Goal: Information Seeking & Learning: Compare options

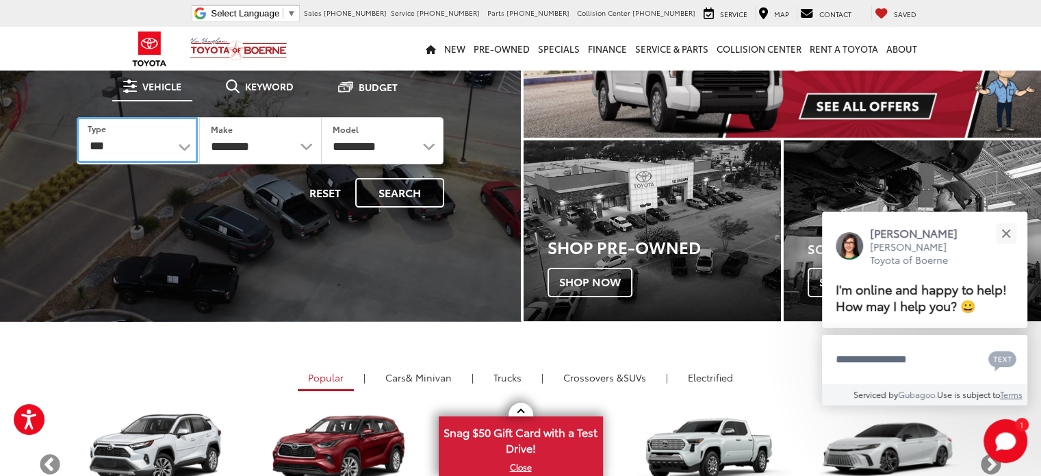
click at [191, 144] on select "*** *** **** *********" at bounding box center [137, 140] width 121 height 46
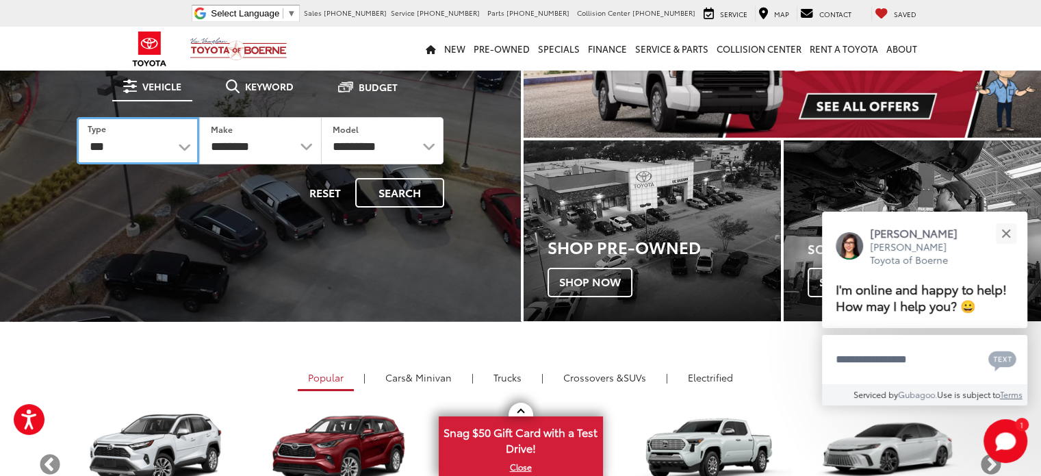
select select "********"
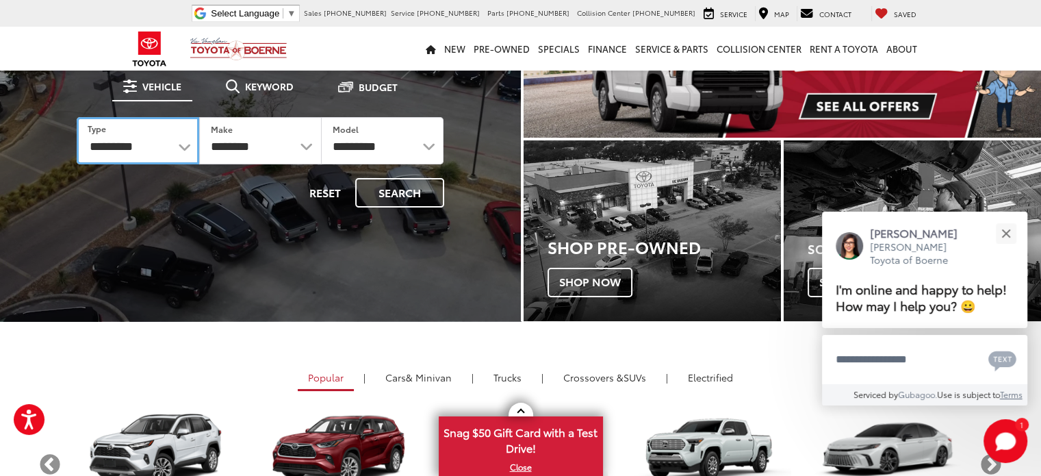
click at [77, 117] on select "*** *** **** *********" at bounding box center [138, 140] width 123 height 47
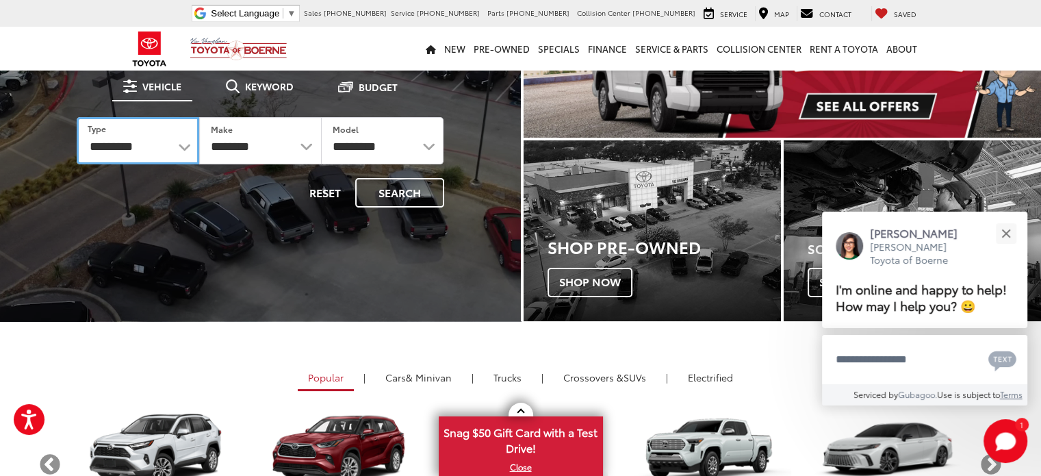
select select "******"
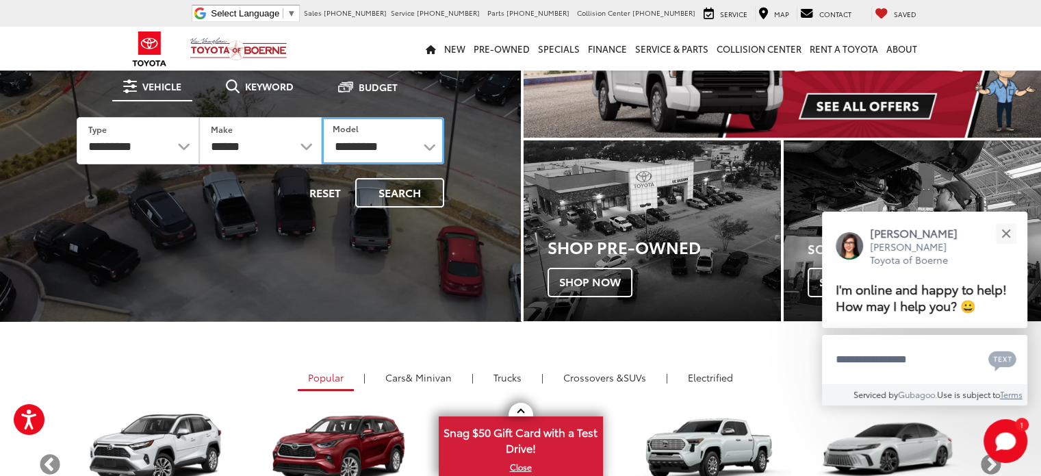
click at [370, 150] on select "**********" at bounding box center [383, 140] width 123 height 47
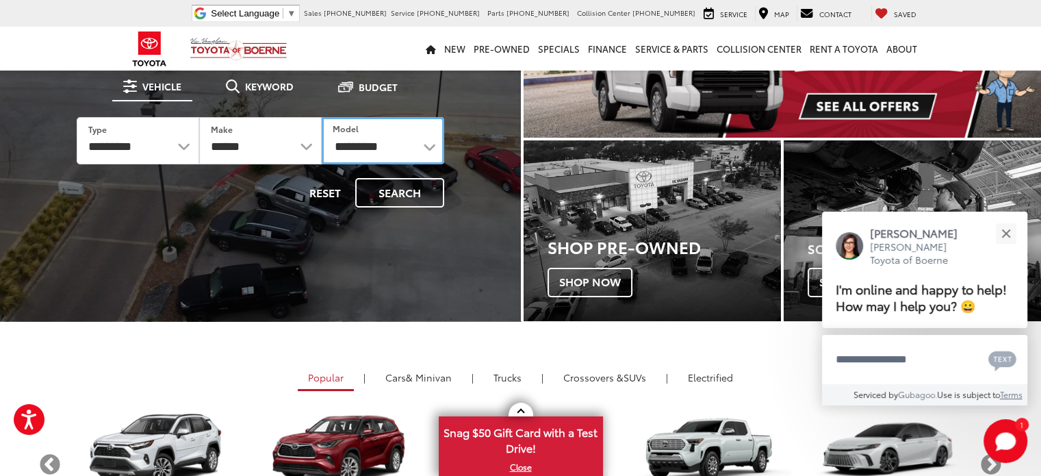
select select "****"
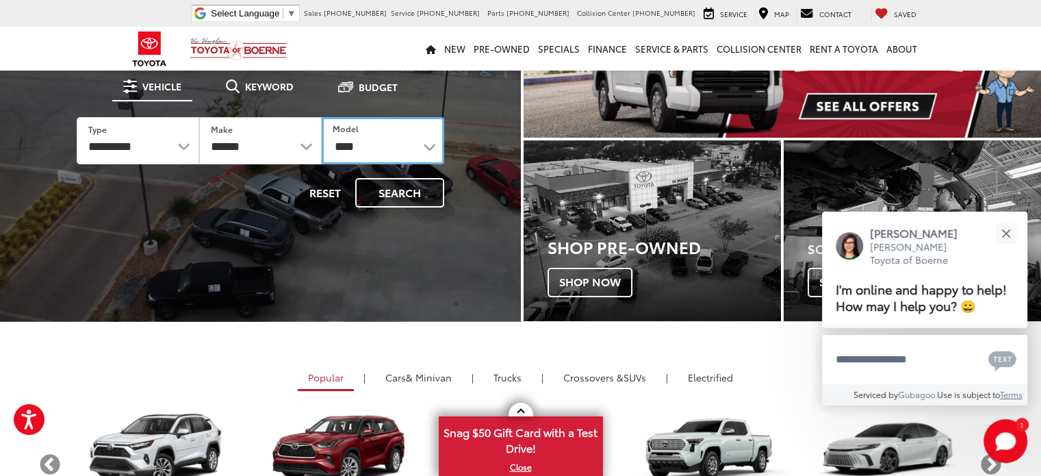
click at [322, 117] on select "**********" at bounding box center [383, 140] width 123 height 47
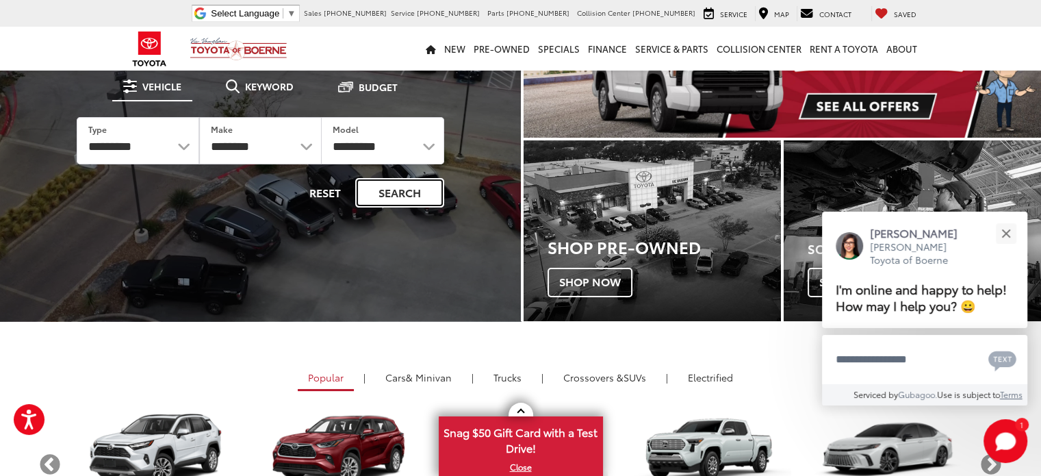
click at [390, 197] on button "Search" at bounding box center [399, 192] width 89 height 29
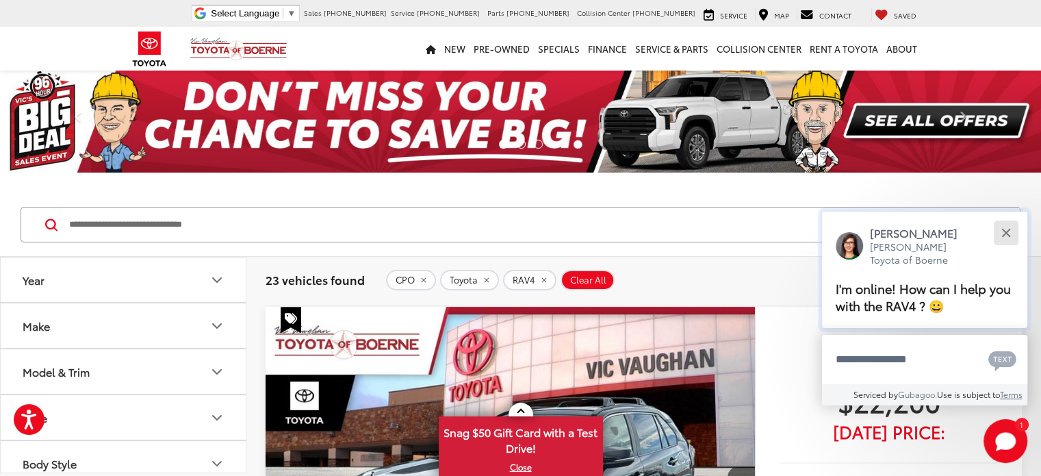
click at [1000, 234] on button "Close" at bounding box center [1005, 232] width 29 height 29
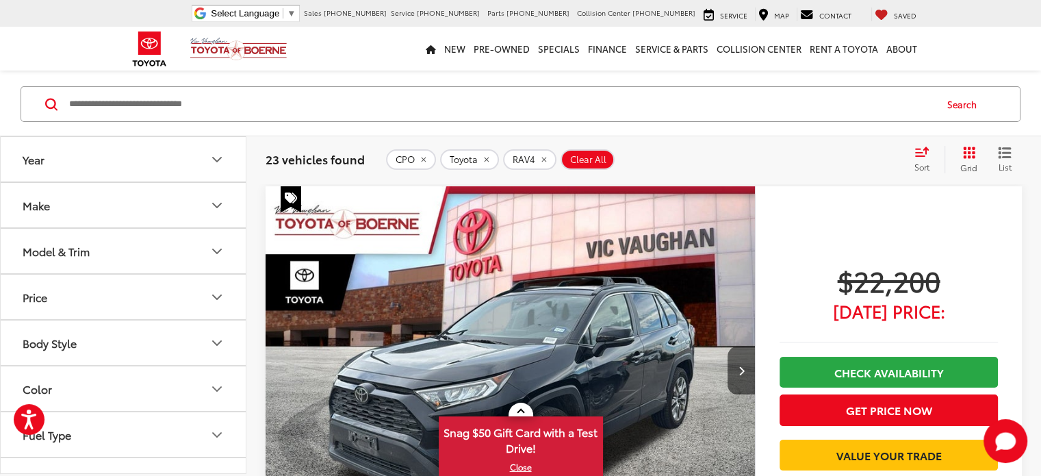
scroll to position [68, 0]
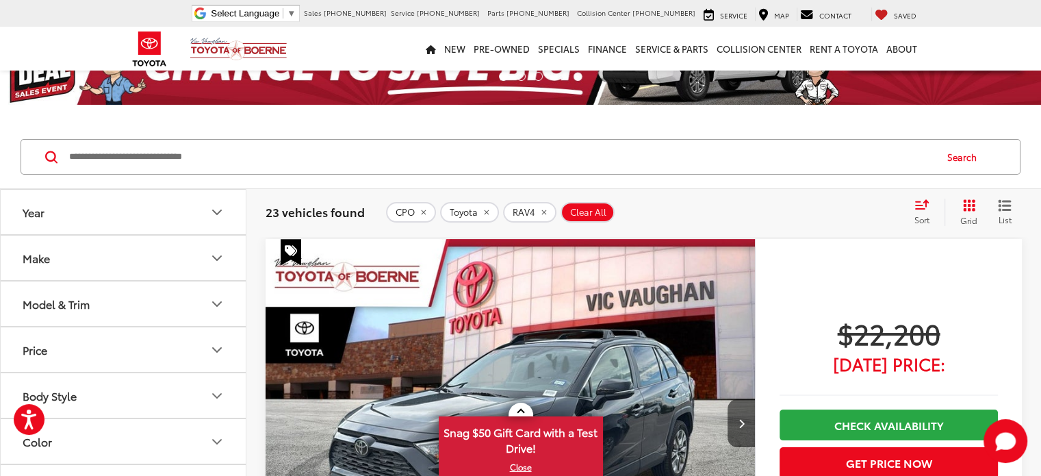
click at [411, 299] on img "2020 Toyota RAV4 XLE Premium 0" at bounding box center [511, 423] width 492 height 368
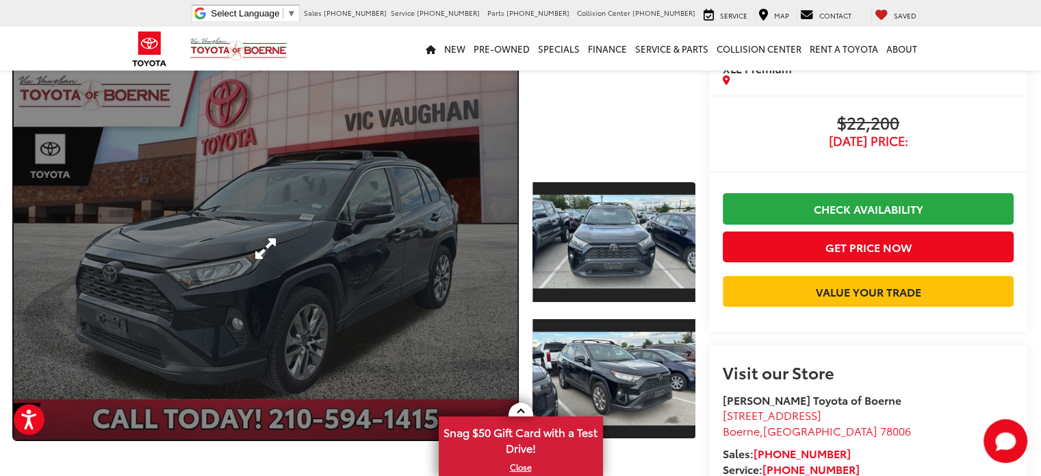
click at [389, 232] on link "Expand Photo 0" at bounding box center [266, 249] width 504 height 382
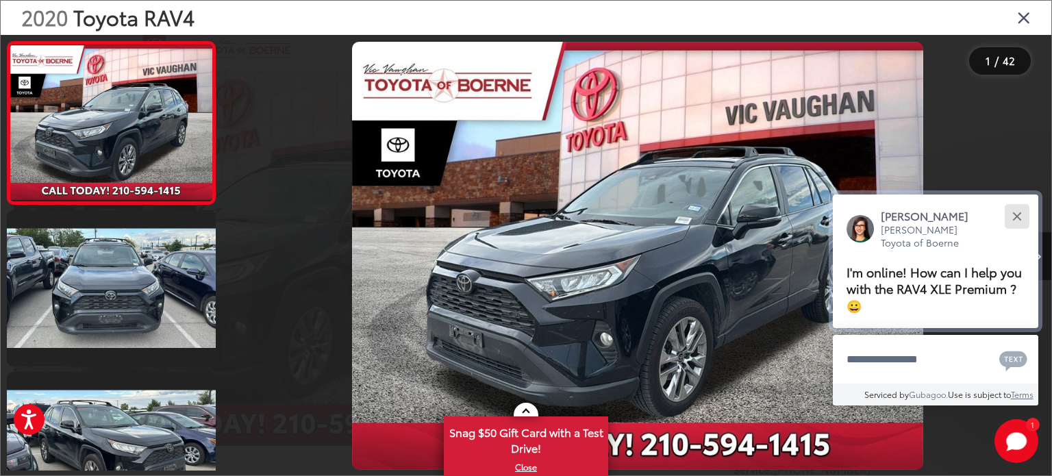
click at [1014, 212] on button "Close" at bounding box center [1016, 215] width 29 height 29
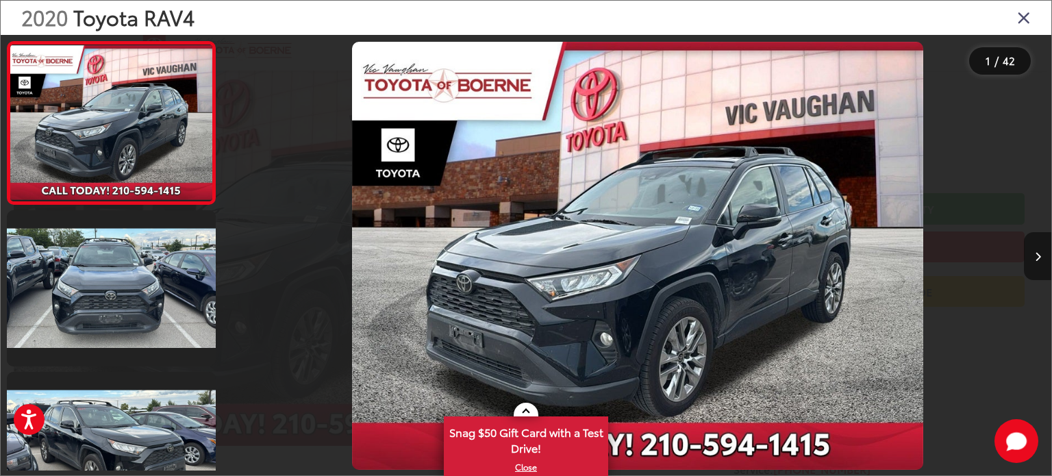
click at [1032, 256] on button "Next image" at bounding box center [1037, 256] width 27 height 48
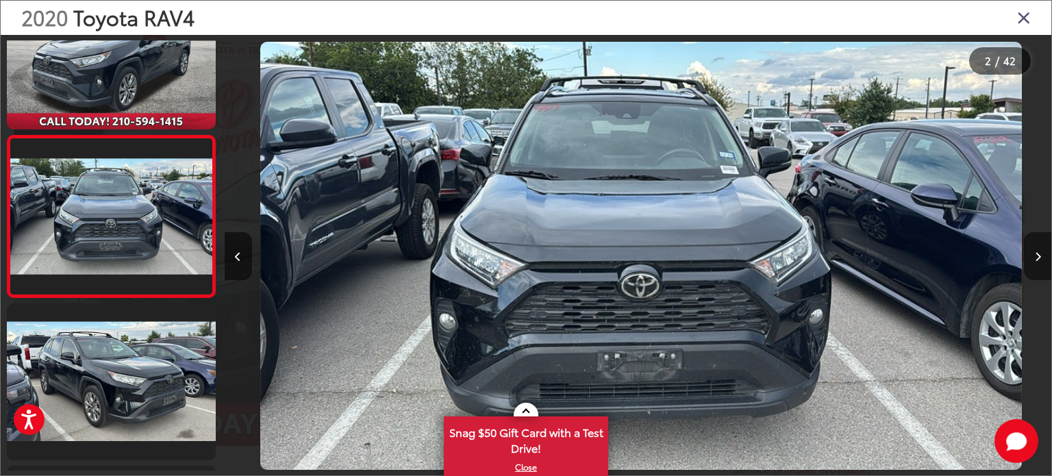
scroll to position [0, 826]
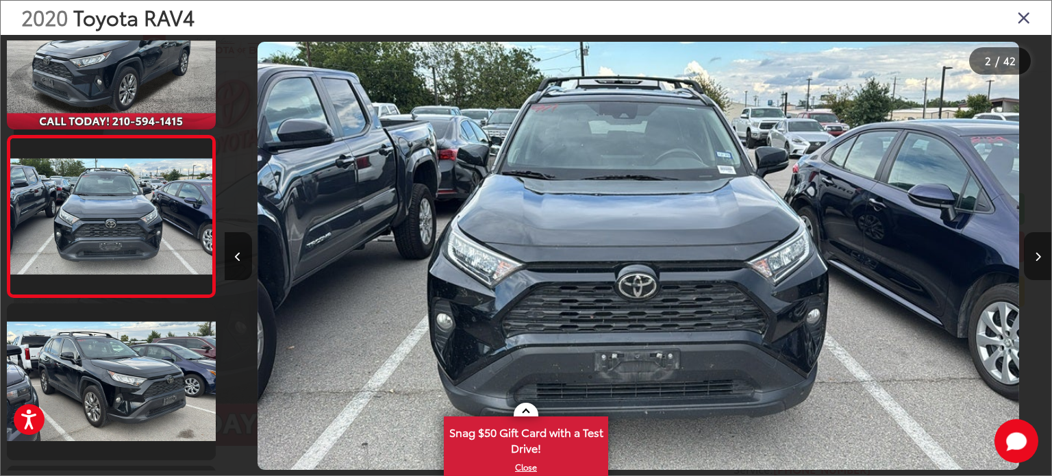
click at [1032, 256] on button "Next image" at bounding box center [1037, 256] width 27 height 48
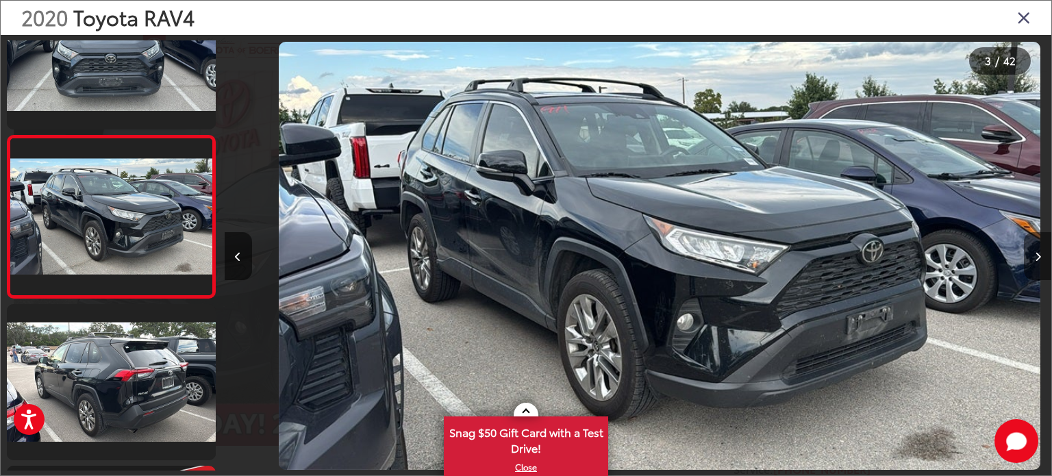
scroll to position [0, 1653]
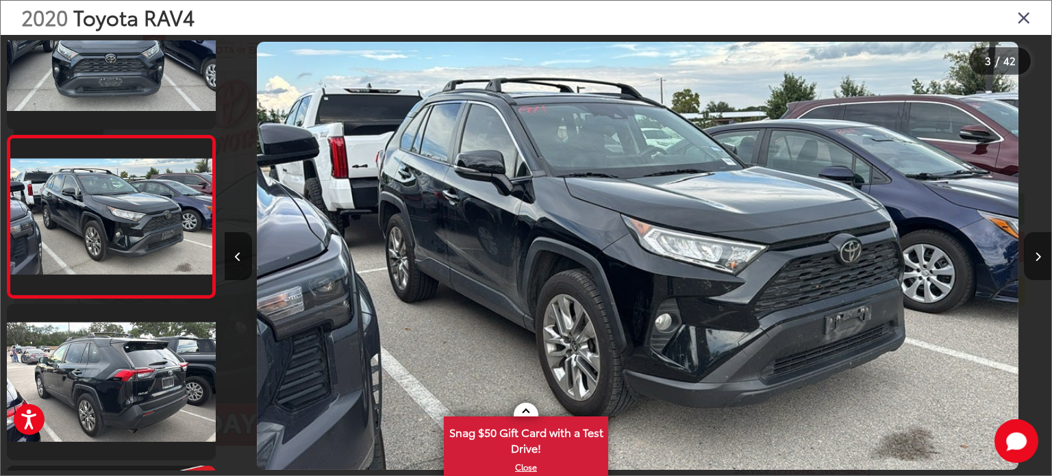
click at [1032, 256] on button "Next image" at bounding box center [1037, 256] width 27 height 48
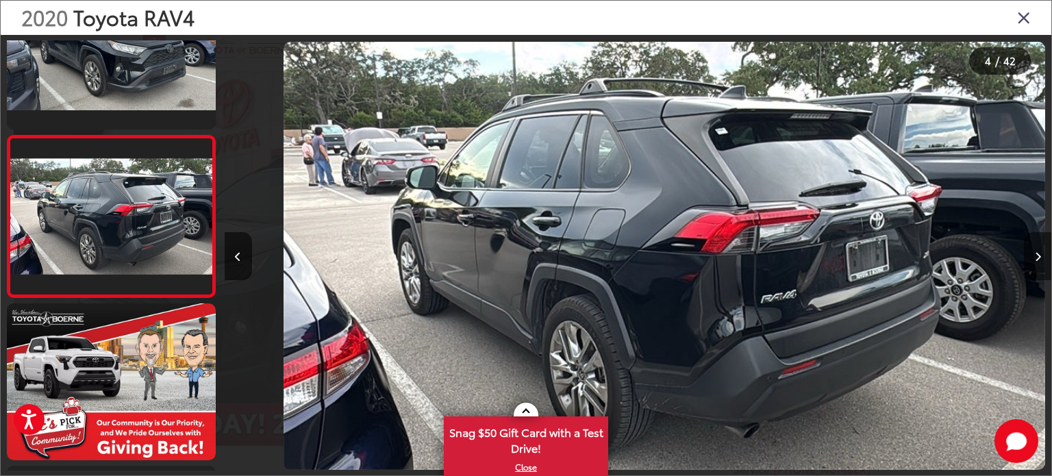
scroll to position [0, 2480]
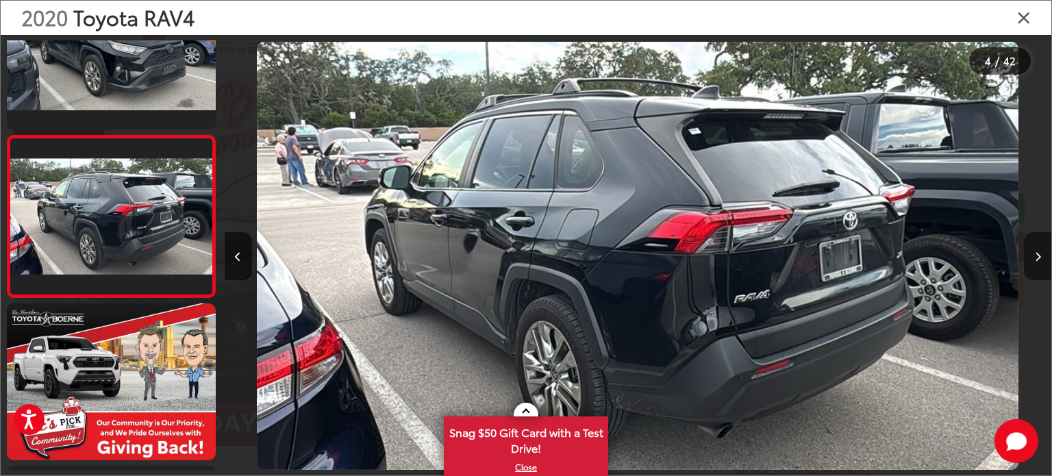
click at [1032, 256] on button "Next image" at bounding box center [1037, 256] width 27 height 48
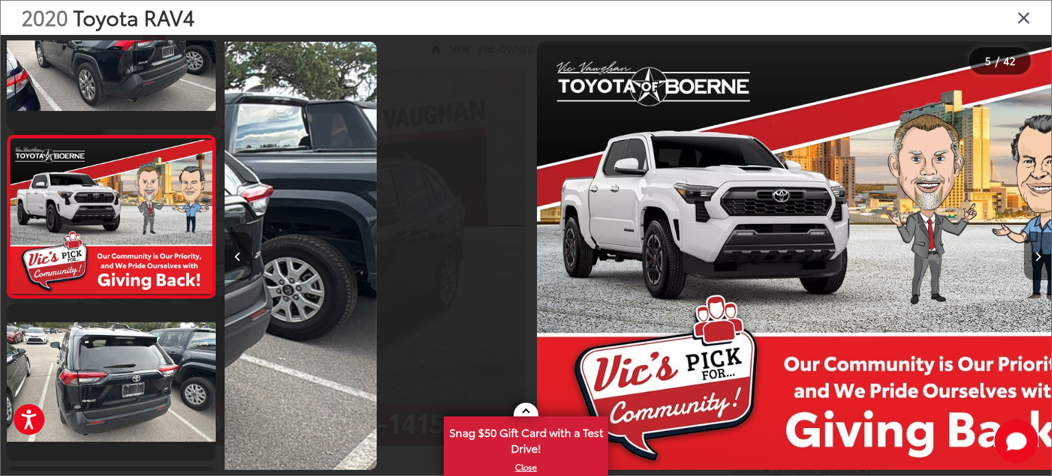
scroll to position [555, 0]
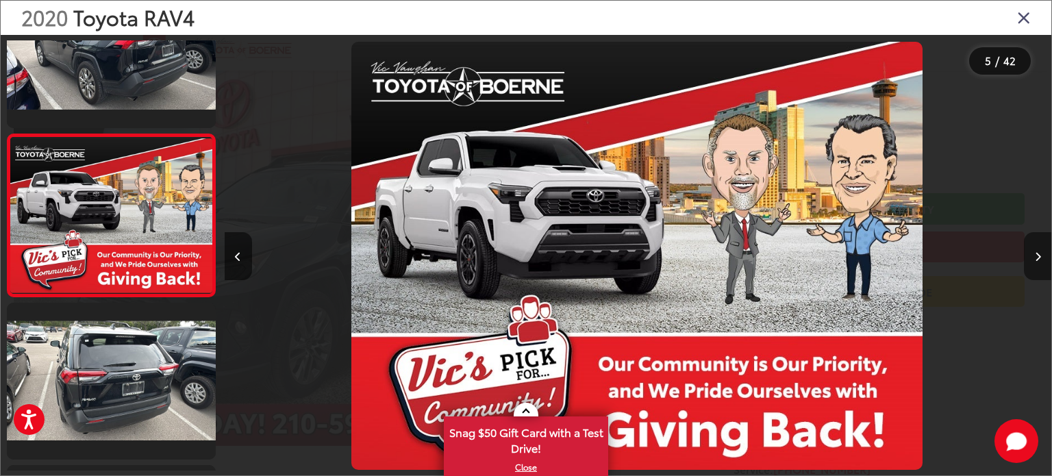
click at [1032, 256] on button "Next image" at bounding box center [1037, 256] width 27 height 48
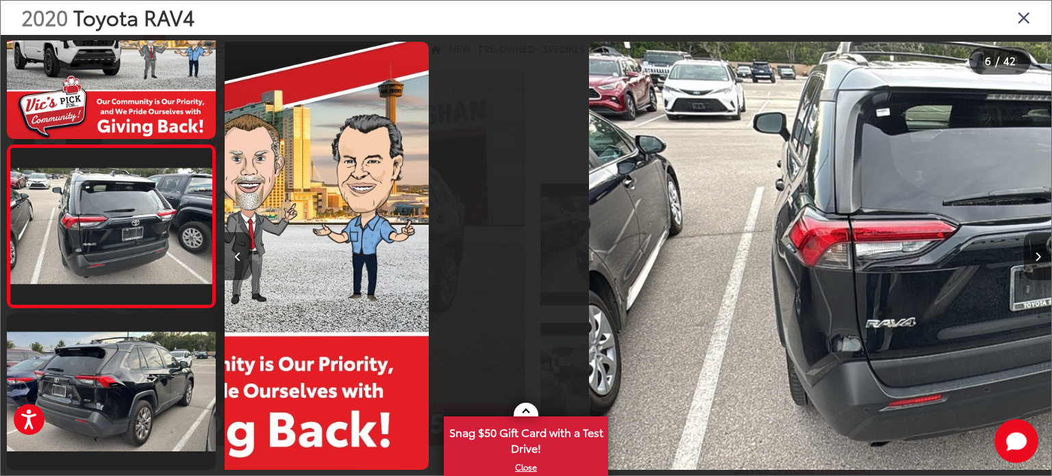
scroll to position [717, 0]
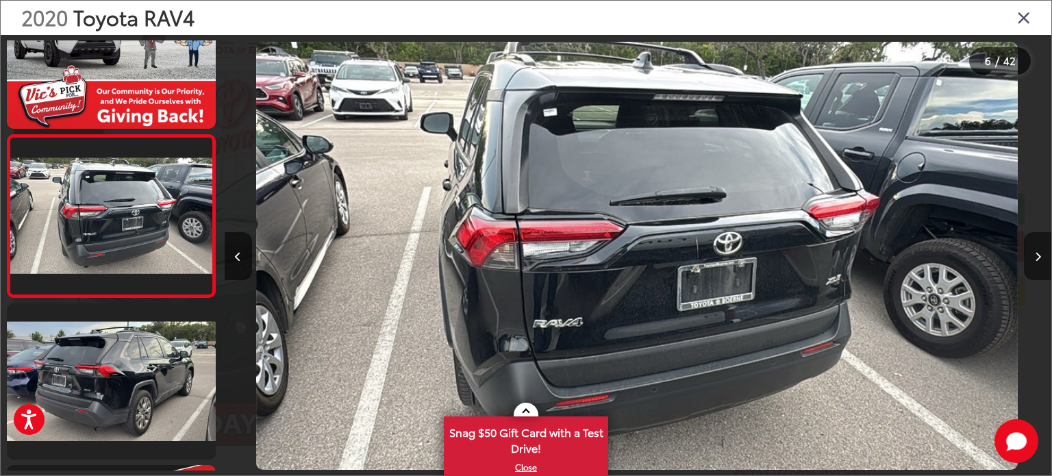
click at [1032, 256] on button "Next image" at bounding box center [1037, 256] width 27 height 48
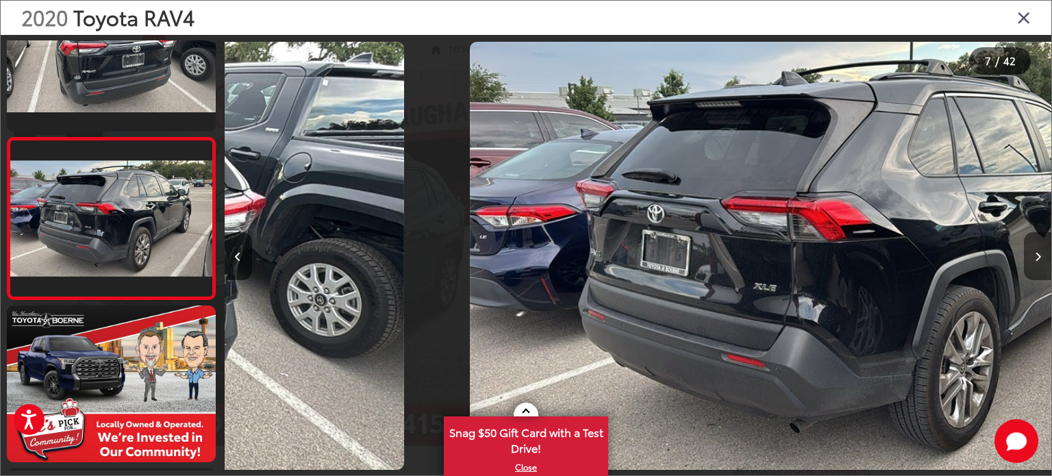
scroll to position [879, 0]
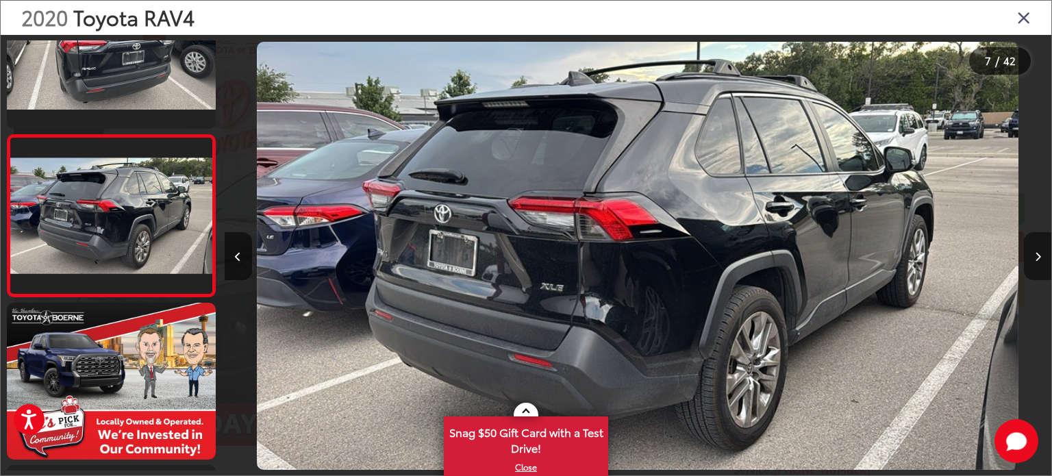
click at [1032, 256] on button "Next image" at bounding box center [1037, 256] width 27 height 48
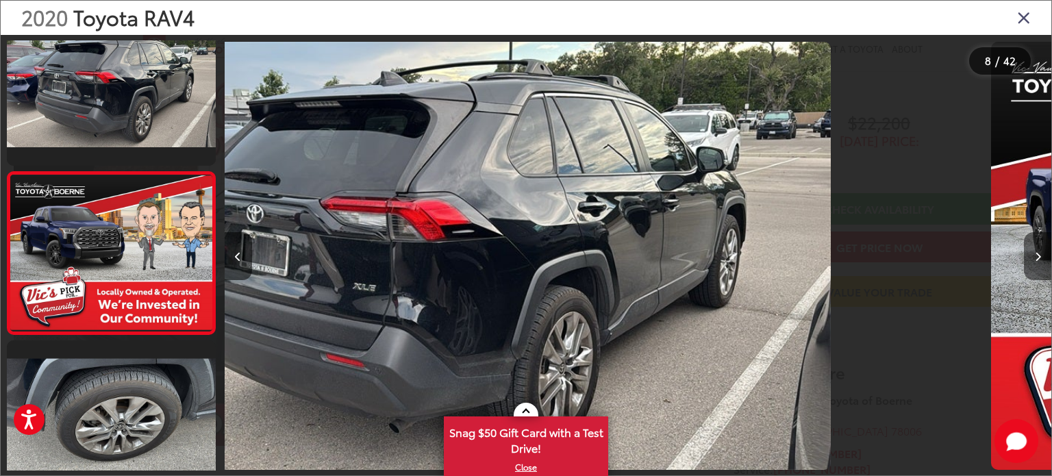
scroll to position [0, 0]
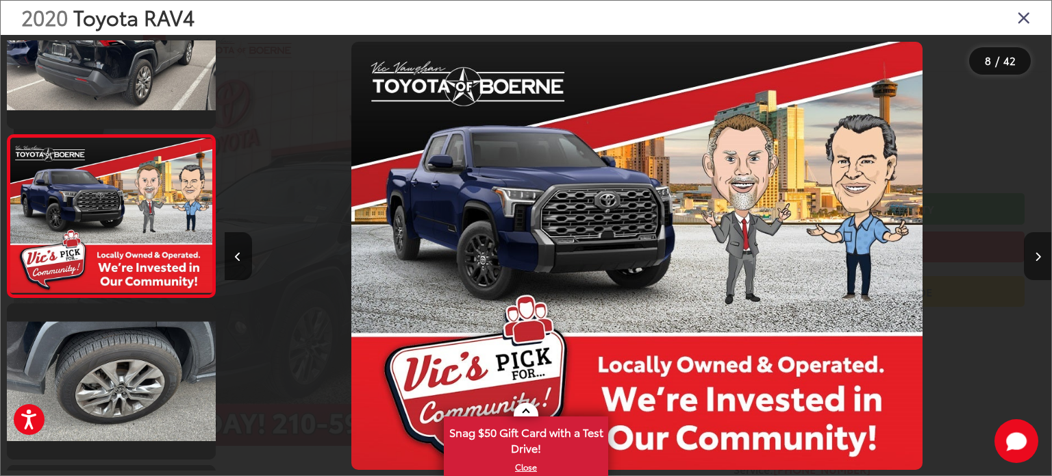
click at [1032, 256] on button "Next image" at bounding box center [1037, 256] width 27 height 48
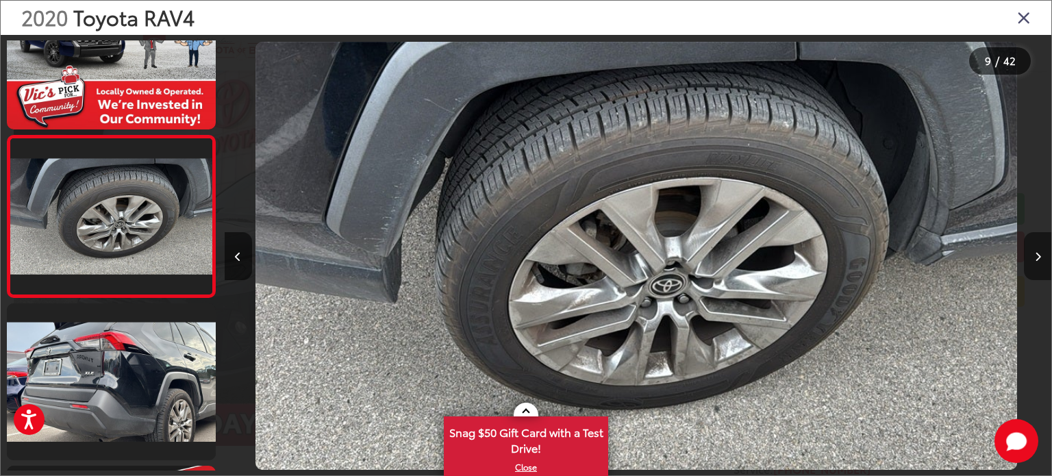
click at [1032, 256] on button "Next image" at bounding box center [1037, 256] width 27 height 48
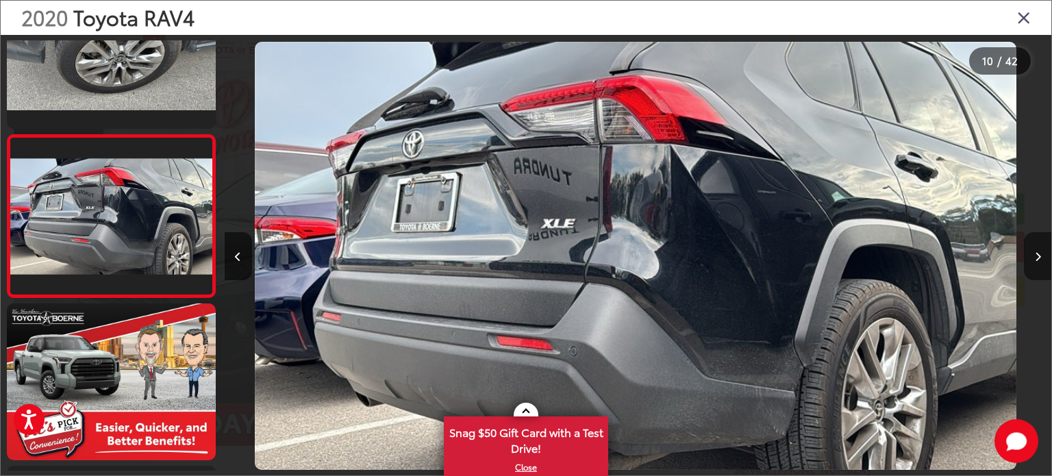
click at [1032, 256] on button "Next image" at bounding box center [1037, 256] width 27 height 48
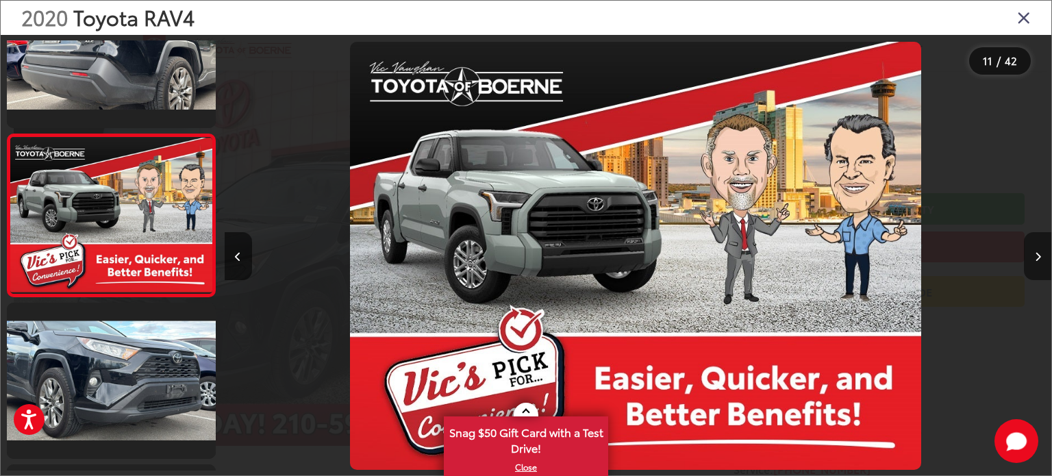
click at [1032, 256] on button "Next image" at bounding box center [1037, 256] width 27 height 48
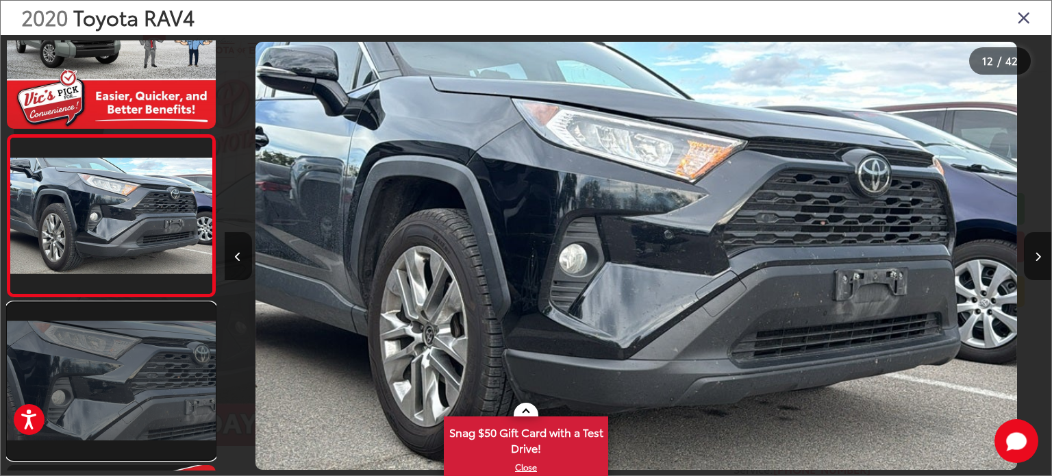
click at [196, 324] on link at bounding box center [111, 381] width 209 height 157
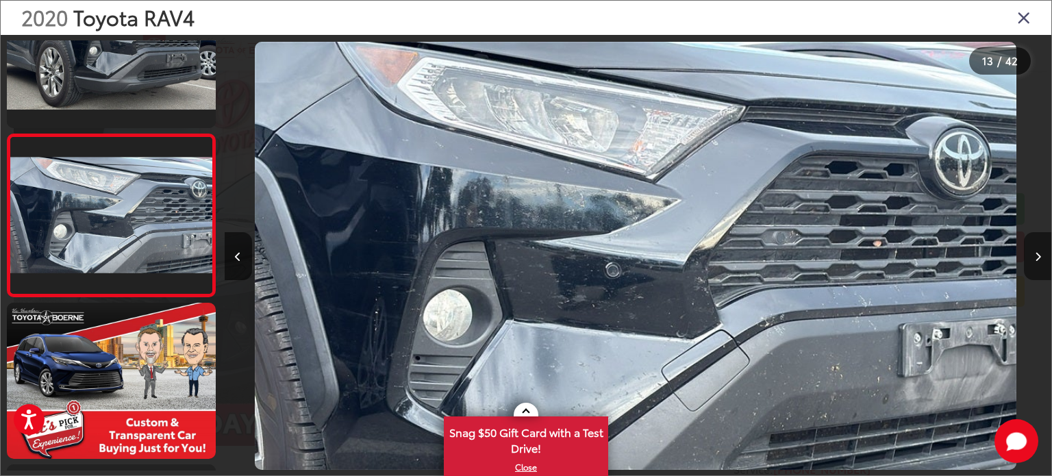
click at [1037, 255] on icon "Next image" at bounding box center [1038, 257] width 6 height 10
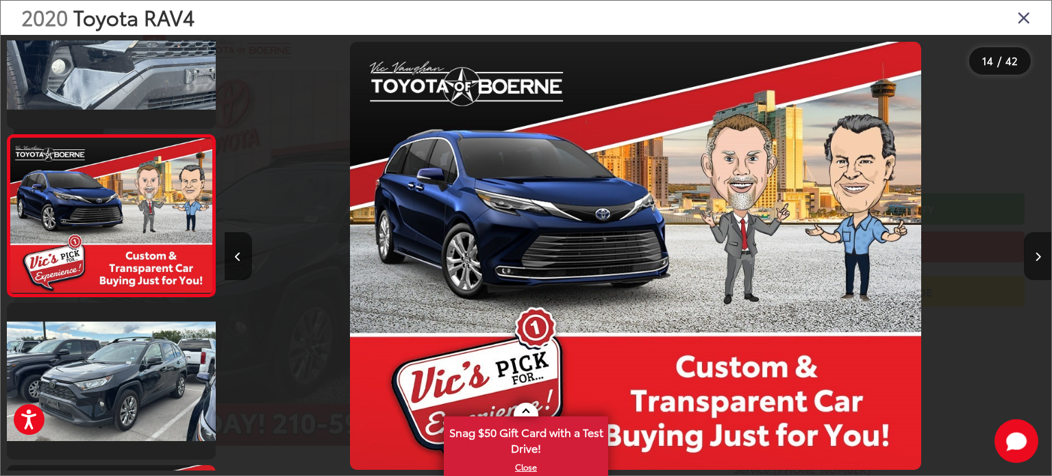
click at [1037, 255] on icon "Next image" at bounding box center [1038, 257] width 6 height 10
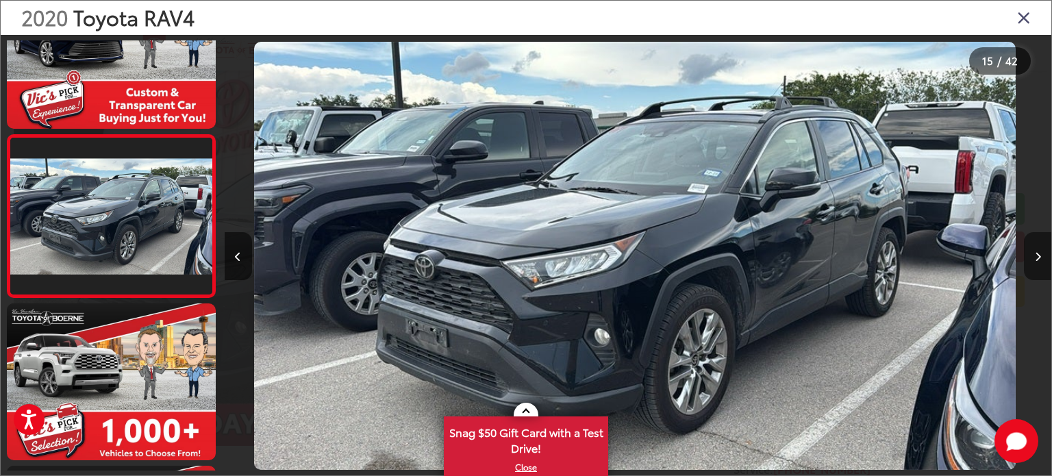
click at [1037, 255] on icon "Next image" at bounding box center [1038, 257] width 6 height 10
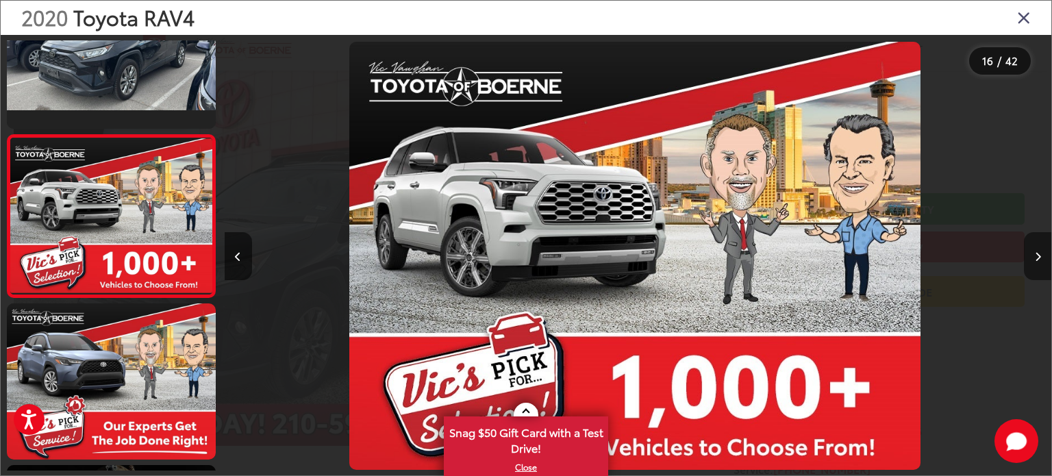
click at [1037, 255] on icon "Next image" at bounding box center [1038, 257] width 6 height 10
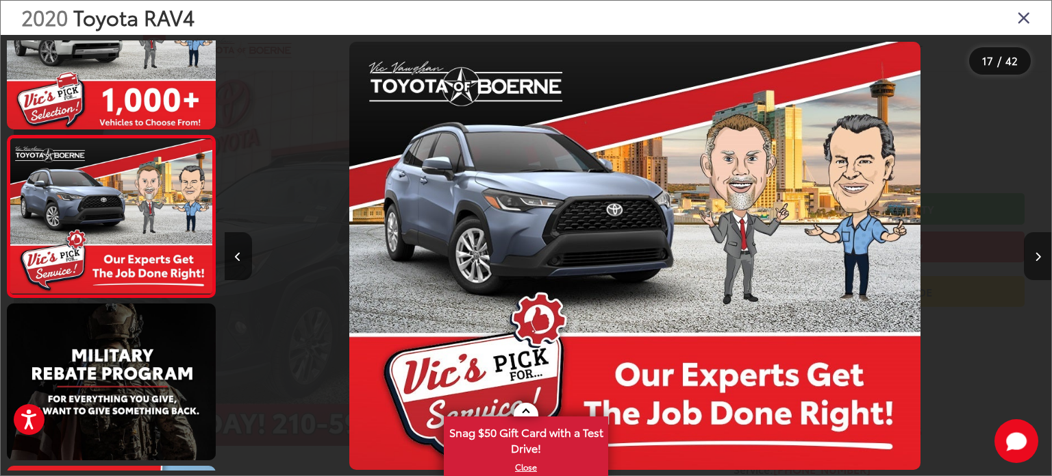
click at [1037, 255] on icon "Next image" at bounding box center [1038, 257] width 6 height 10
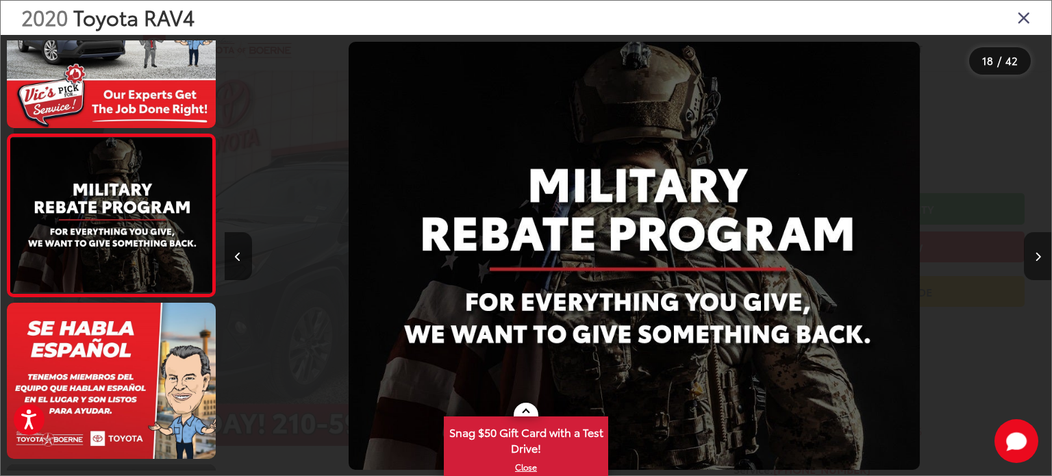
click at [1037, 255] on icon "Next image" at bounding box center [1038, 257] width 6 height 10
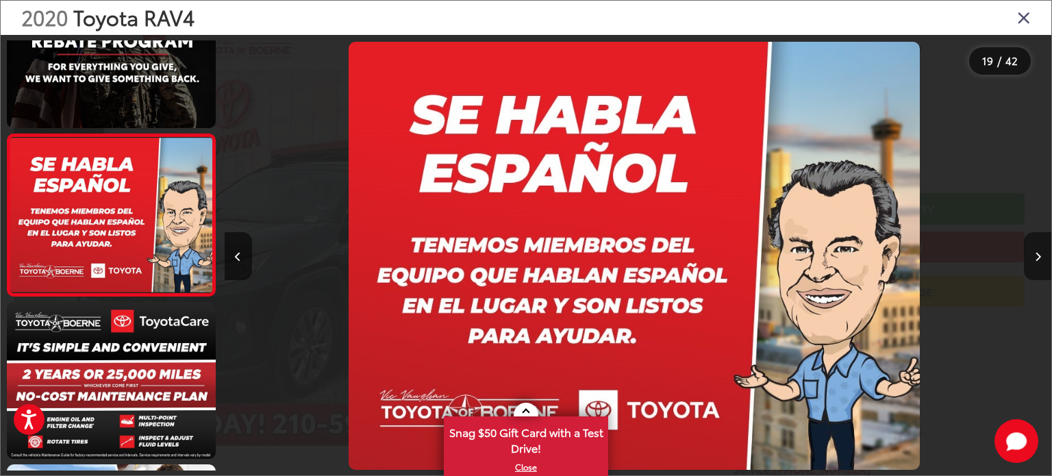
click at [1037, 255] on icon "Next image" at bounding box center [1038, 257] width 6 height 10
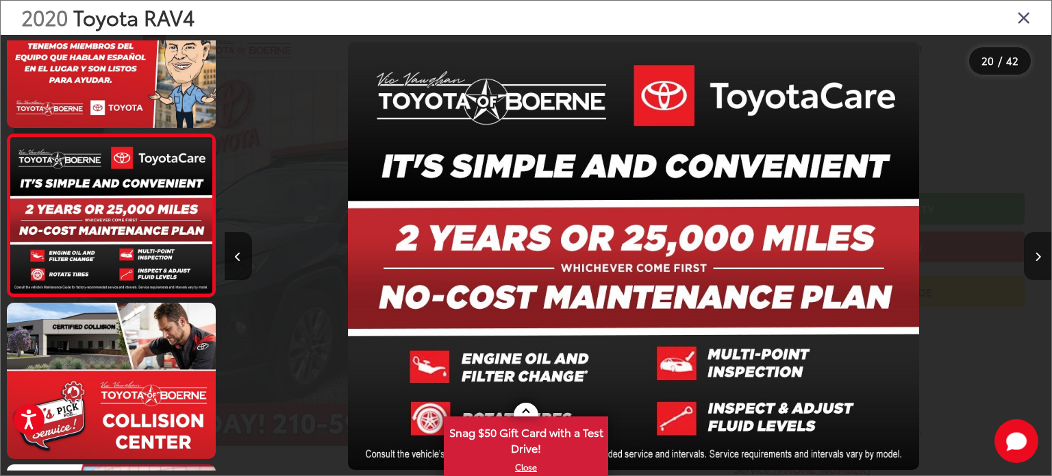
click at [1037, 255] on icon "Next image" at bounding box center [1038, 257] width 6 height 10
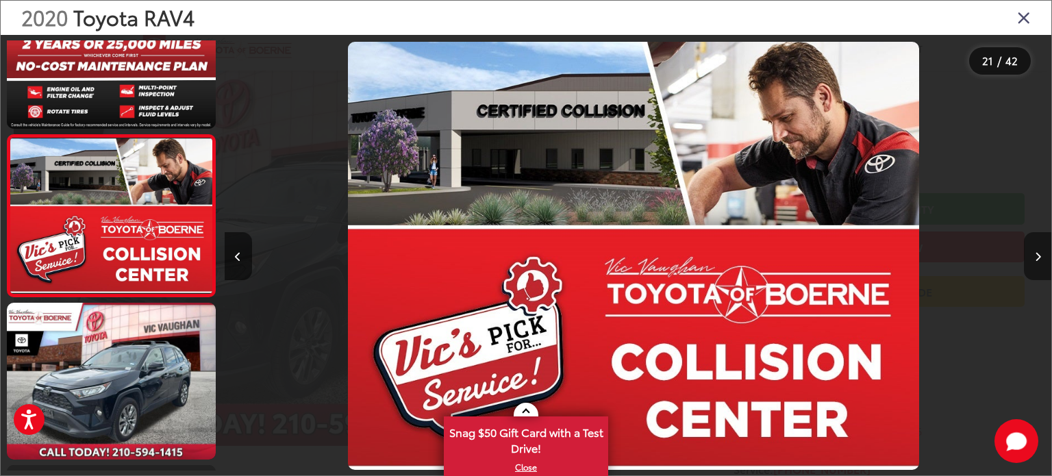
click at [1037, 255] on icon "Next image" at bounding box center [1038, 257] width 6 height 10
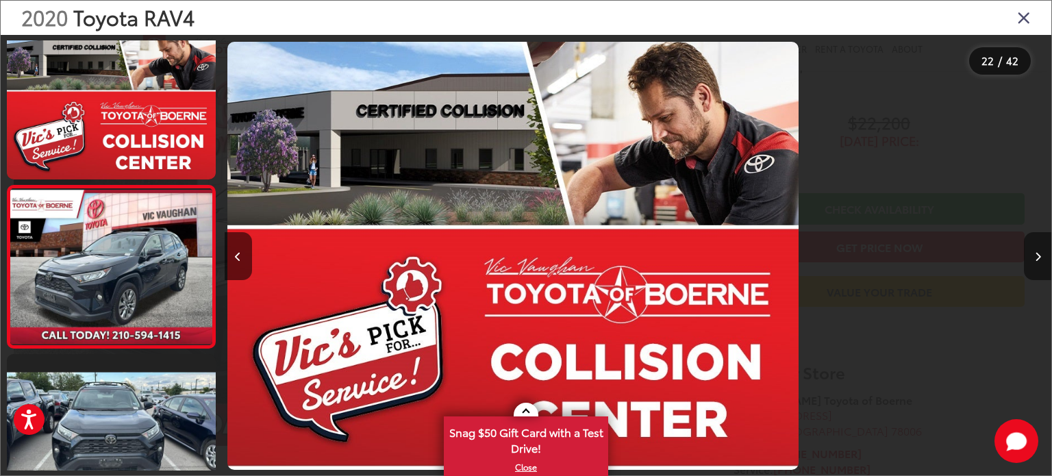
click at [1037, 255] on icon "Next image" at bounding box center [1038, 257] width 6 height 10
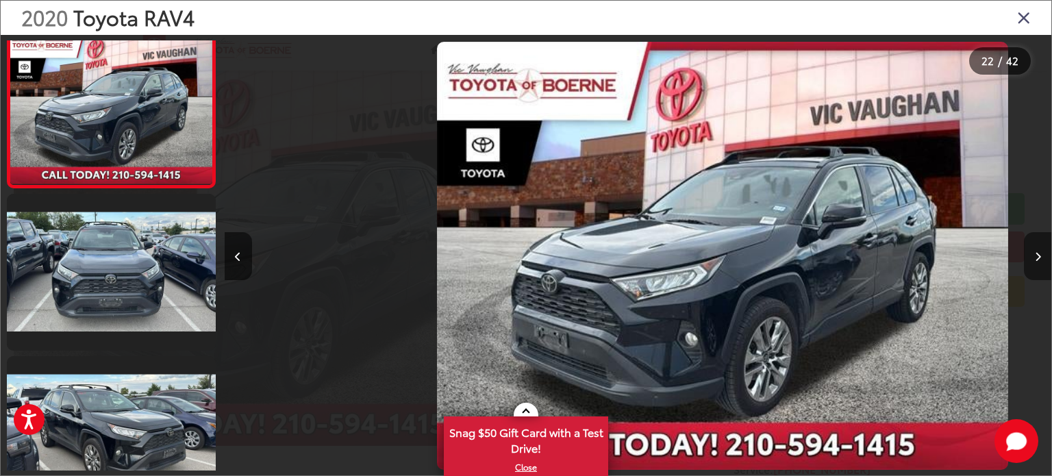
click at [1037, 255] on icon "Next image" at bounding box center [1038, 257] width 6 height 10
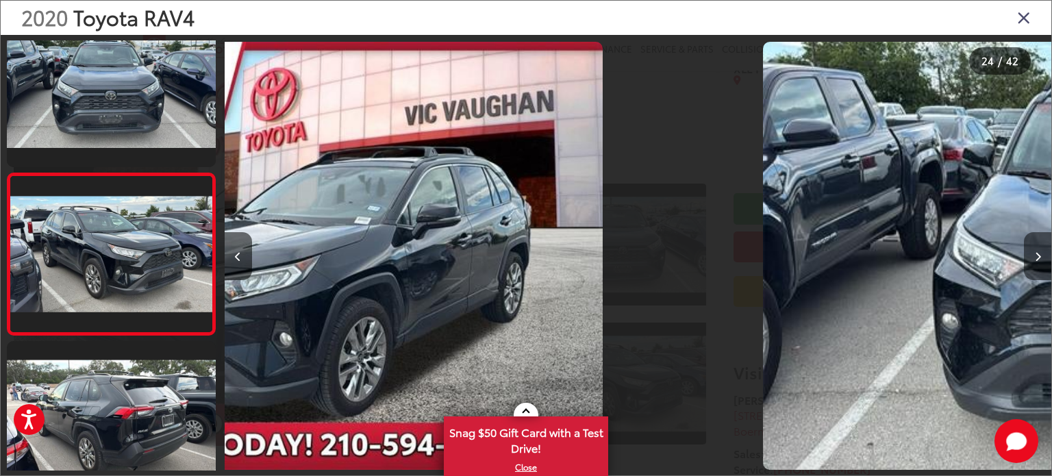
click at [1037, 255] on icon "Next image" at bounding box center [1038, 257] width 6 height 10
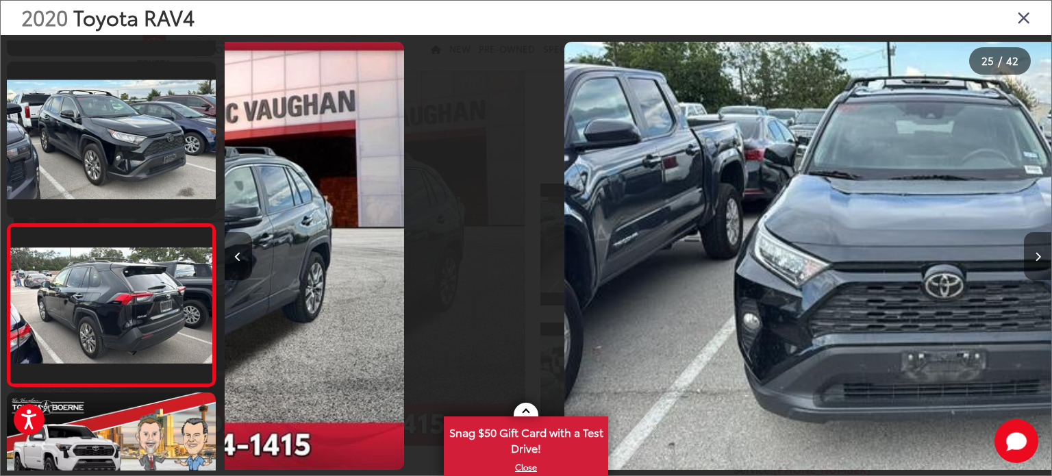
click at [1037, 255] on icon "Next image" at bounding box center [1038, 257] width 6 height 10
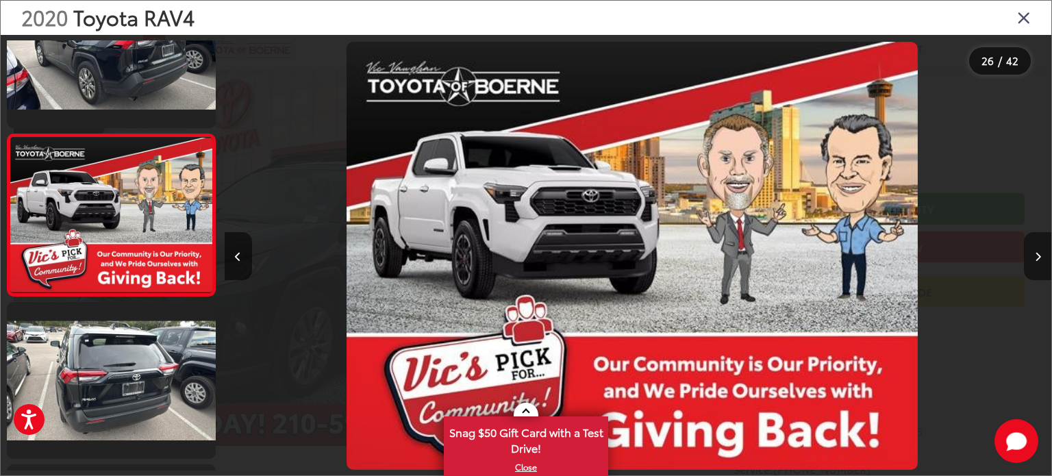
click at [1037, 255] on icon "Next image" at bounding box center [1038, 257] width 6 height 10
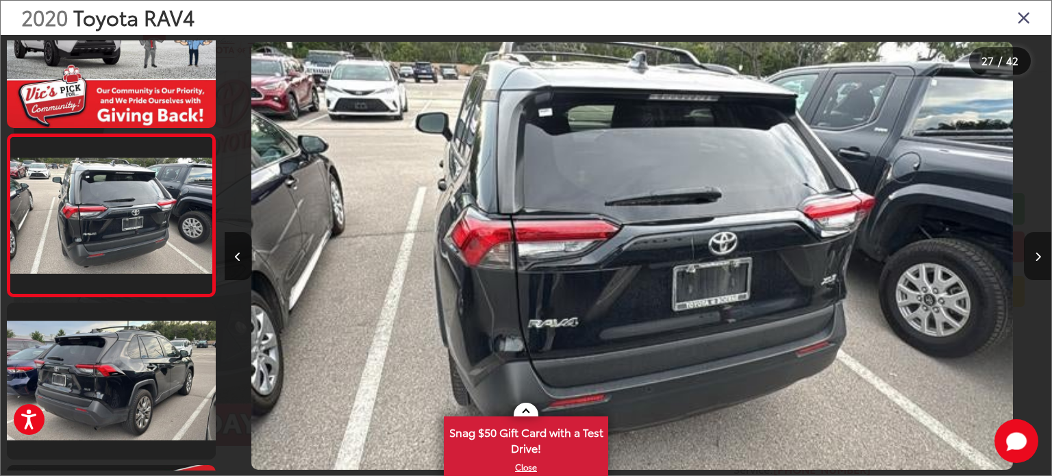
click at [1037, 255] on icon "Next image" at bounding box center [1038, 257] width 6 height 10
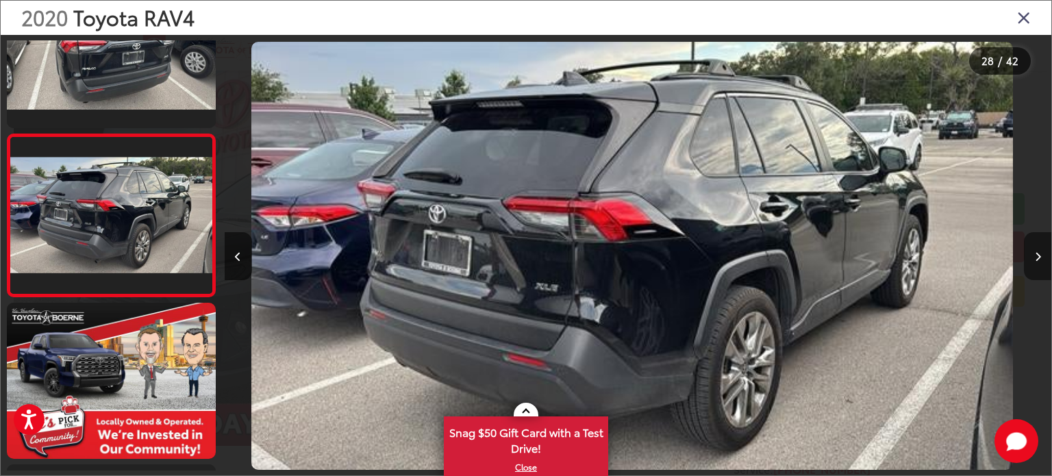
click at [1037, 255] on icon "Next image" at bounding box center [1038, 257] width 6 height 10
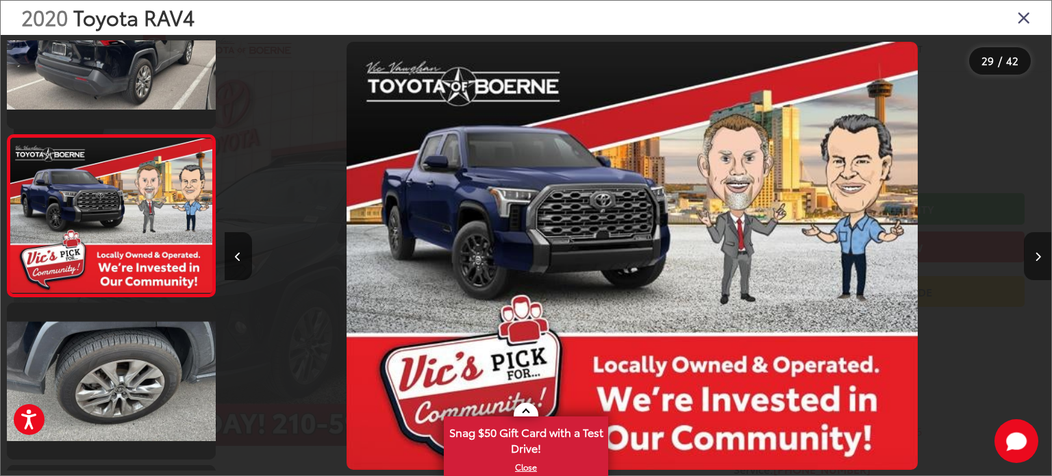
click at [1037, 255] on icon "Next image" at bounding box center [1038, 257] width 6 height 10
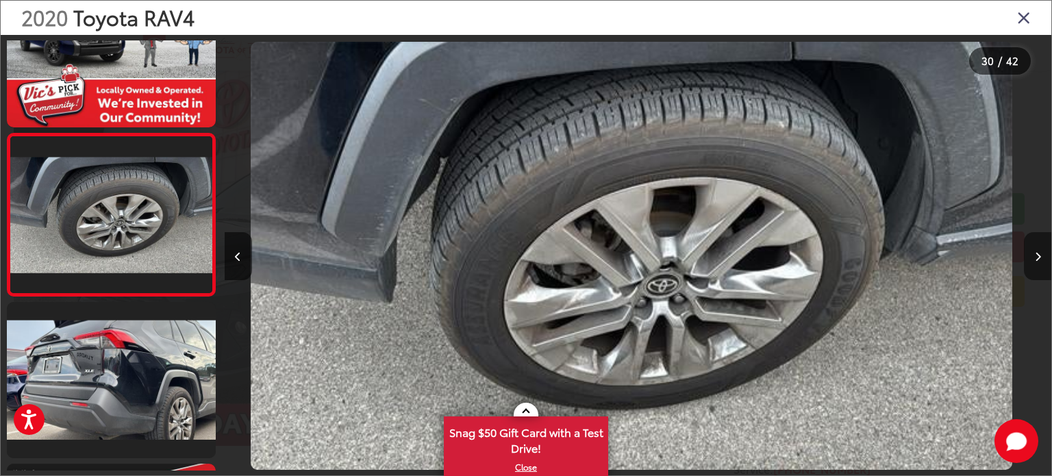
click at [1037, 255] on icon "Next image" at bounding box center [1038, 257] width 6 height 10
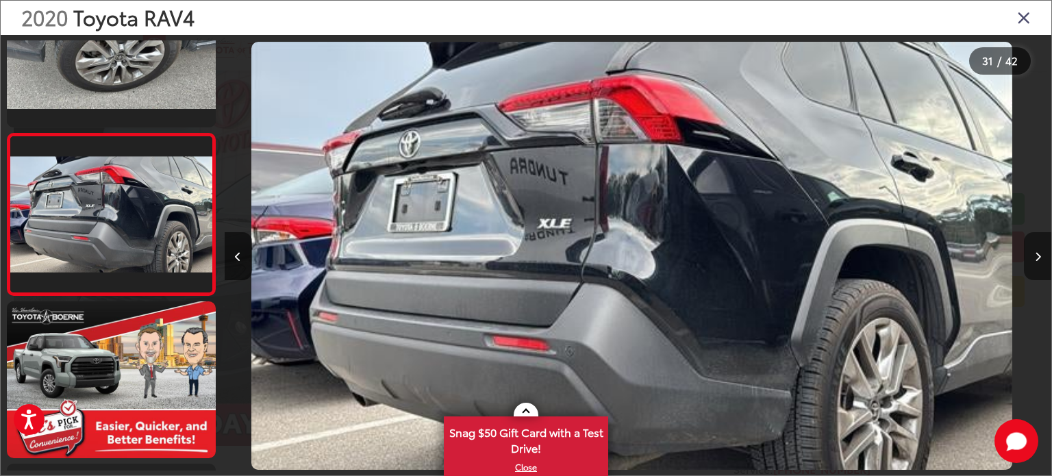
click at [1037, 255] on icon "Next image" at bounding box center [1038, 257] width 6 height 10
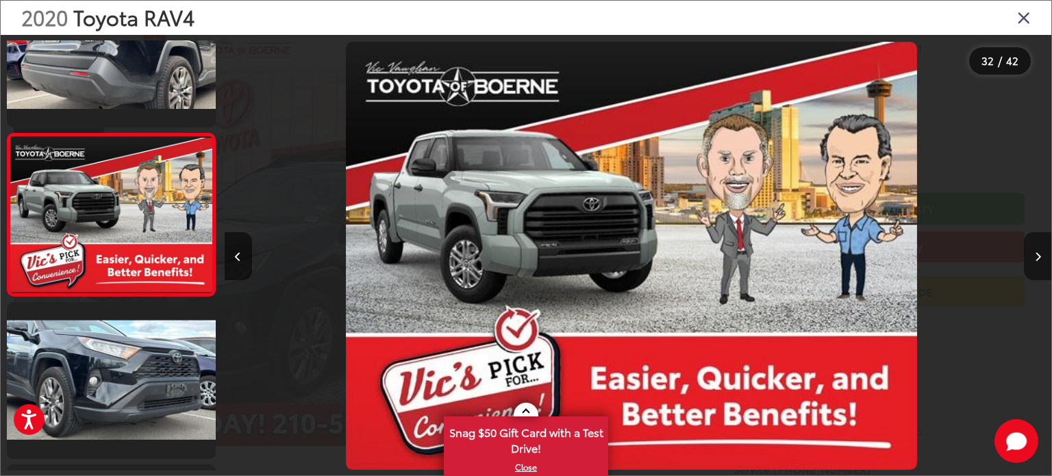
click at [1037, 255] on icon "Next image" at bounding box center [1038, 257] width 6 height 10
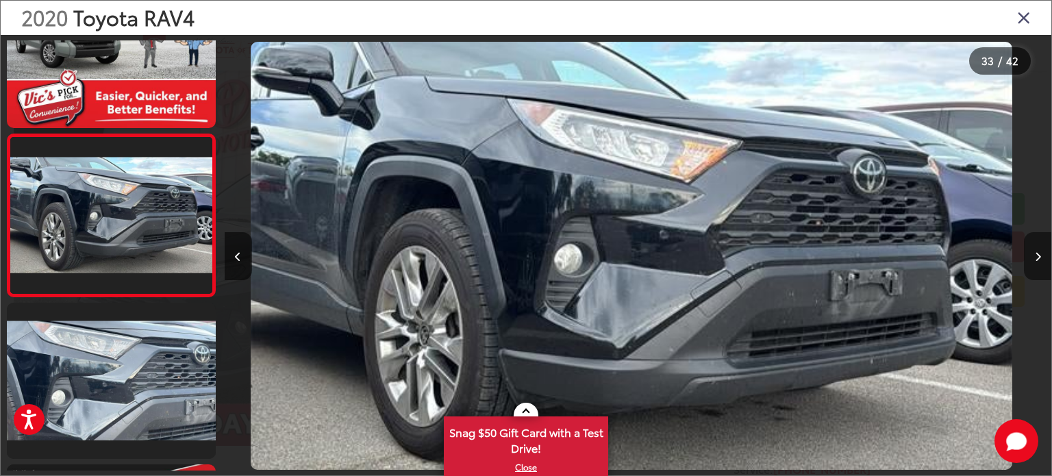
click at [1037, 255] on icon "Next image" at bounding box center [1038, 257] width 6 height 10
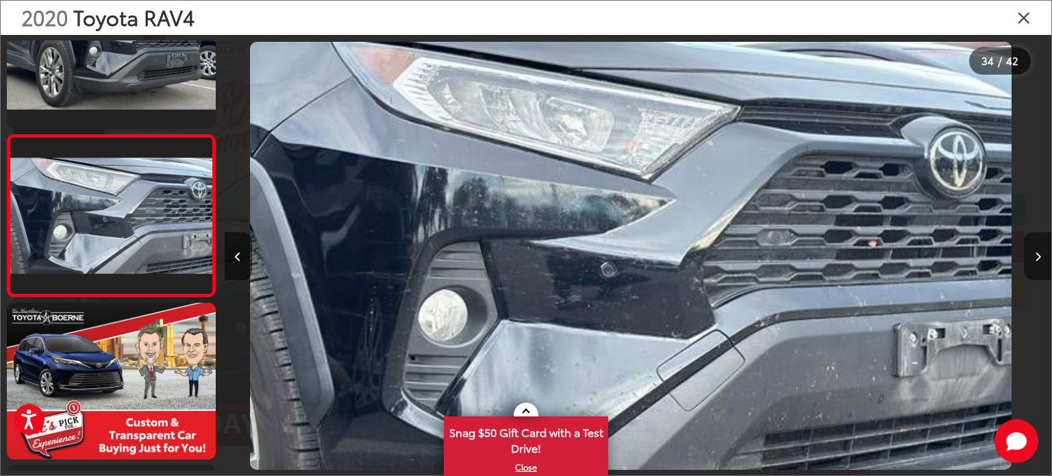
click at [1037, 255] on icon "Next image" at bounding box center [1038, 257] width 6 height 10
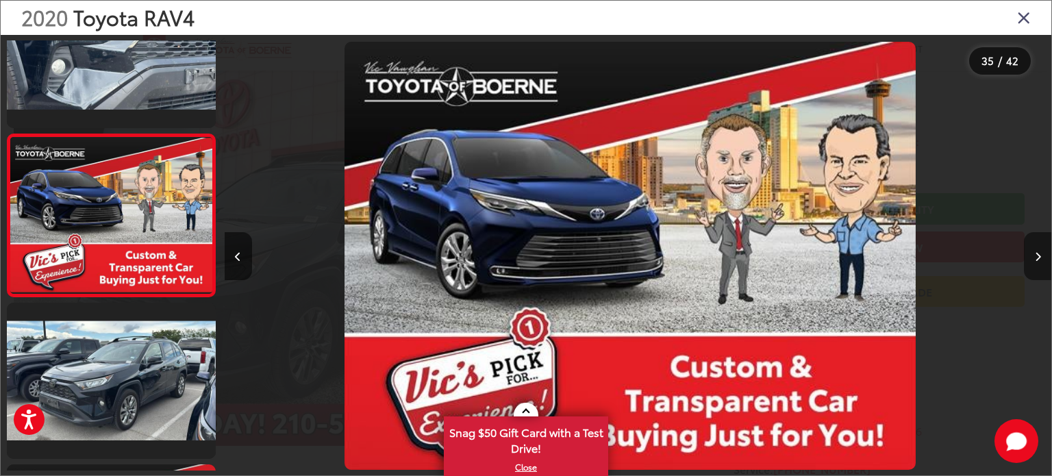
click at [1037, 255] on icon "Next image" at bounding box center [1038, 257] width 6 height 10
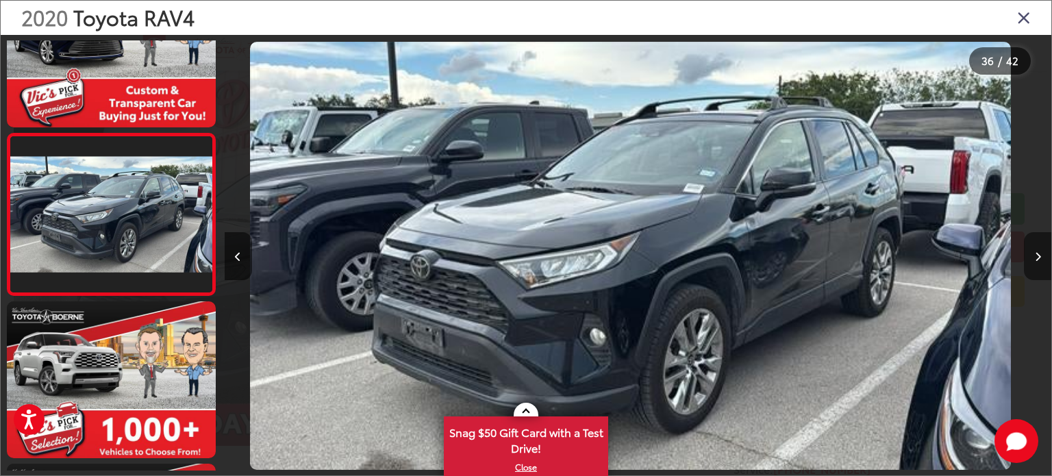
click at [1037, 255] on icon "Next image" at bounding box center [1038, 257] width 6 height 10
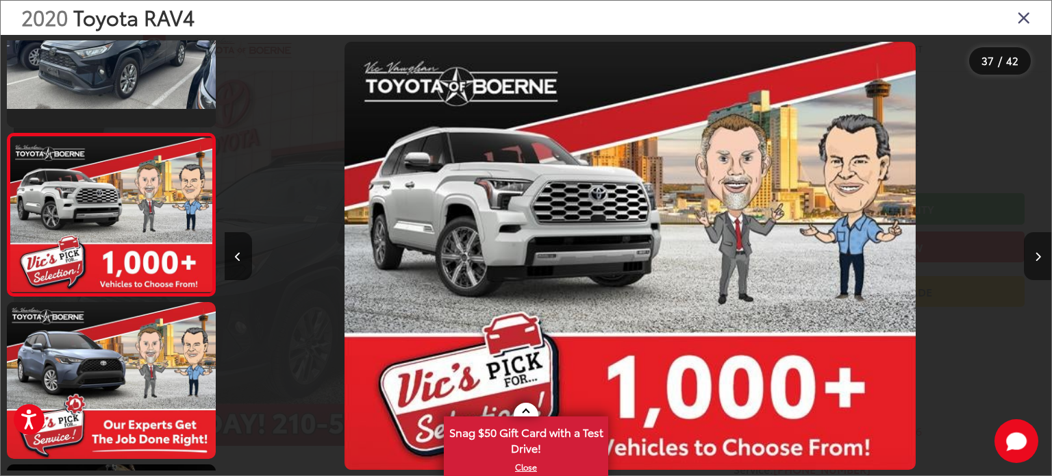
click at [1037, 255] on icon "Next image" at bounding box center [1038, 257] width 6 height 10
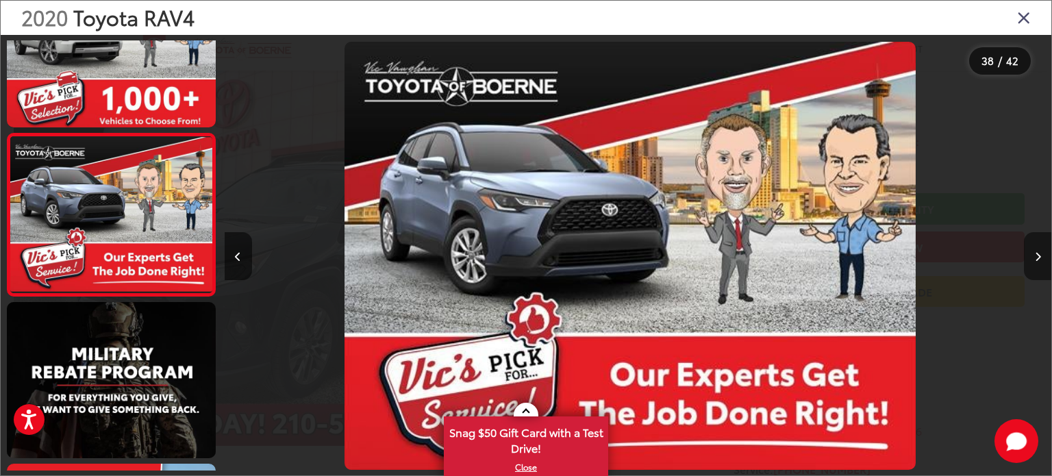
click at [1037, 255] on icon "Next image" at bounding box center [1038, 257] width 6 height 10
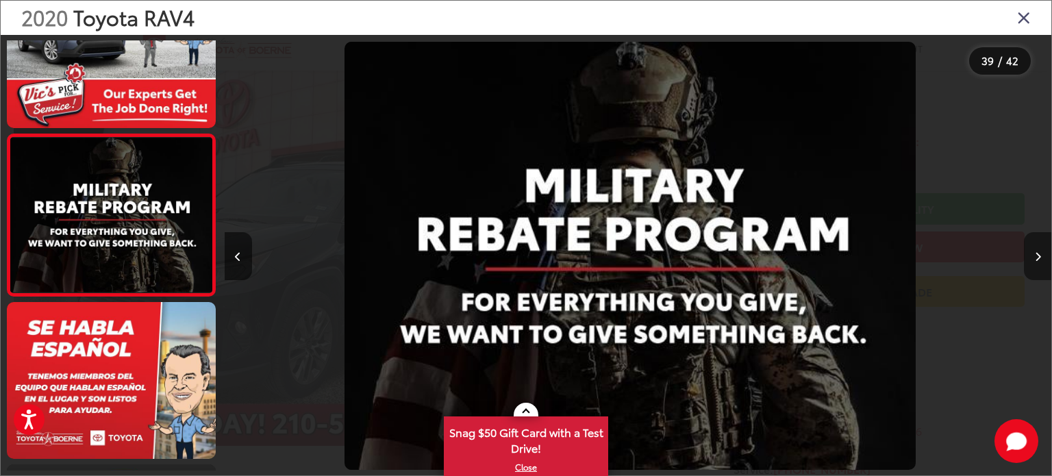
click at [1037, 255] on icon "Next image" at bounding box center [1038, 257] width 6 height 10
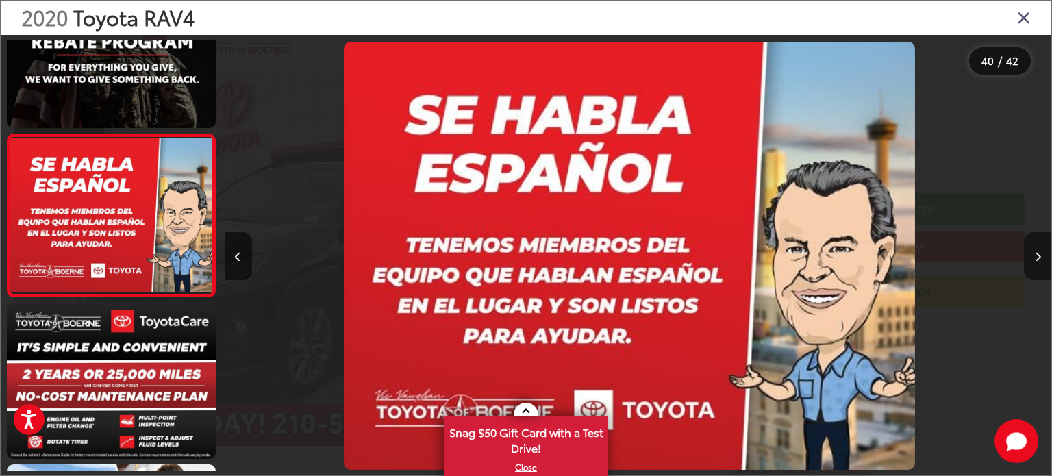
click at [1037, 255] on icon "Next image" at bounding box center [1038, 257] width 6 height 10
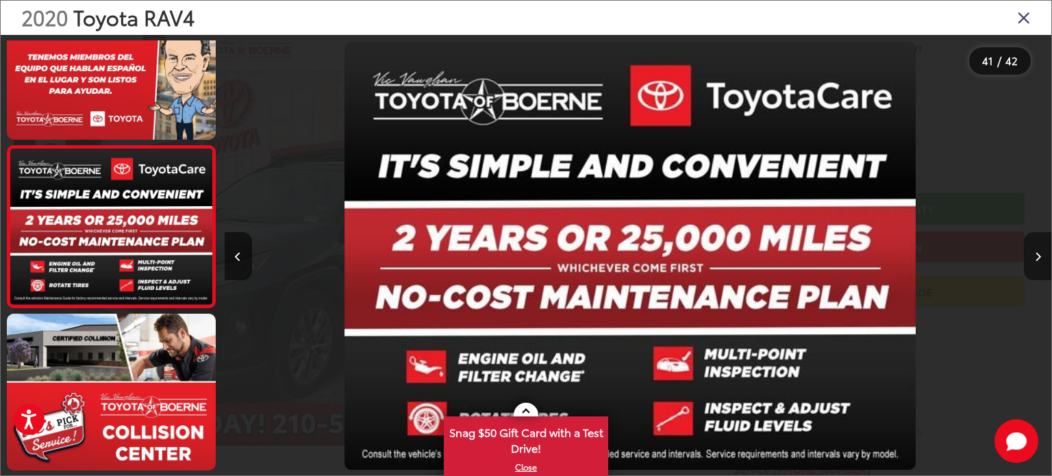
click at [1037, 255] on icon "Next image" at bounding box center [1038, 257] width 6 height 10
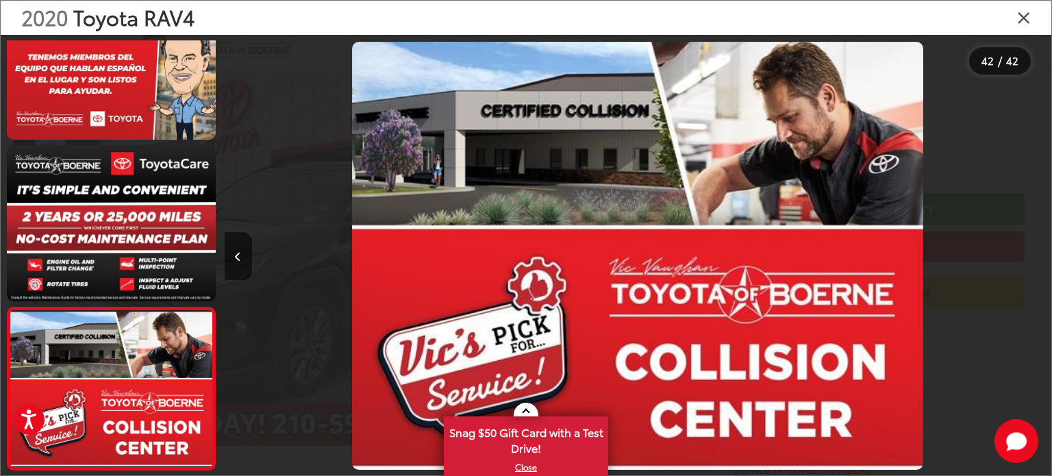
click at [1037, 255] on div at bounding box center [947, 256] width 207 height 442
click at [1027, 18] on icon "Close gallery" at bounding box center [1024, 17] width 14 height 18
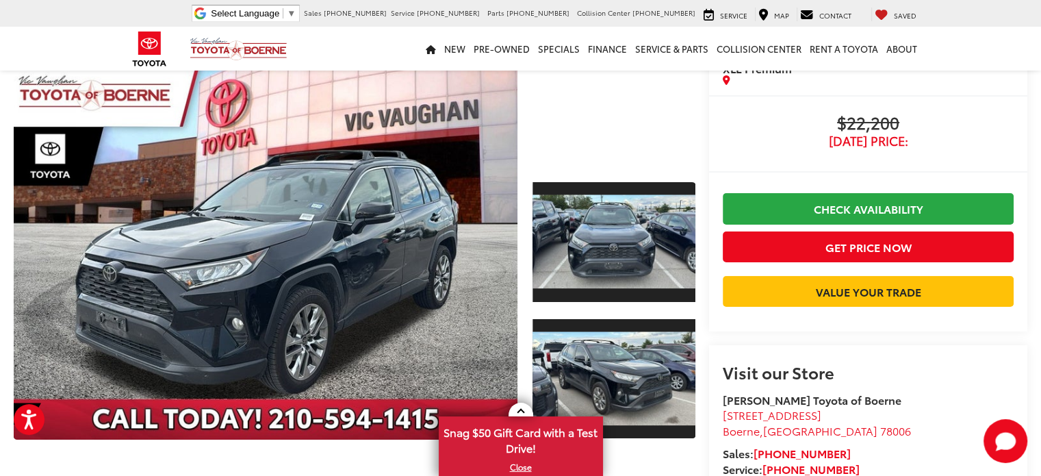
click at [627, 124] on div at bounding box center [614, 112] width 163 height 109
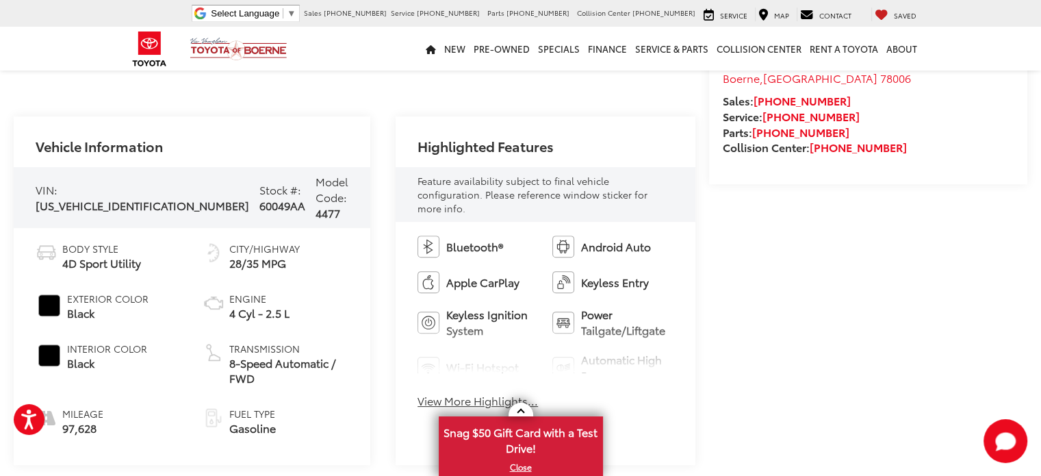
scroll to position [468, 0]
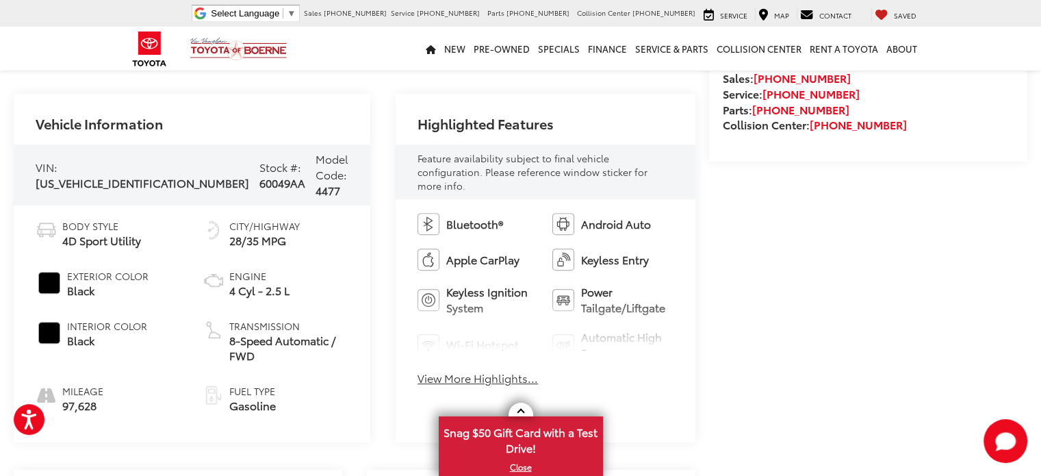
click at [455, 370] on button "View More Highlights..." at bounding box center [478, 378] width 121 height 16
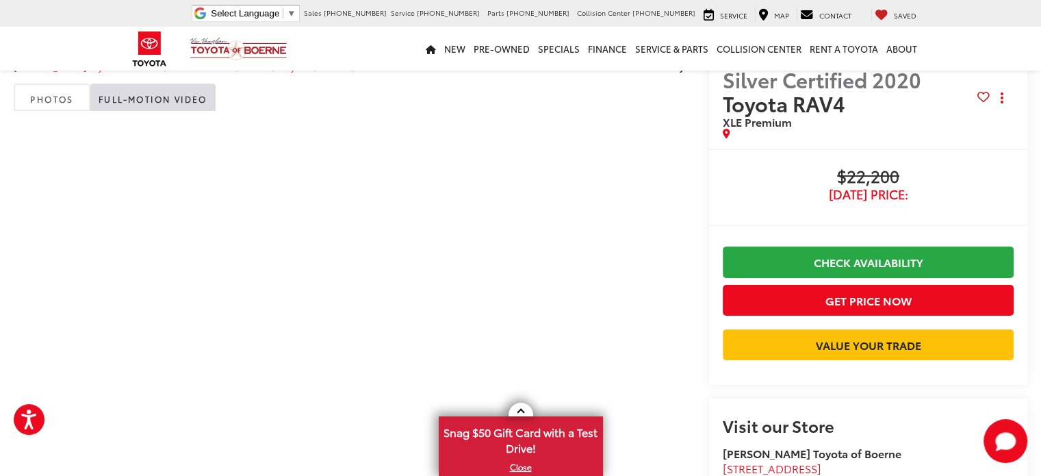
scroll to position [0, 0]
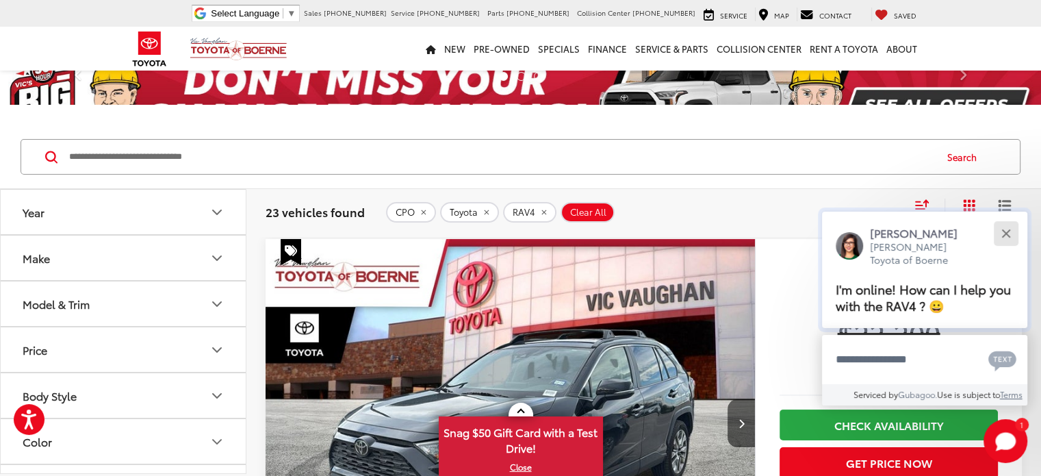
scroll to position [68, 0]
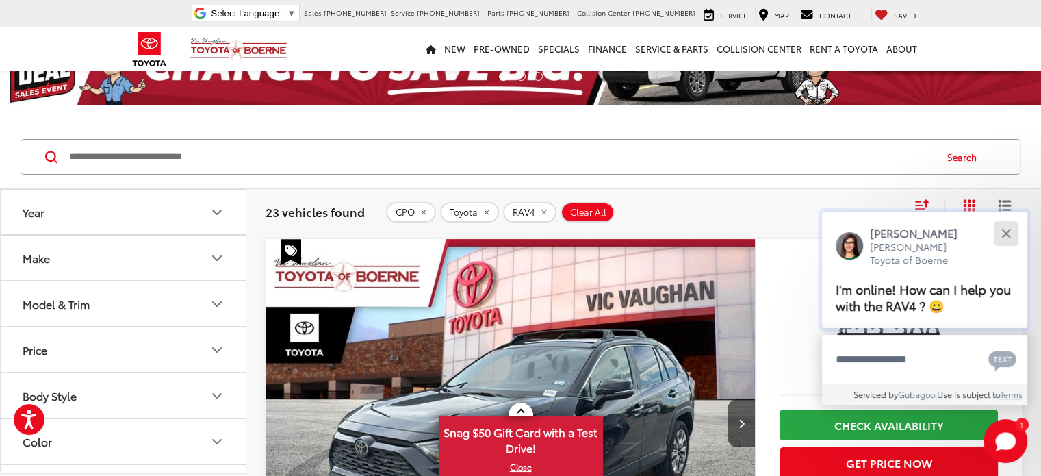
click at [996, 227] on button "Close" at bounding box center [1005, 232] width 29 height 29
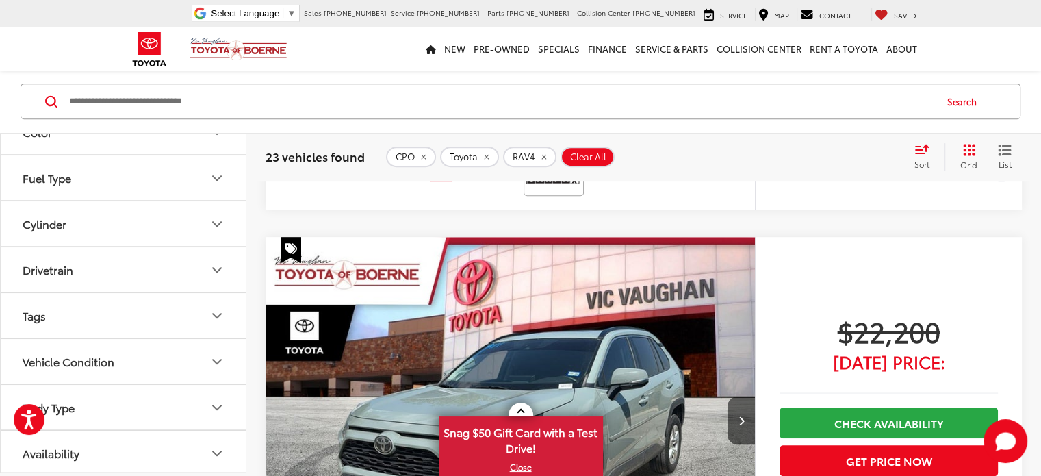
scroll to position [744, 0]
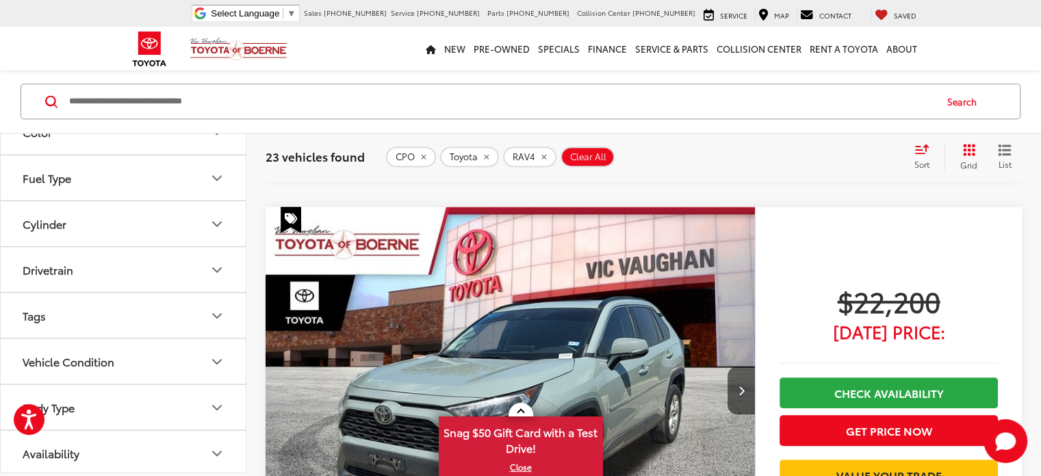
click at [110, 355] on div "Vehicle Condition" at bounding box center [69, 361] width 92 height 13
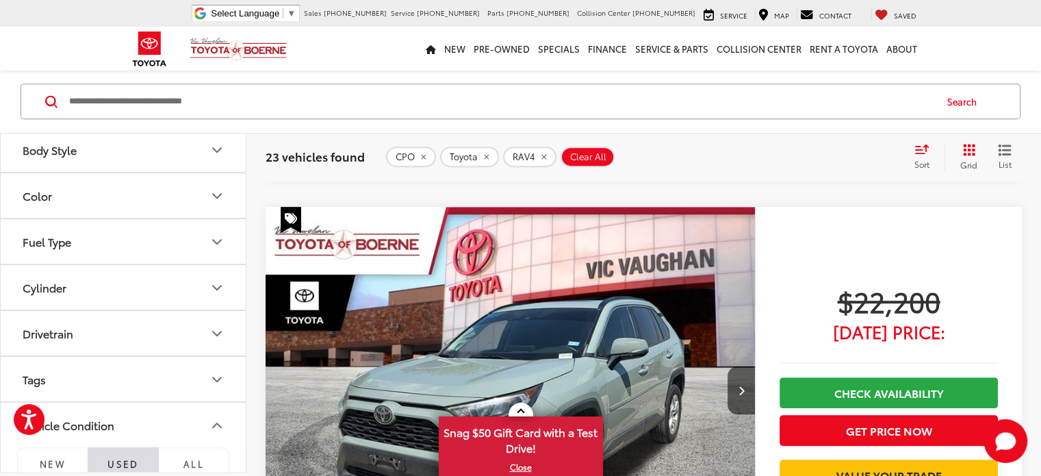
scroll to position [181, 0]
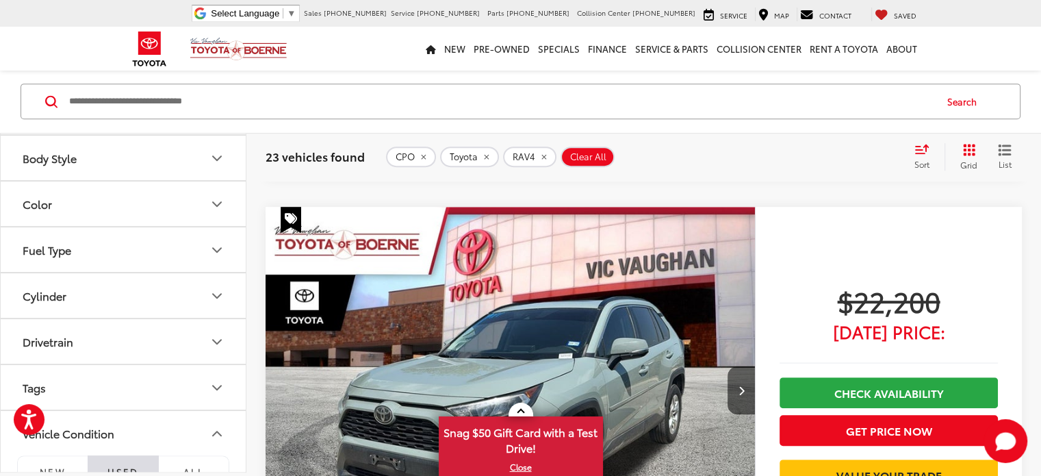
click at [159, 431] on button "Vehicle Condition" at bounding box center [124, 433] width 246 height 45
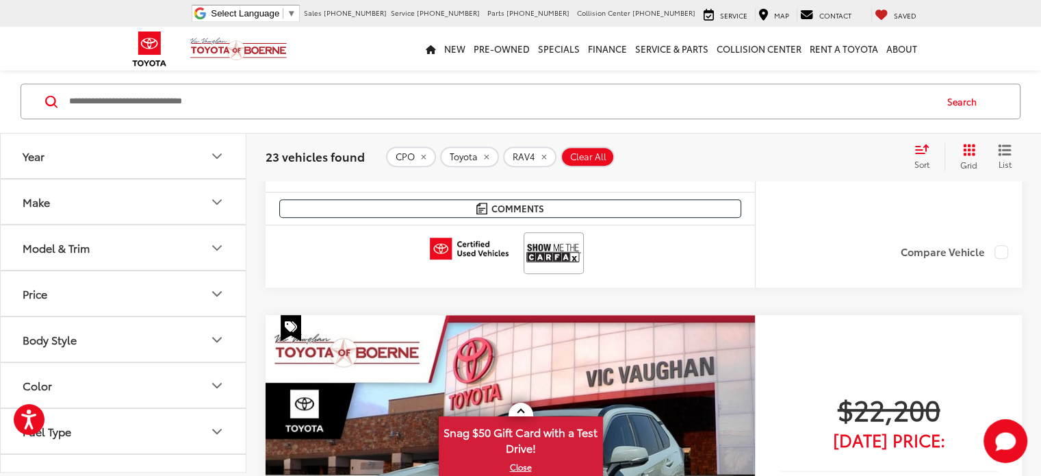
scroll to position [581, 0]
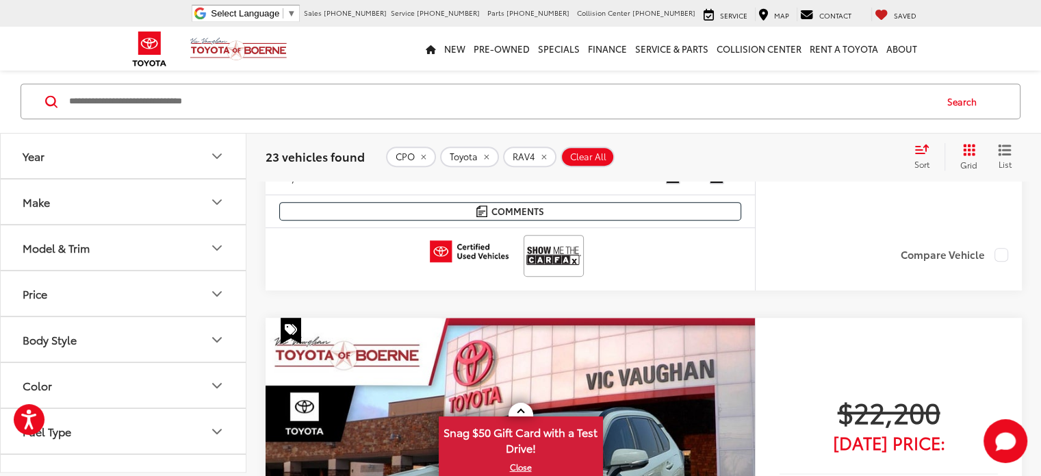
click at [173, 153] on button "Year" at bounding box center [124, 156] width 246 height 45
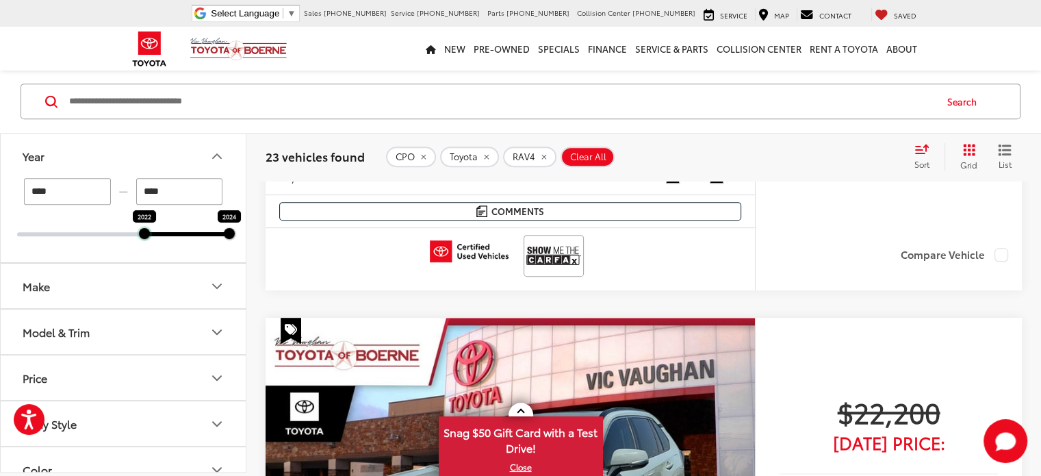
drag, startPoint x: 18, startPoint y: 235, endPoint x: 131, endPoint y: 232, distance: 113.7
click at [131, 232] on div "2022 2024" at bounding box center [123, 234] width 212 height 4
type input "****"
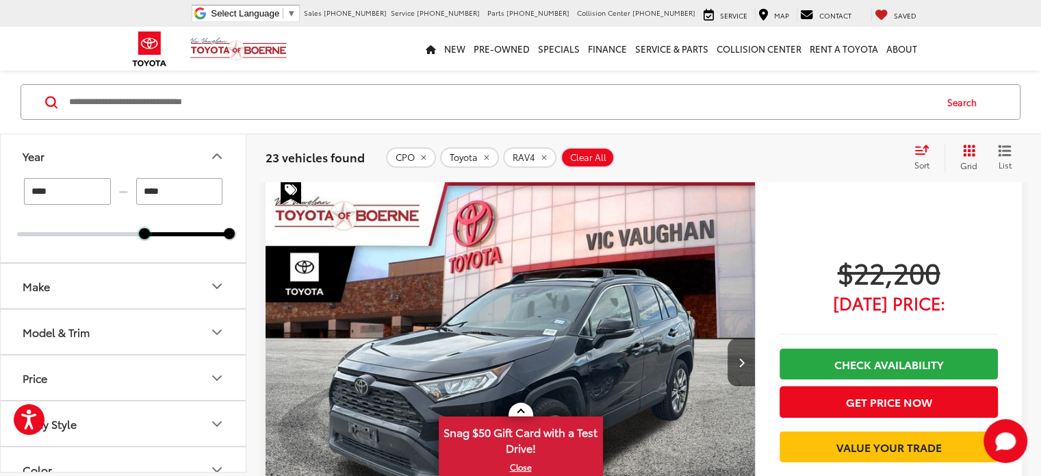
scroll to position [123, 0]
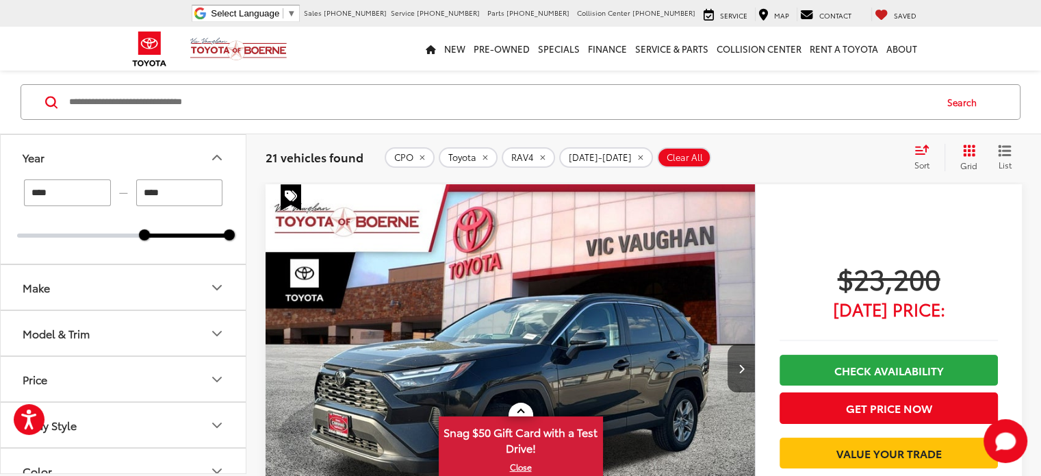
click at [214, 150] on icon "Year" at bounding box center [217, 157] width 16 height 16
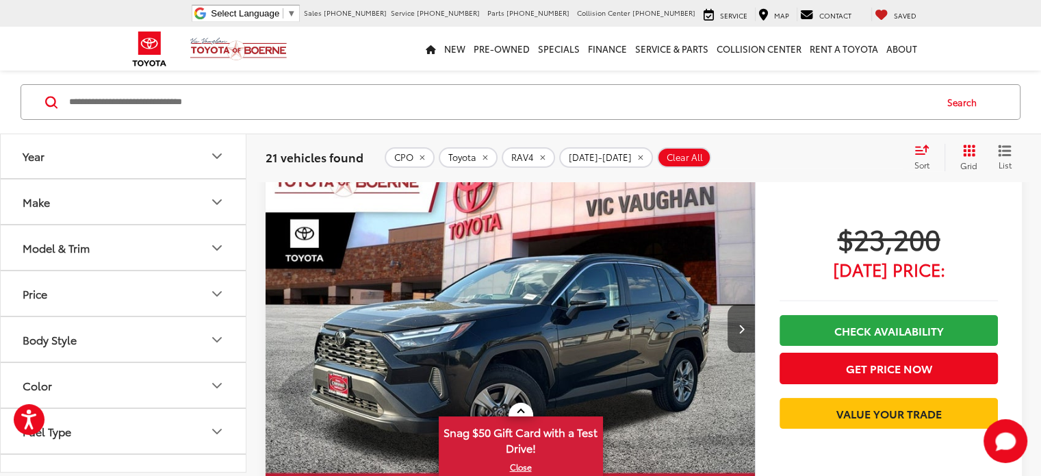
scroll to position [51, 0]
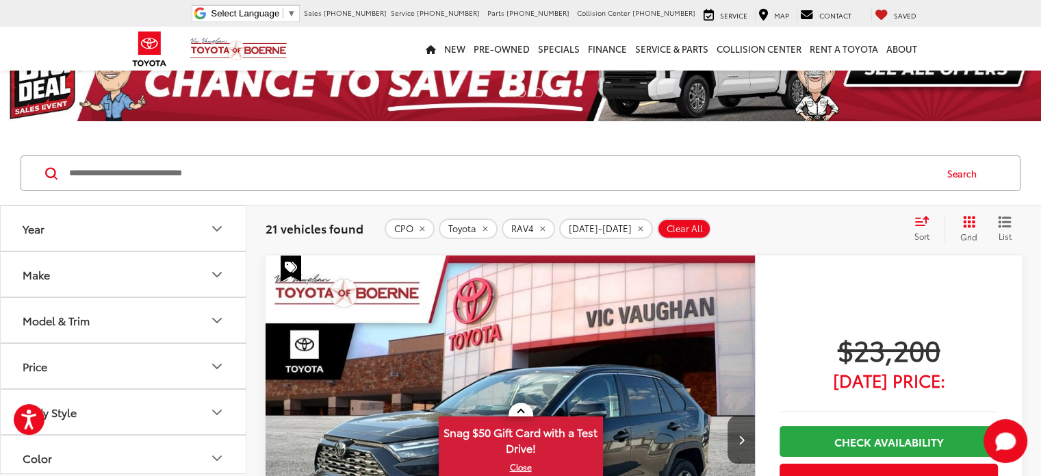
click at [411, 350] on img "2024 Toyota RAV4 XLE 0" at bounding box center [511, 439] width 492 height 368
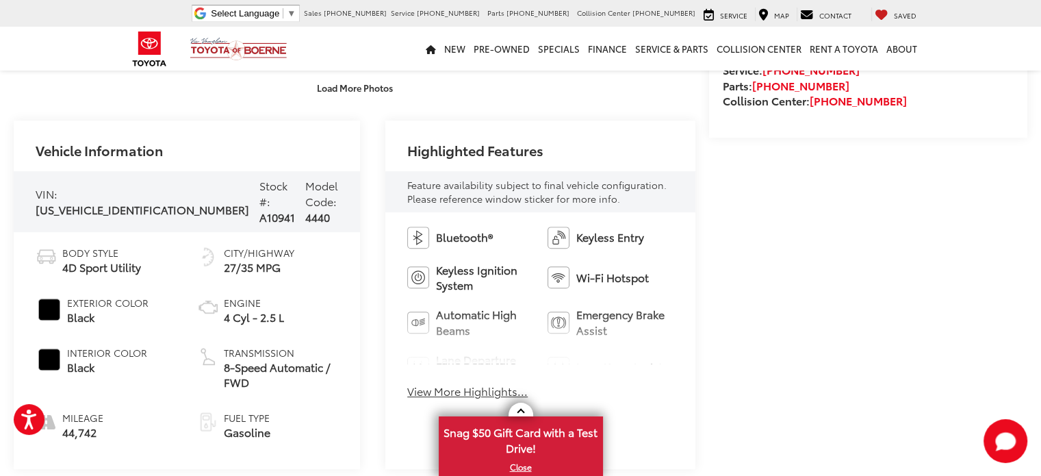
click at [457, 387] on button "View More Highlights..." at bounding box center [467, 391] width 121 height 16
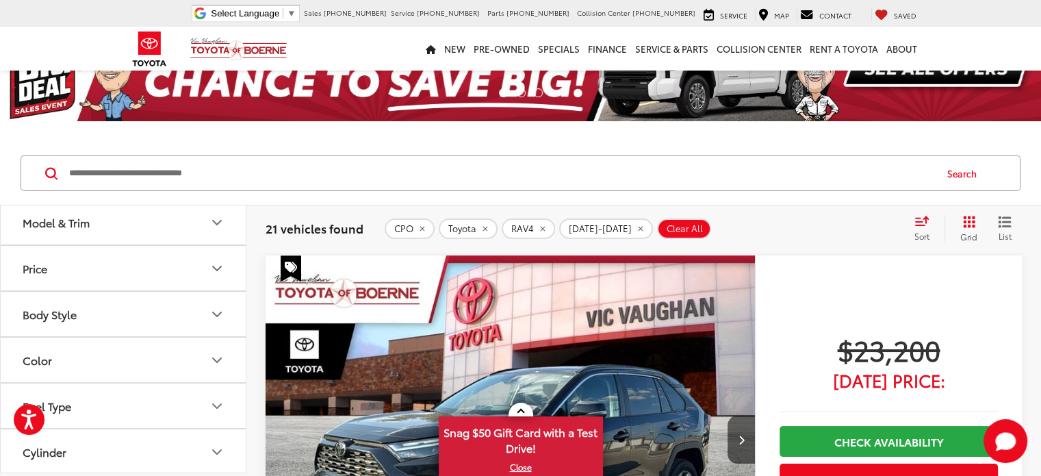
scroll to position [99, 0]
click at [110, 221] on button "Model & Trim" at bounding box center [124, 221] width 246 height 45
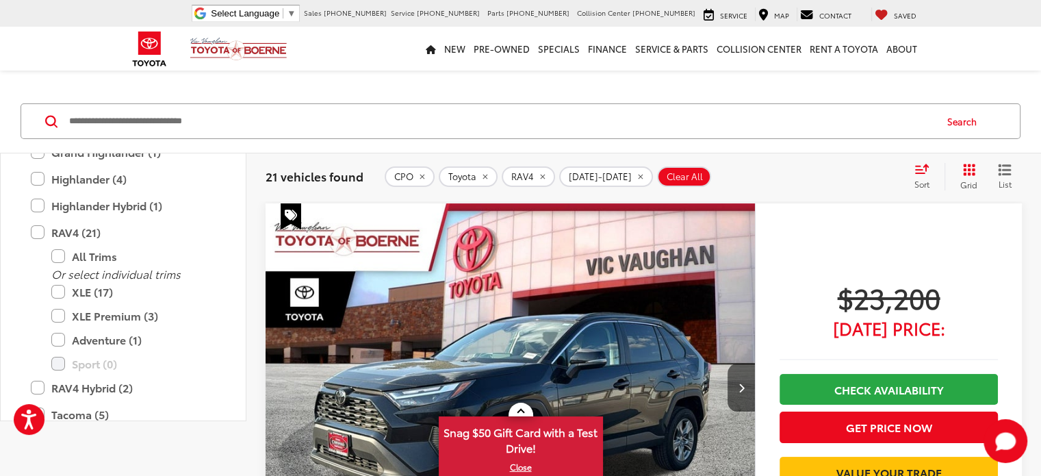
scroll to position [323, 0]
click at [61, 293] on label "XLE (17)" at bounding box center [133, 291] width 164 height 24
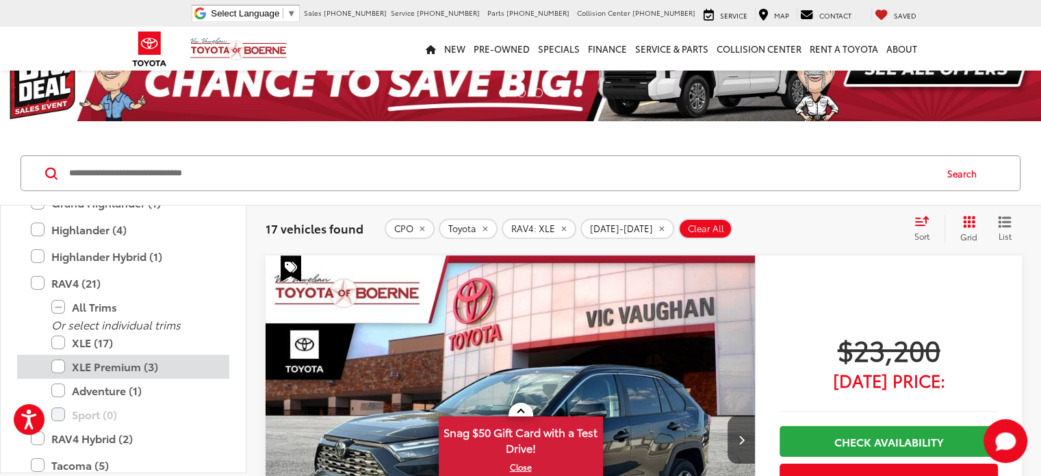
click at [62, 368] on label "XLE Premium (3)" at bounding box center [133, 367] width 164 height 24
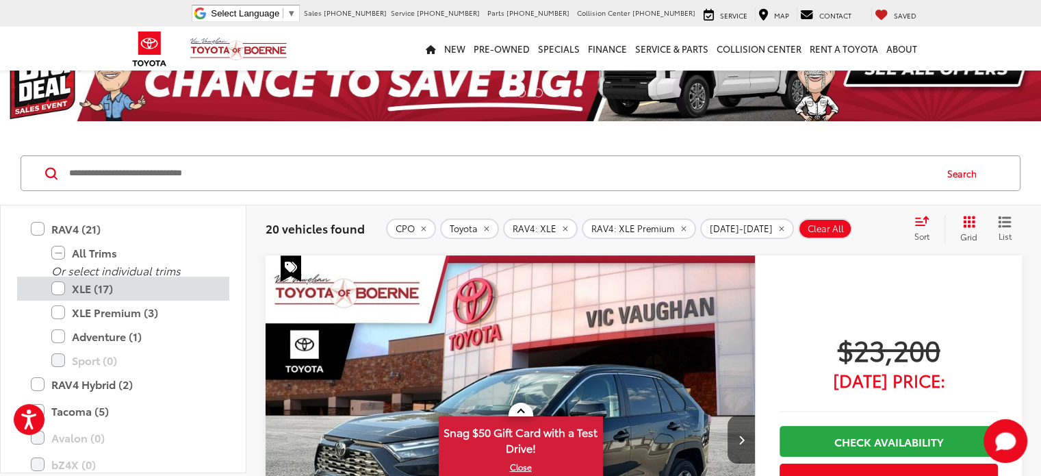
scroll to position [407, 0]
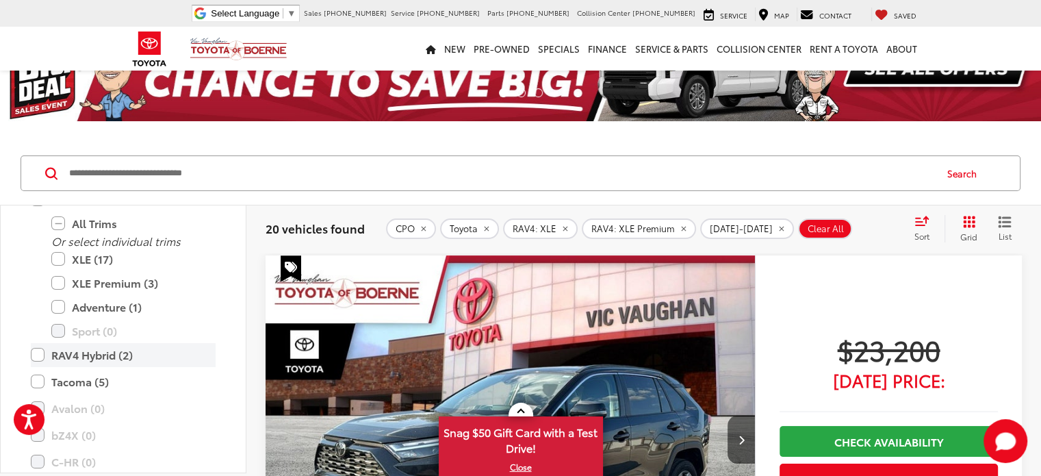
click at [31, 348] on label "RAV4 Hybrid (2)" at bounding box center [123, 355] width 185 height 24
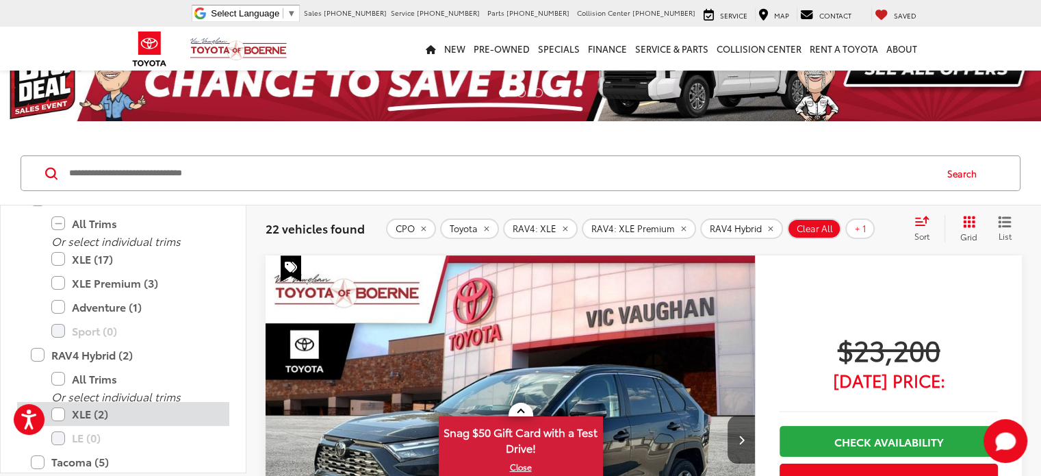
click at [60, 414] on label "XLE (2)" at bounding box center [133, 414] width 164 height 24
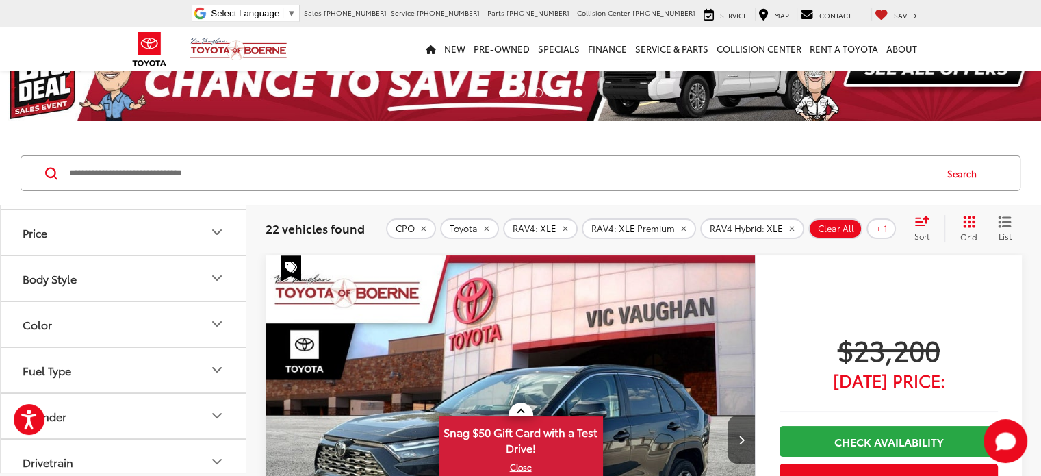
scroll to position [744, 0]
click at [134, 240] on button "Price" at bounding box center [124, 234] width 246 height 45
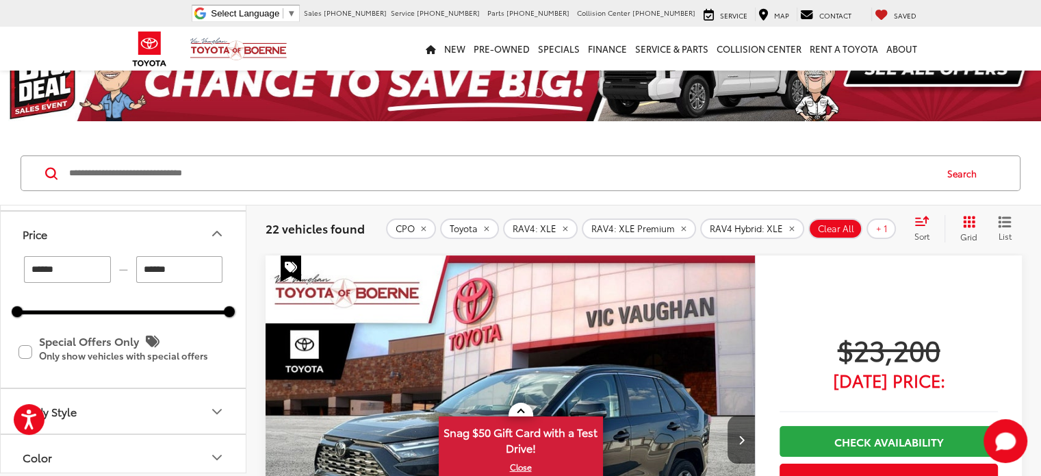
click at [134, 240] on button "Price" at bounding box center [124, 234] width 246 height 45
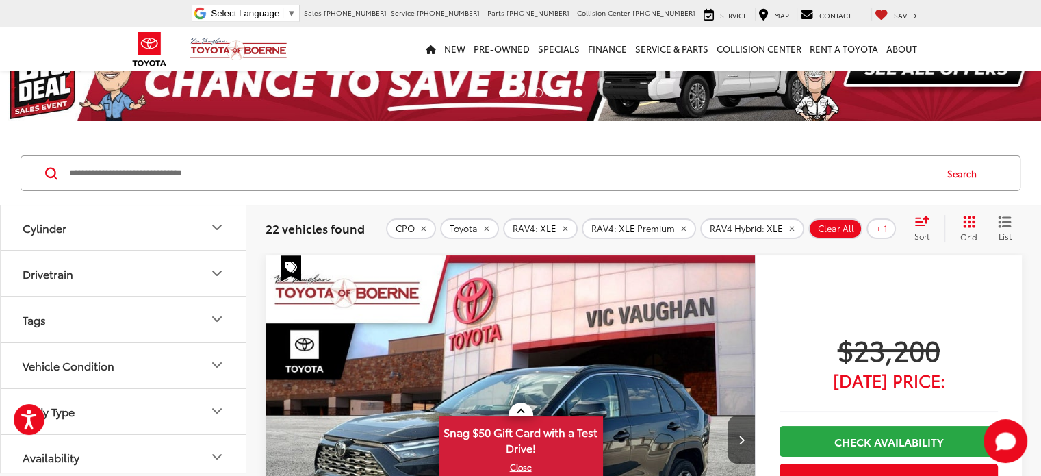
scroll to position [937, 0]
click at [119, 367] on button "Vehicle Condition" at bounding box center [124, 362] width 246 height 45
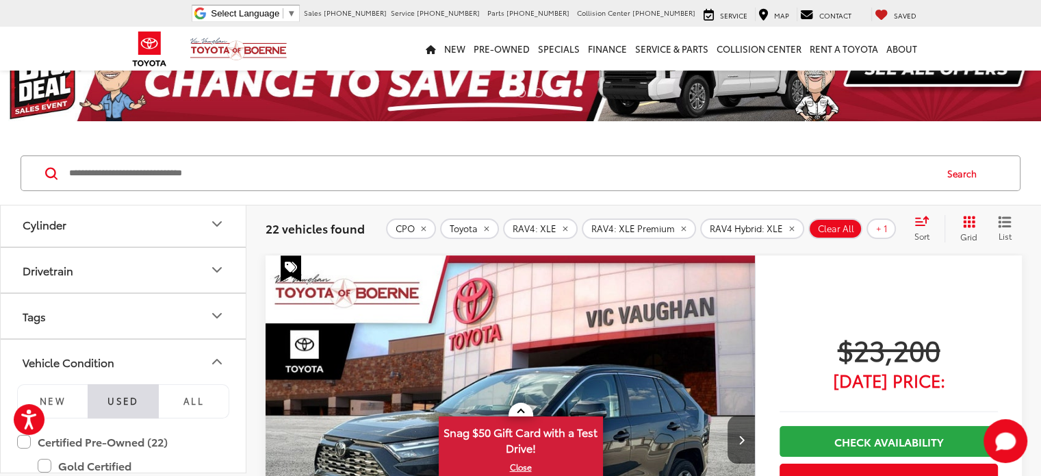
click at [119, 367] on button "Vehicle Condition" at bounding box center [124, 362] width 246 height 45
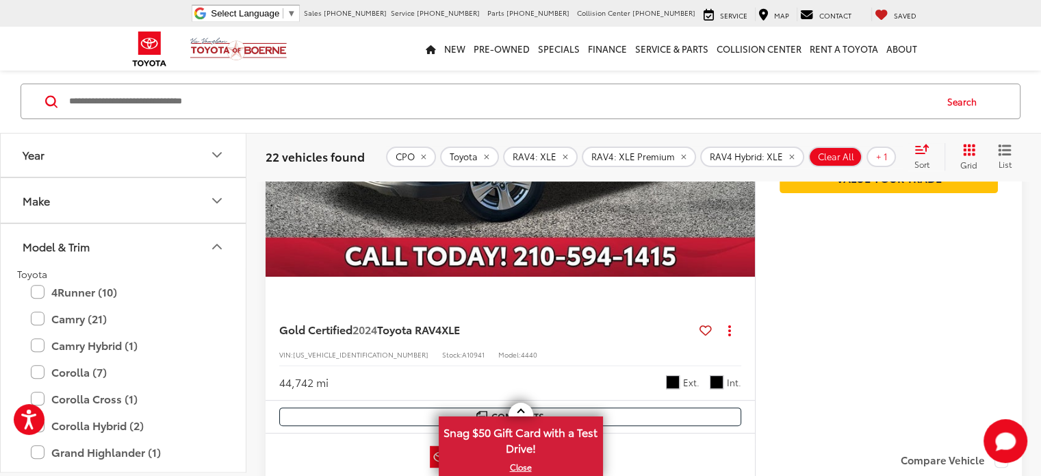
scroll to position [0, 0]
click at [71, 242] on div "Model & Trim" at bounding box center [56, 248] width 67 height 13
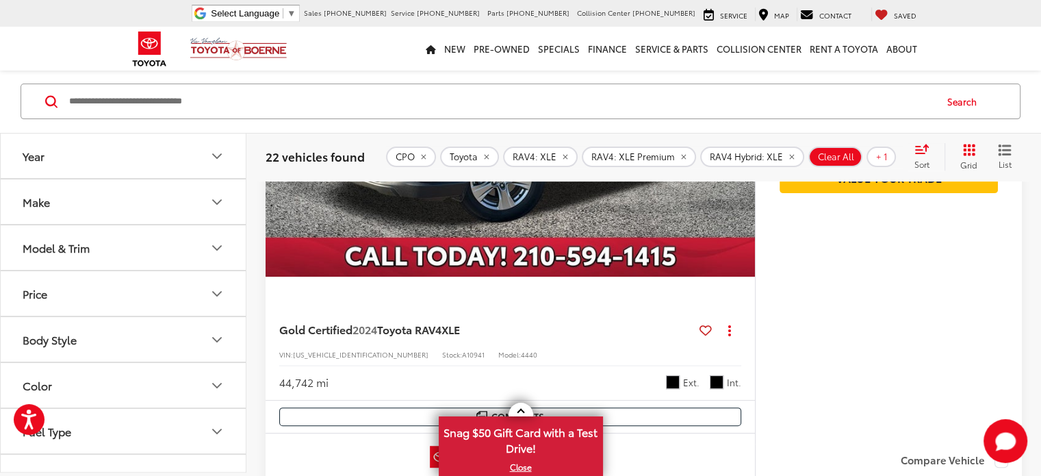
click at [110, 161] on button "Year" at bounding box center [124, 156] width 246 height 45
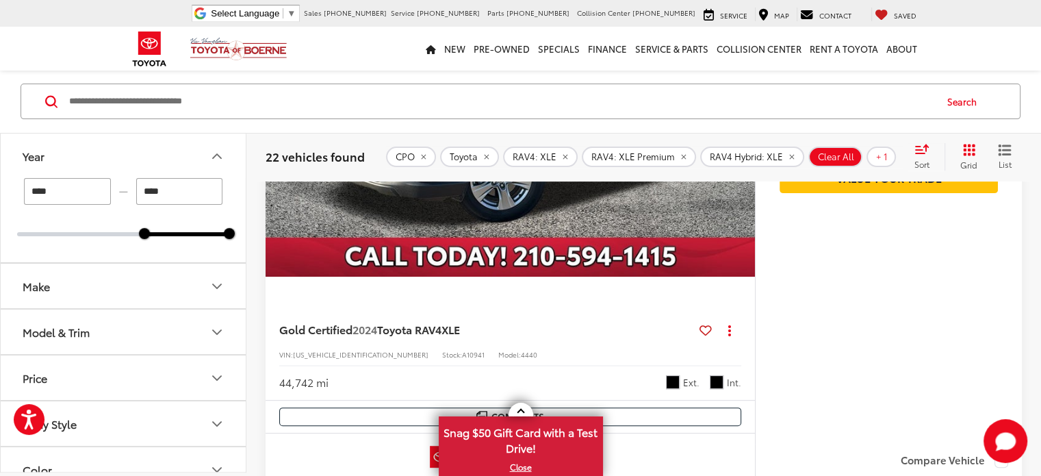
click at [352, 131] on div "Search" at bounding box center [520, 103] width 1041 height 64
click at [212, 160] on icon "Year" at bounding box center [217, 156] width 16 height 16
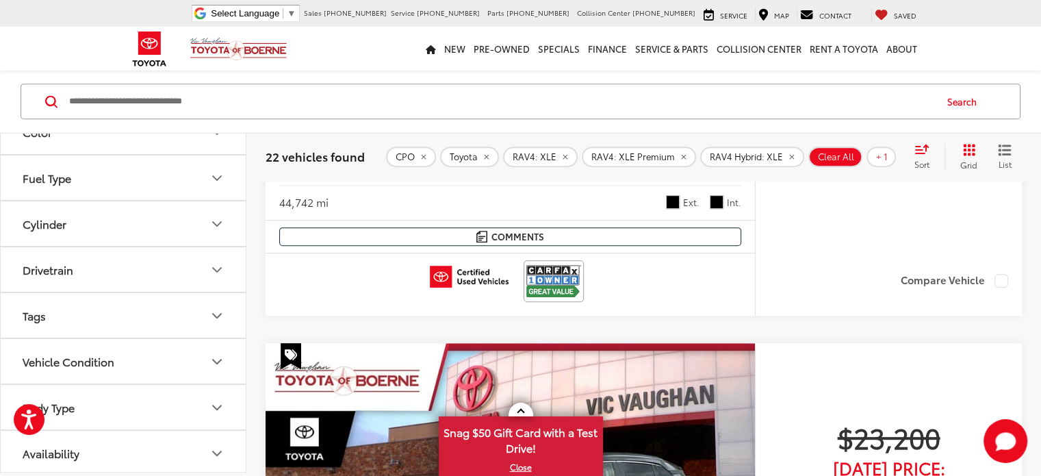
scroll to position [577, 0]
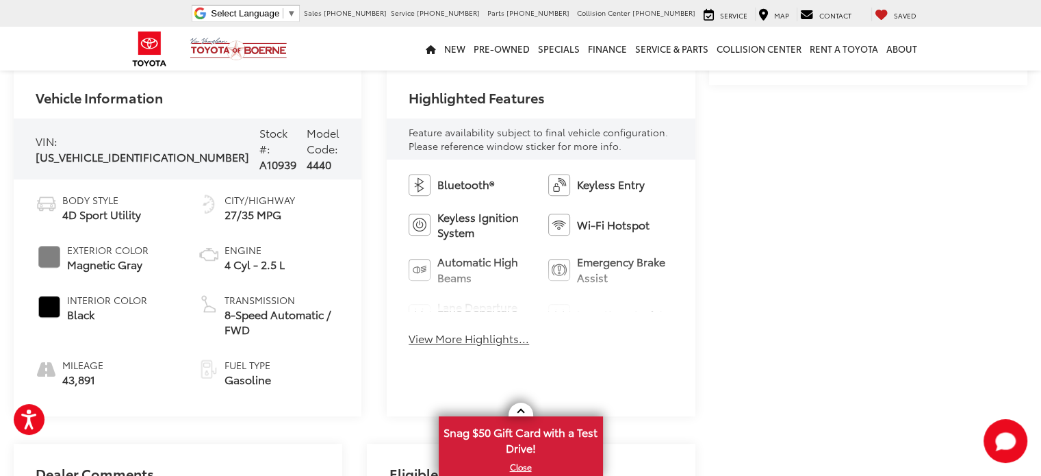
scroll to position [546, 0]
click at [481, 336] on button "View More Highlights..." at bounding box center [469, 338] width 121 height 16
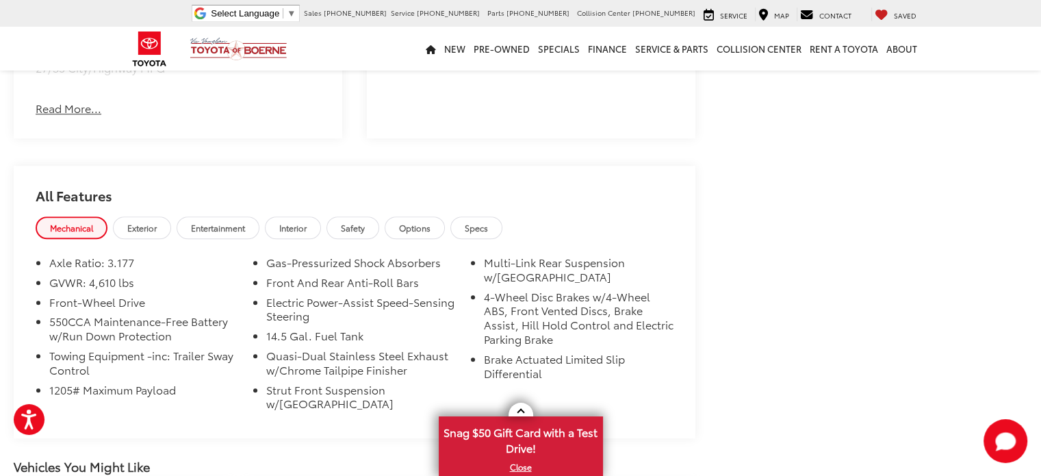
scroll to position [1111, 0]
click at [235, 221] on span "Entertainment" at bounding box center [218, 227] width 54 height 12
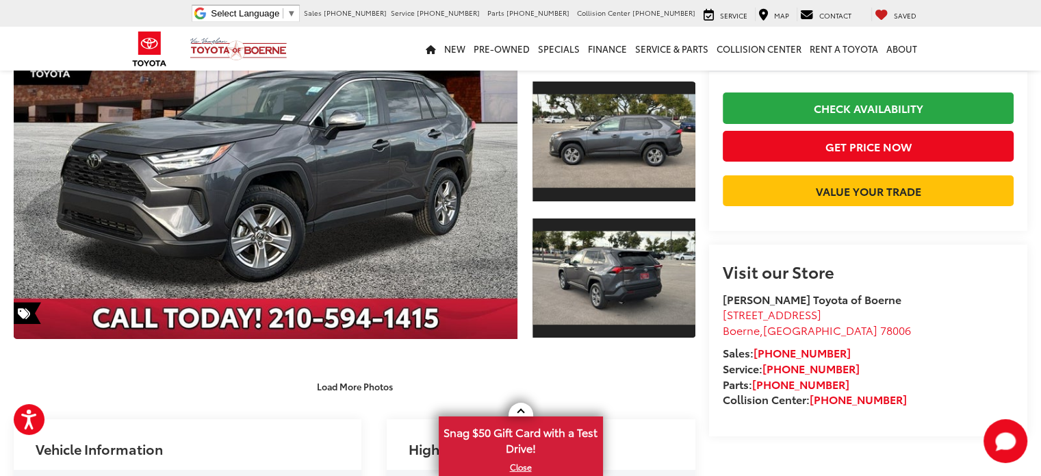
scroll to position [0, 0]
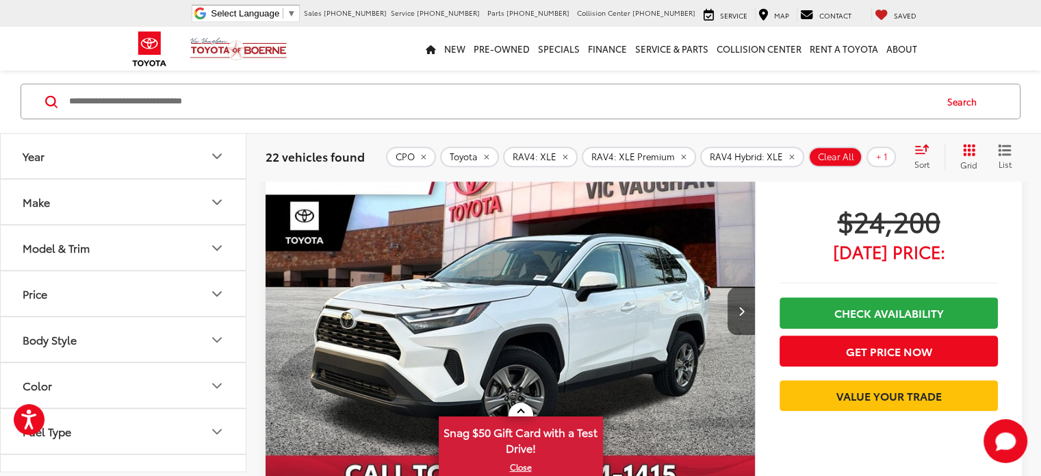
scroll to position [1415, 0]
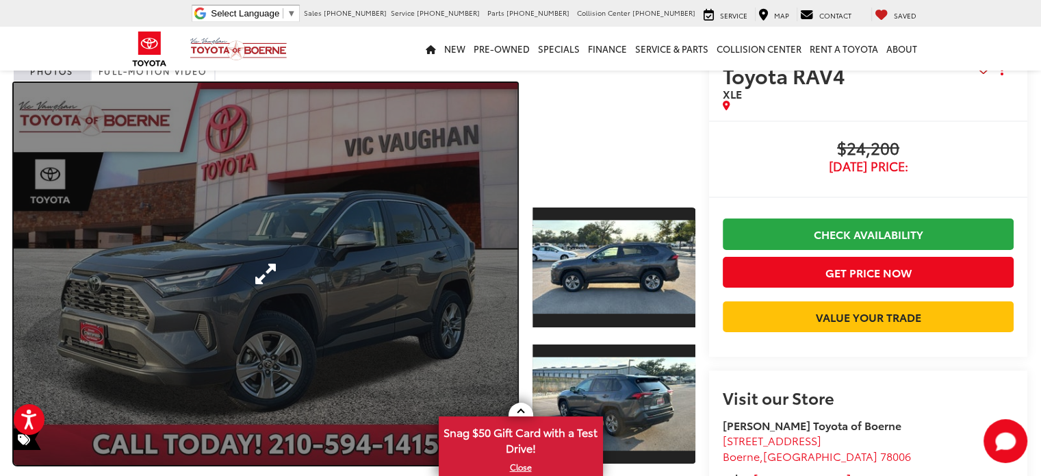
click at [416, 262] on link "Expand Photo 0" at bounding box center [266, 274] width 504 height 382
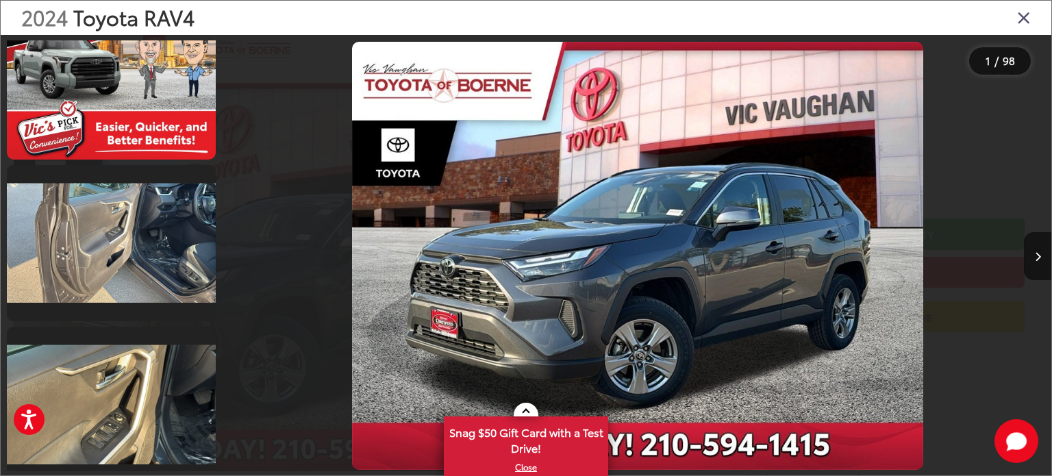
scroll to position [1665, 0]
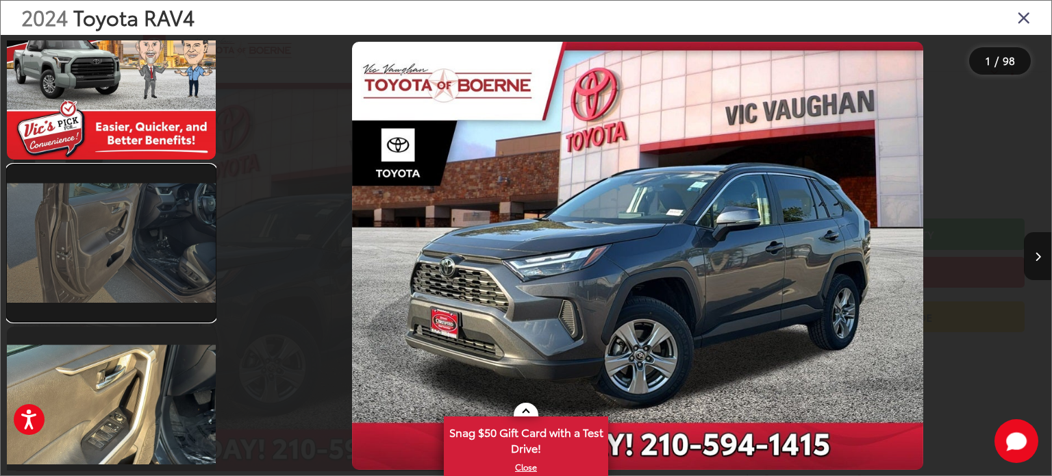
click at [148, 247] on link at bounding box center [111, 243] width 209 height 157
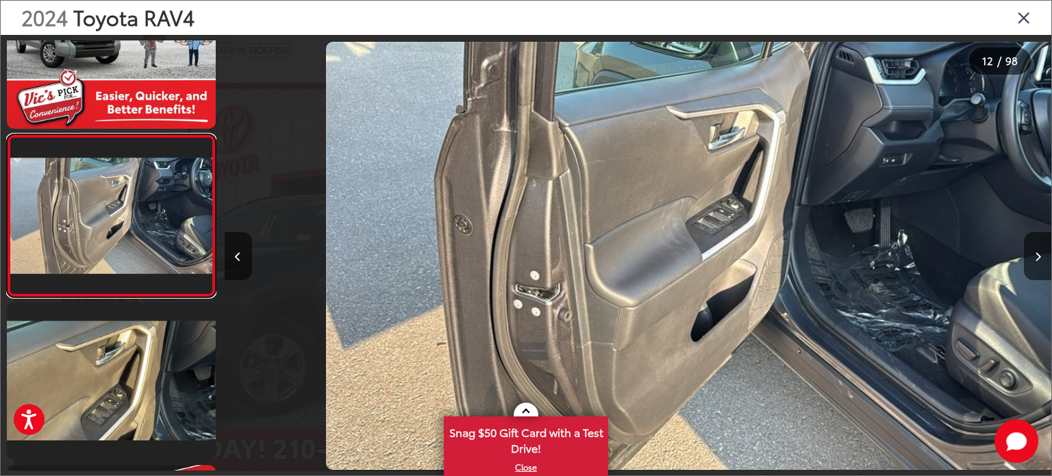
scroll to position [0, 9094]
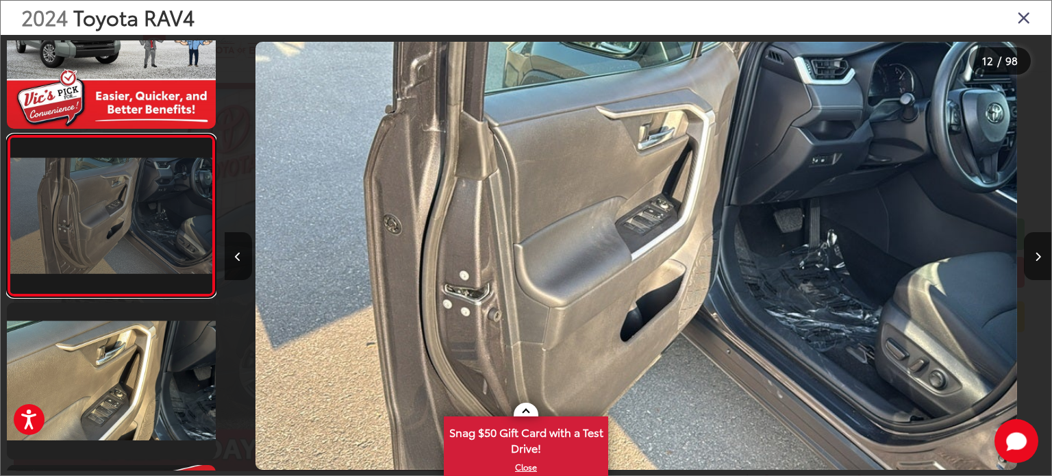
click at [115, 198] on link at bounding box center [111, 216] width 209 height 164
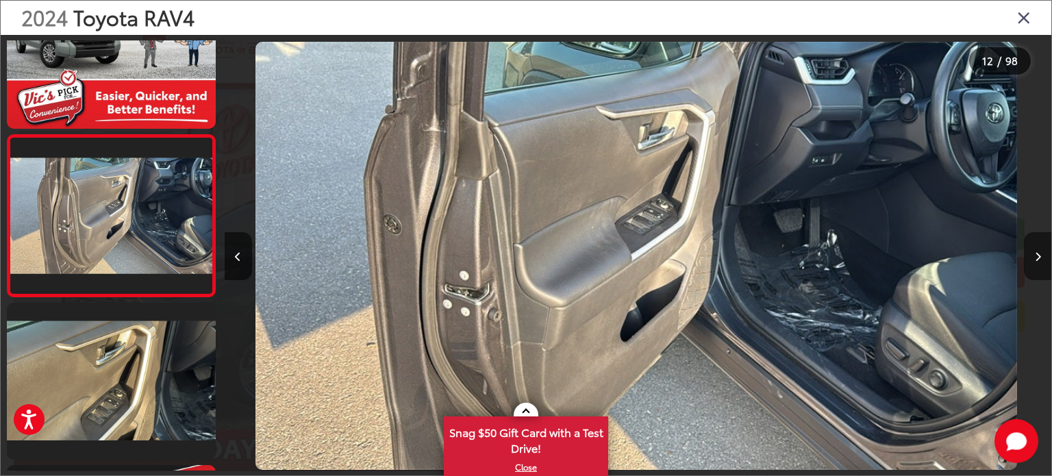
click at [1032, 255] on button "Next image" at bounding box center [1037, 256] width 27 height 48
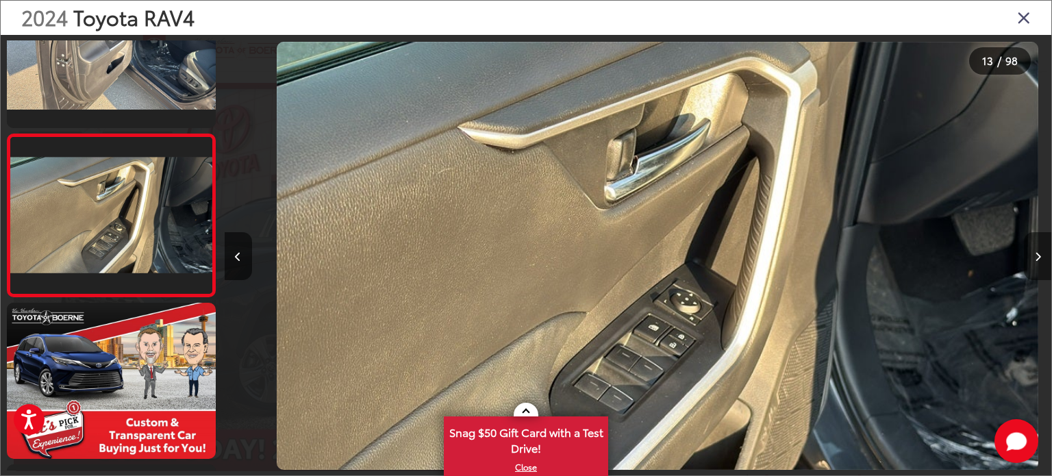
scroll to position [0, 9921]
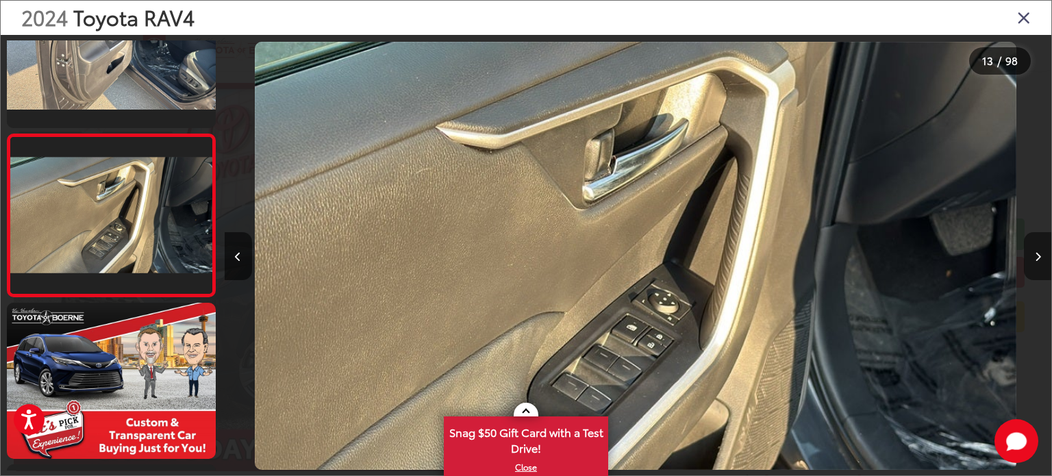
click at [1032, 255] on button "Next image" at bounding box center [1037, 256] width 27 height 48
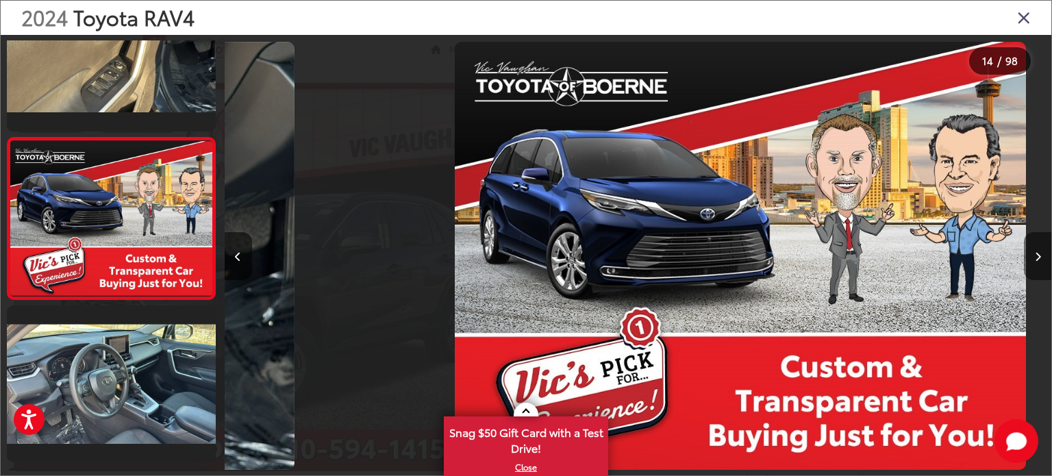
scroll to position [2013, 0]
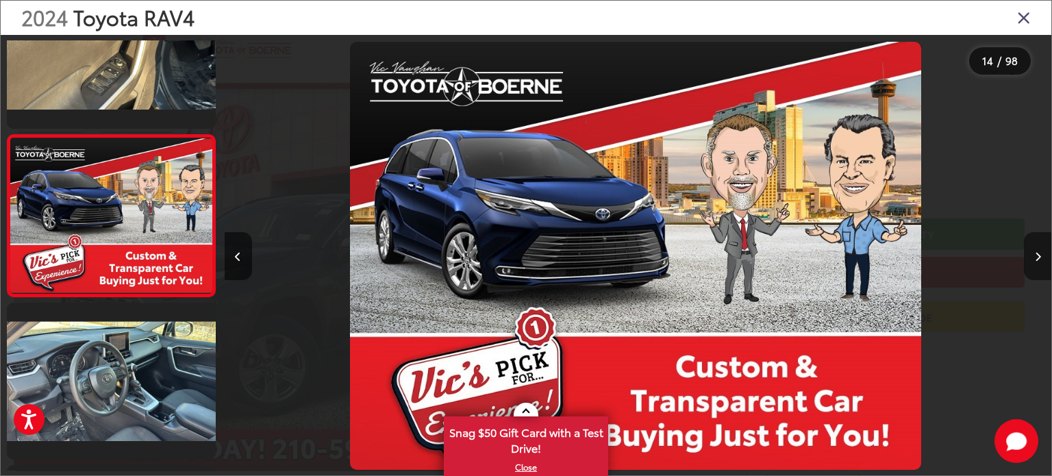
click at [1032, 255] on button "Next image" at bounding box center [1037, 256] width 27 height 48
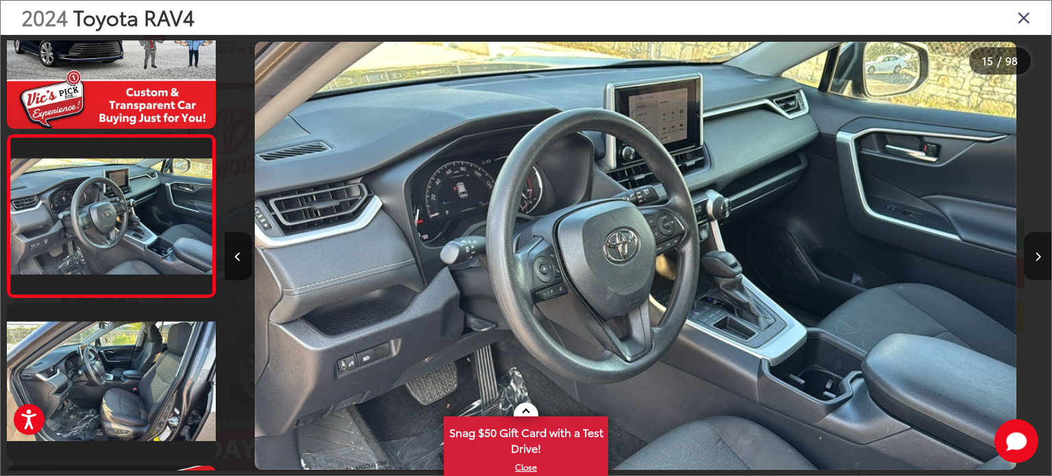
scroll to position [0, 11574]
click at [1032, 255] on button "Next image" at bounding box center [1037, 256] width 27 height 48
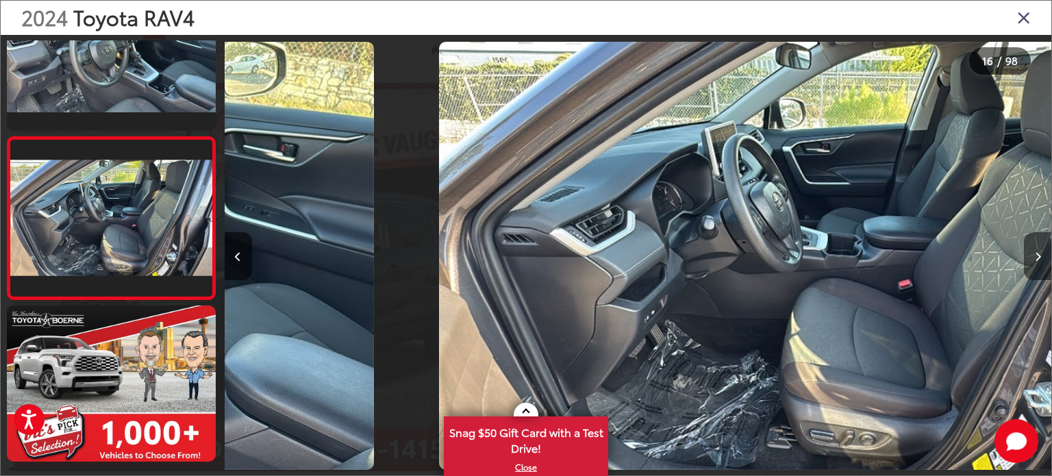
scroll to position [2337, 0]
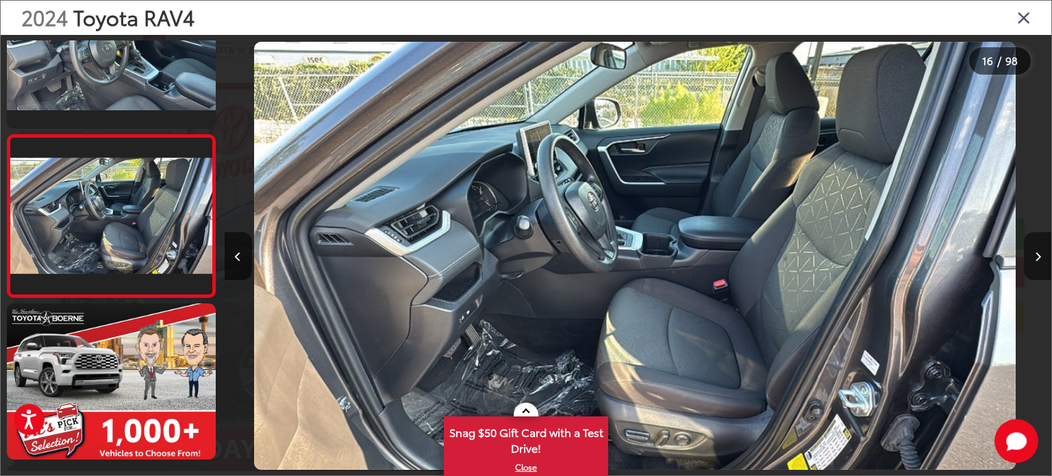
click at [1032, 255] on button "Next image" at bounding box center [1037, 256] width 27 height 48
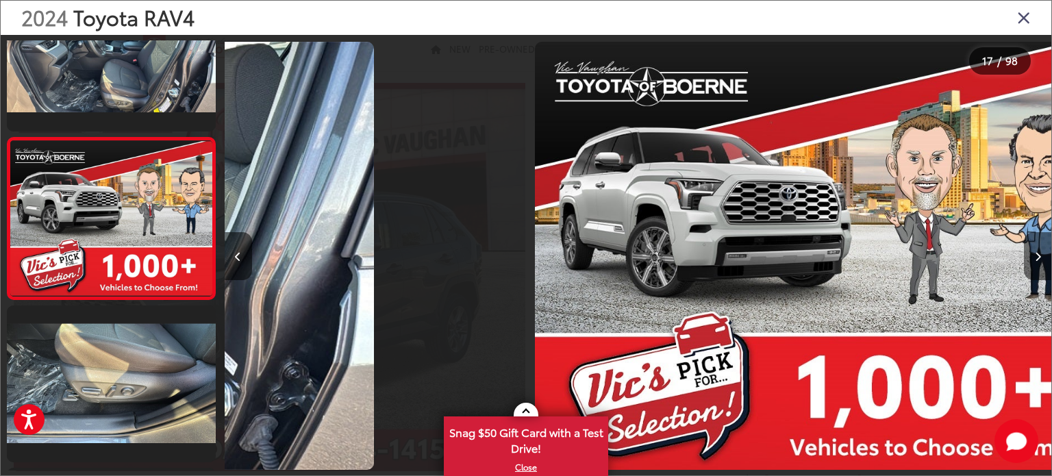
scroll to position [2498, 0]
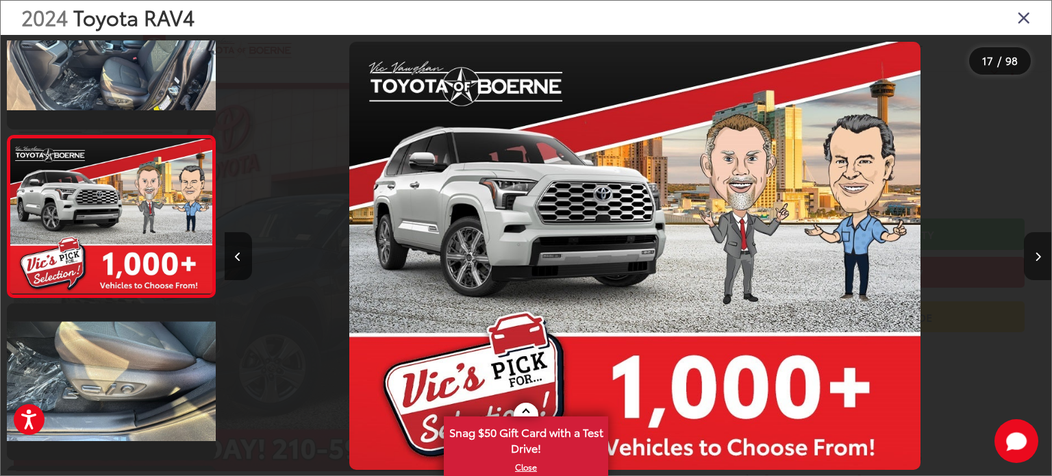
click at [1032, 255] on button "Next image" at bounding box center [1037, 256] width 27 height 48
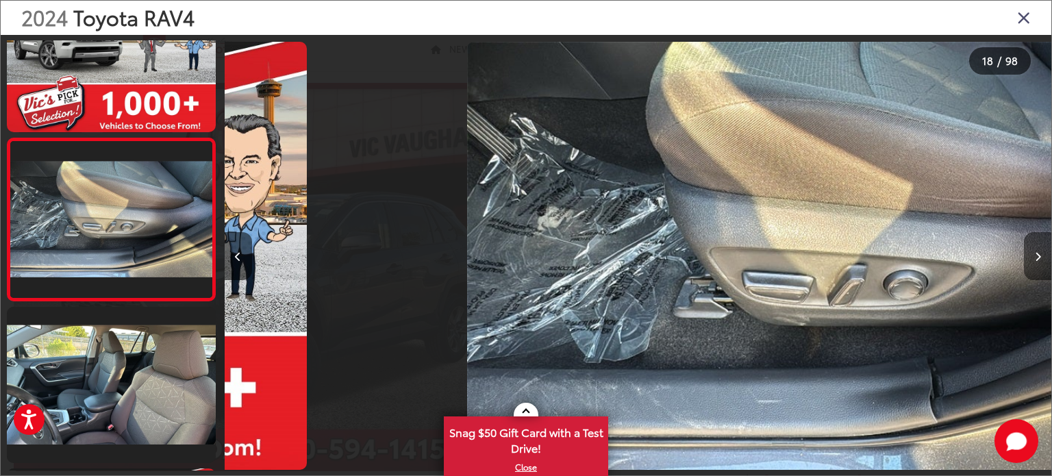
scroll to position [2661, 0]
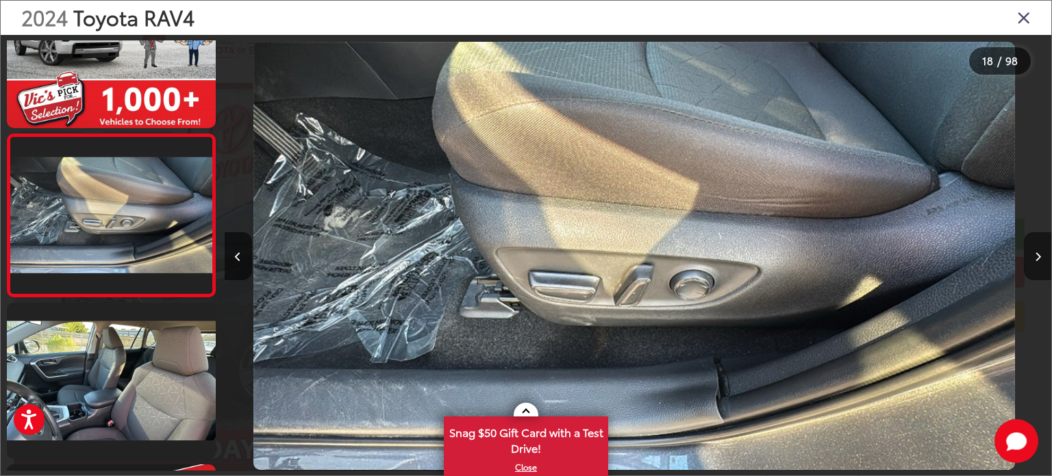
click at [1032, 255] on button "Next image" at bounding box center [1037, 256] width 27 height 48
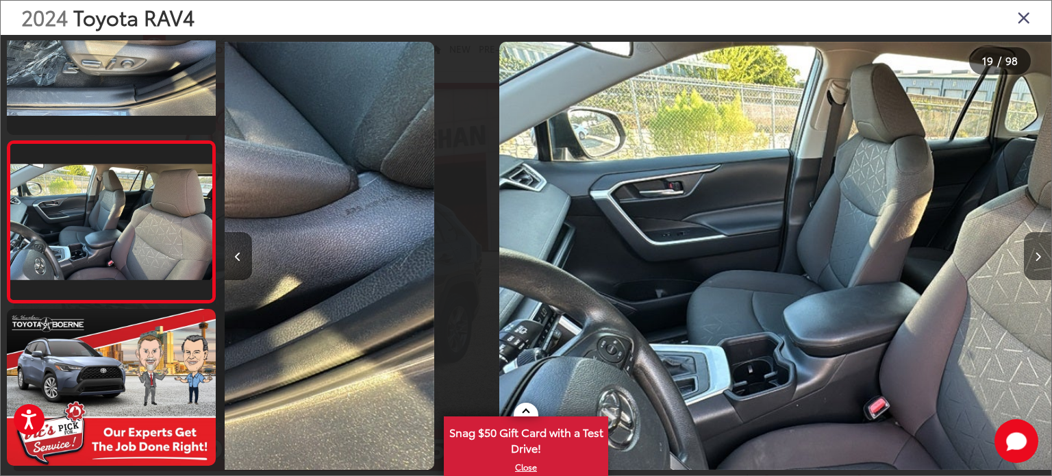
scroll to position [0, 0]
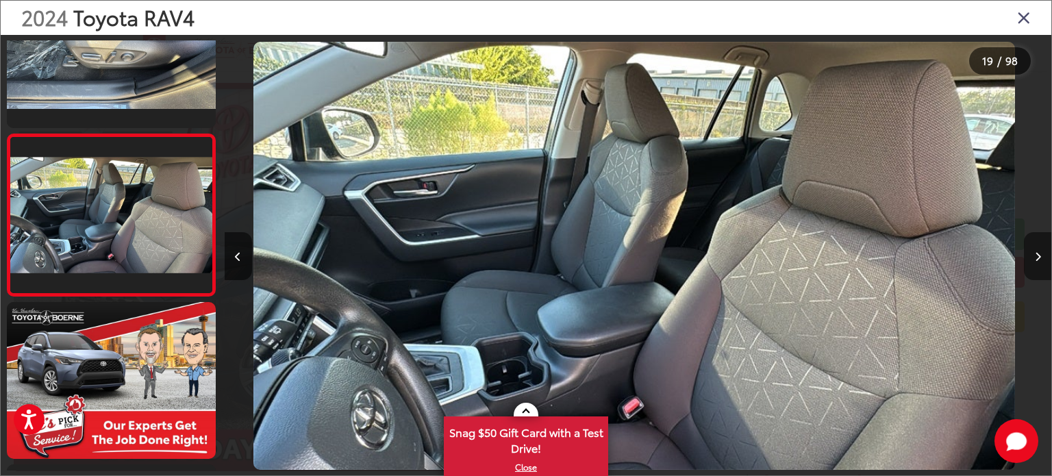
click at [1032, 255] on button "Next image" at bounding box center [1037, 256] width 27 height 48
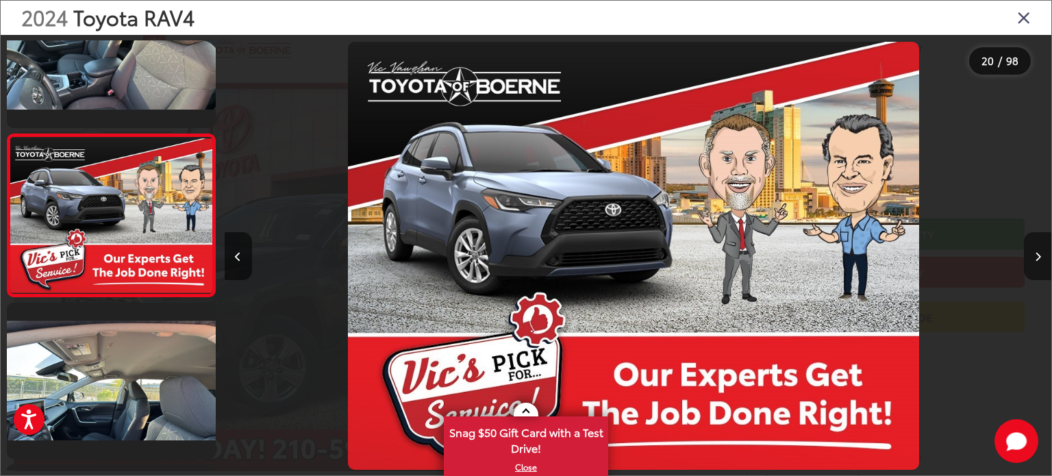
click at [1032, 255] on button "Next image" at bounding box center [1037, 256] width 27 height 48
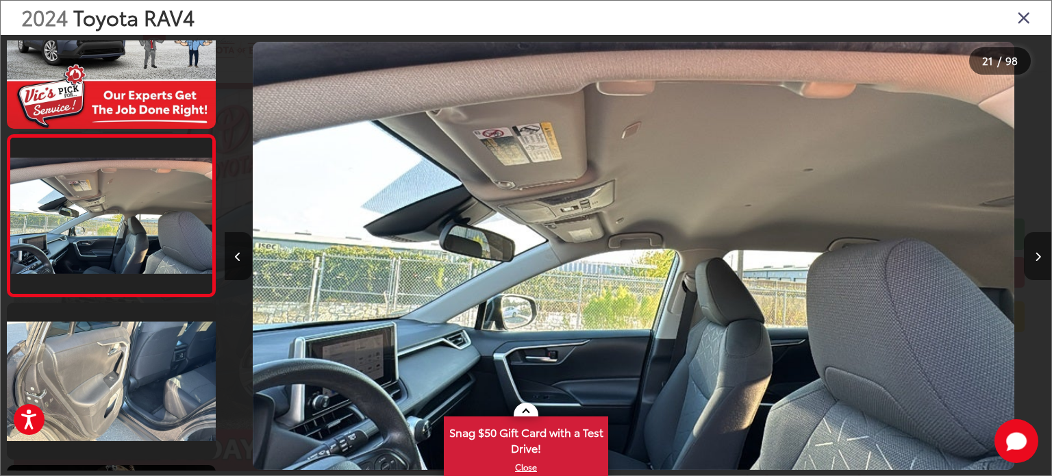
click at [1032, 255] on button "Next image" at bounding box center [1037, 256] width 27 height 48
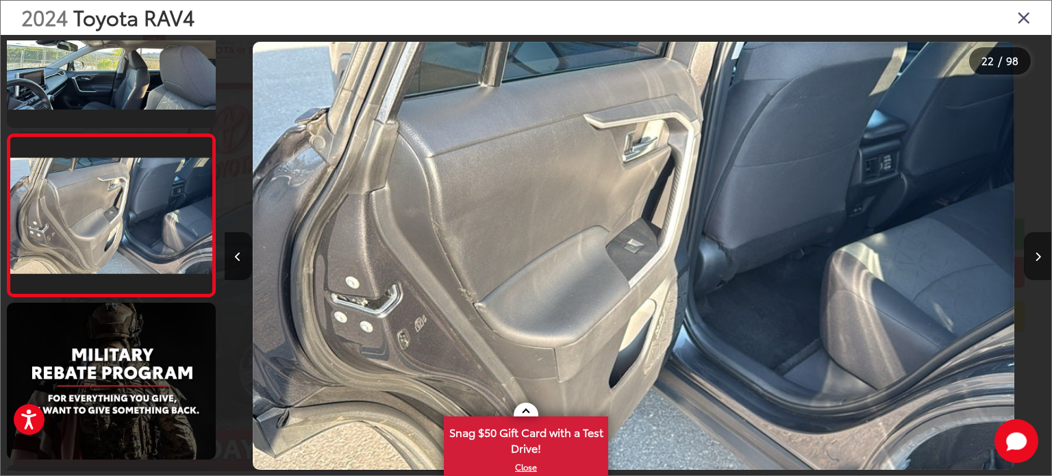
click at [1032, 255] on button "Next image" at bounding box center [1037, 256] width 27 height 48
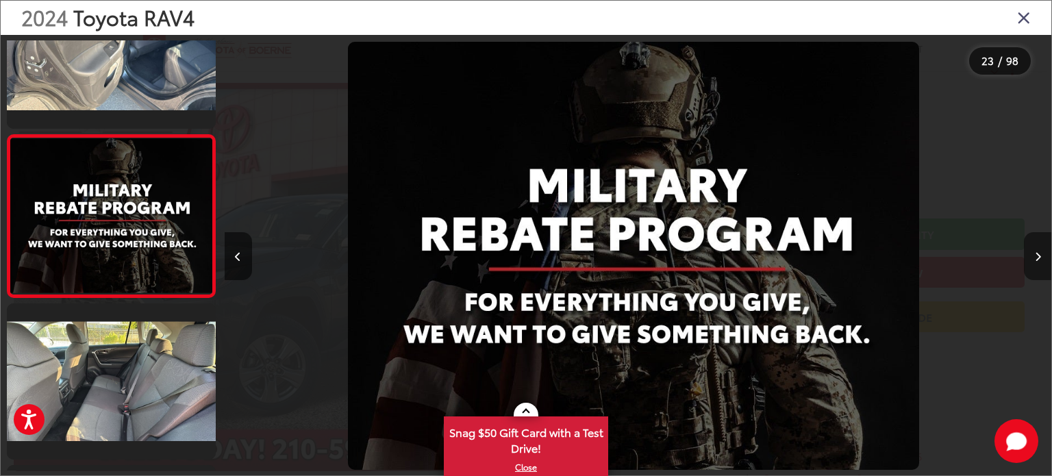
click at [1032, 255] on button "Next image" at bounding box center [1037, 256] width 27 height 48
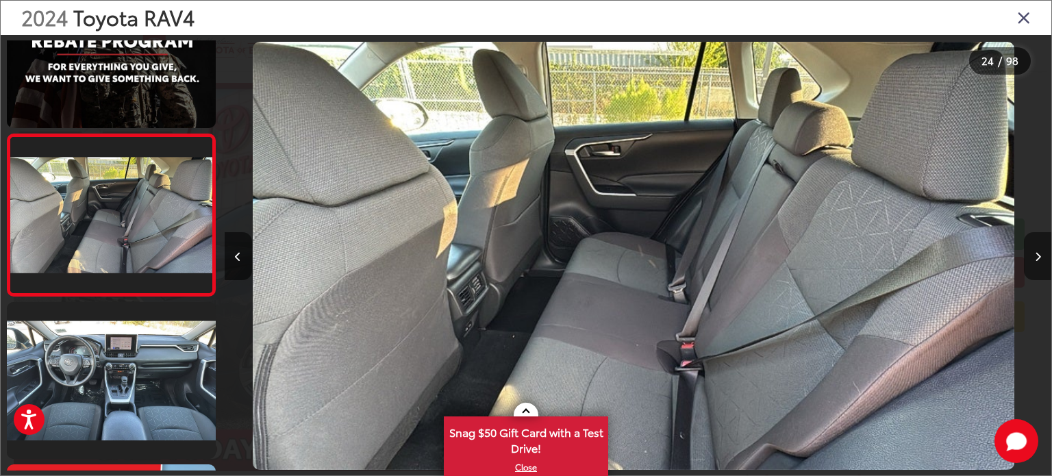
click at [1031, 248] on button "Next image" at bounding box center [1037, 256] width 27 height 48
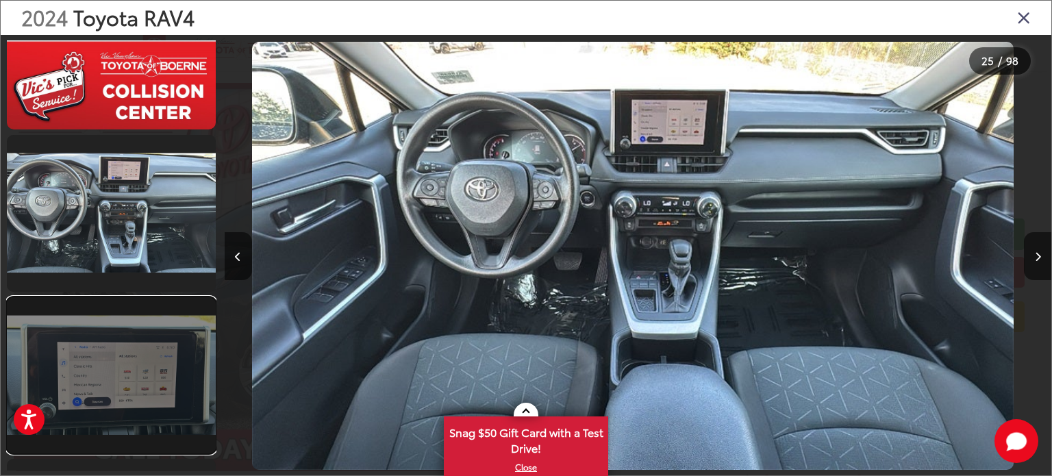
click at [141, 368] on link at bounding box center [111, 375] width 209 height 157
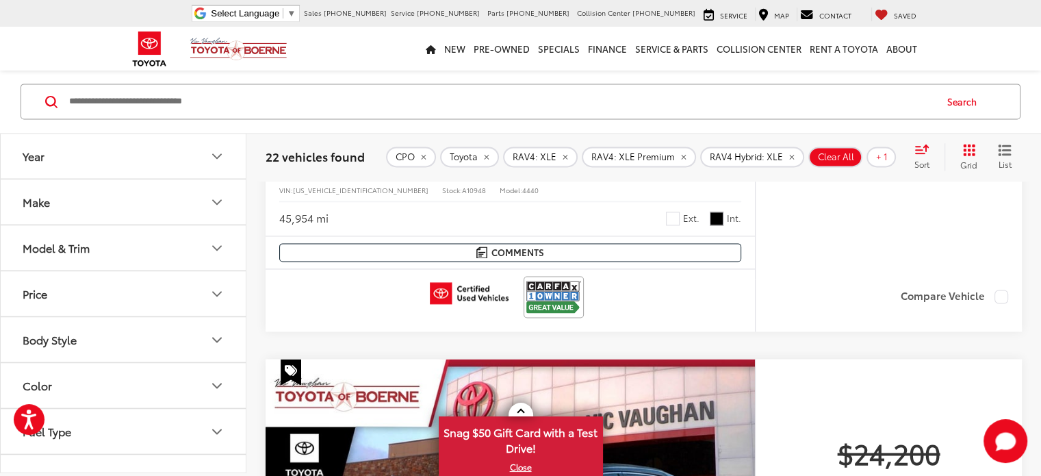
scroll to position [1932, 0]
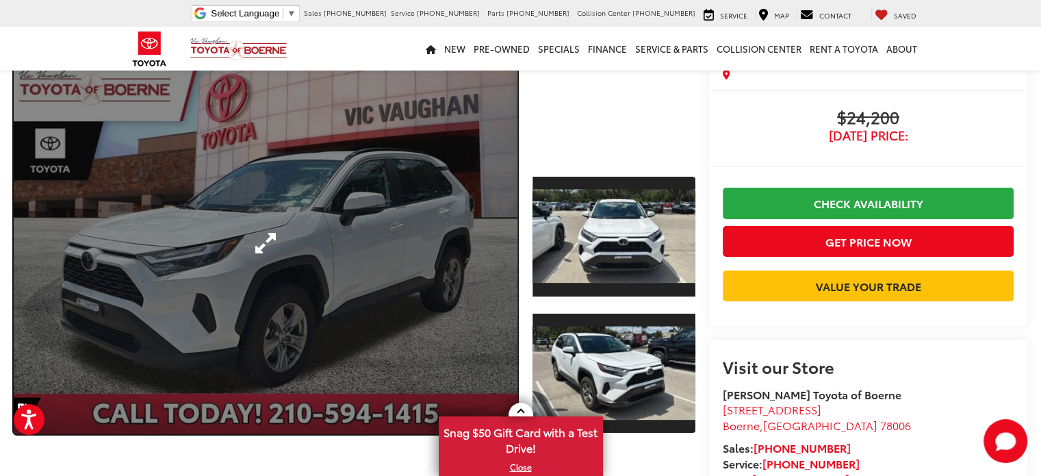
click at [491, 223] on link "Expand Photo 0" at bounding box center [266, 243] width 504 height 382
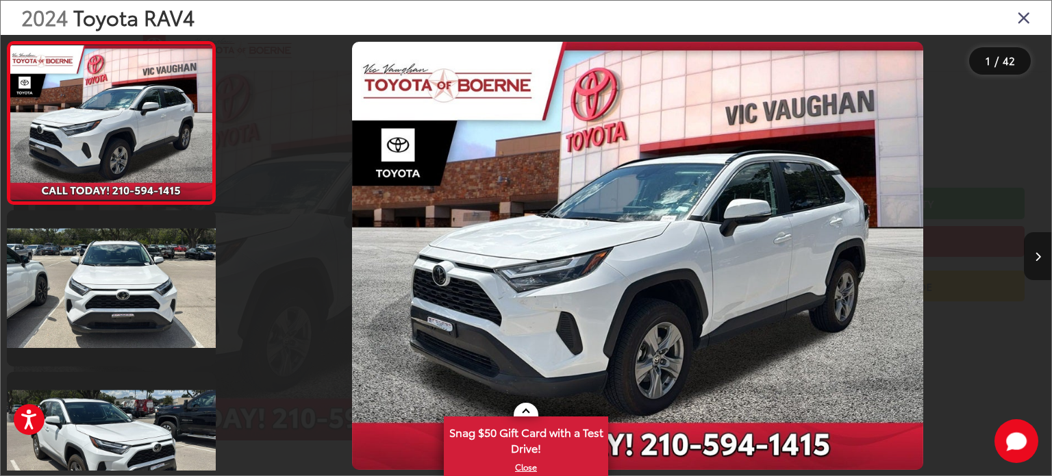
click at [1041, 249] on button "Next image" at bounding box center [1037, 256] width 27 height 48
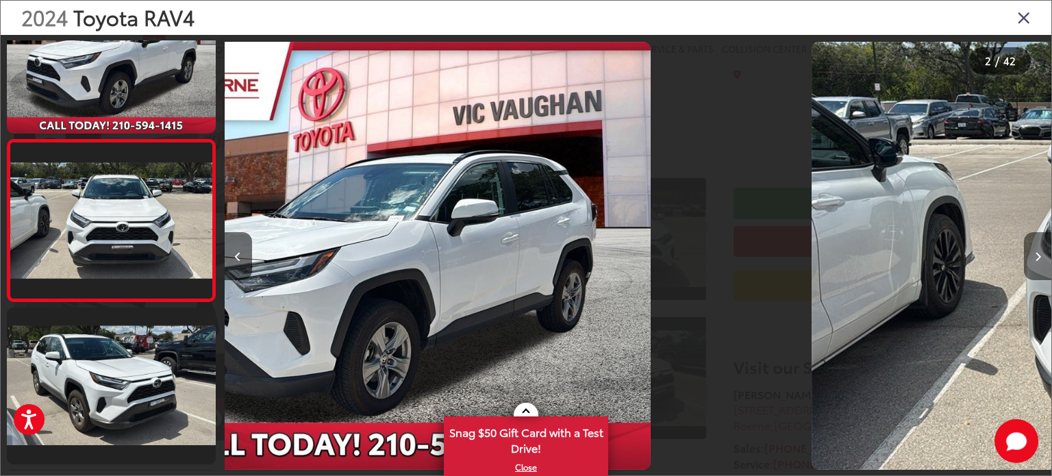
scroll to position [68, 0]
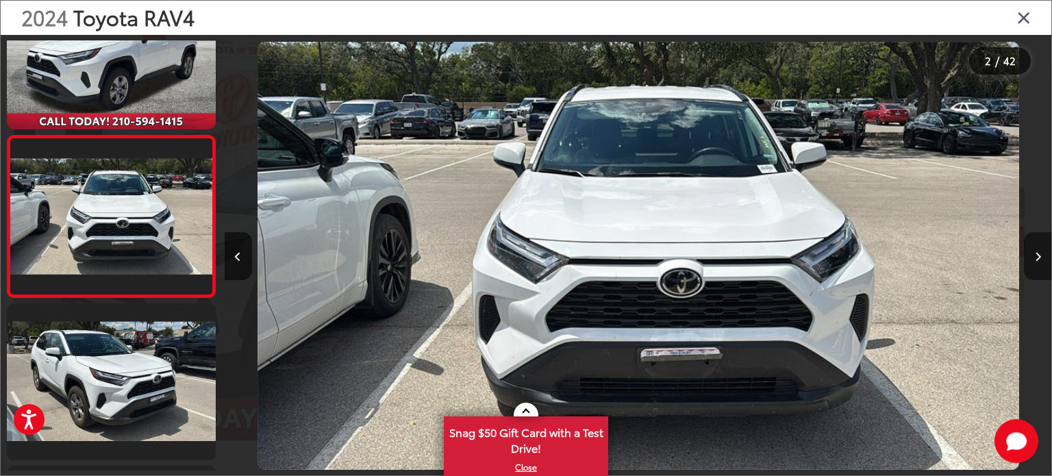
click at [1041, 249] on button "Next image" at bounding box center [1037, 256] width 27 height 48
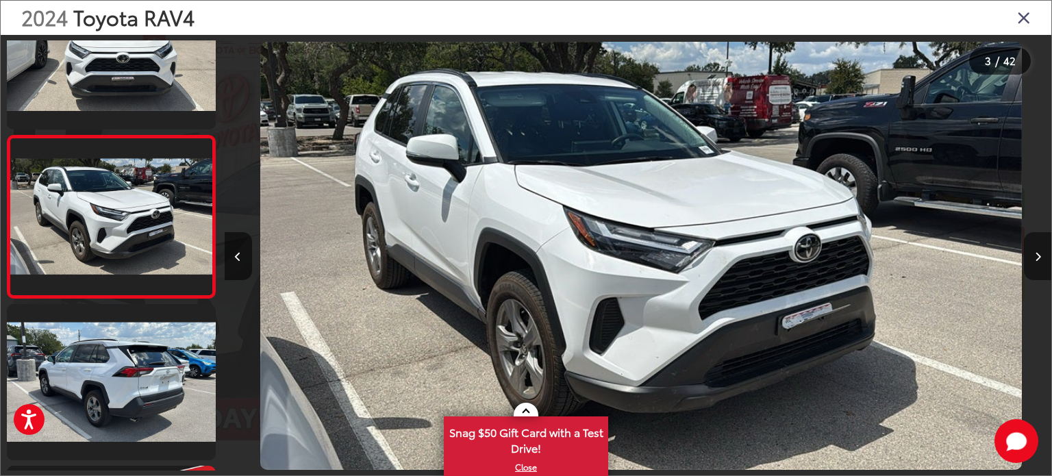
scroll to position [0, 1653]
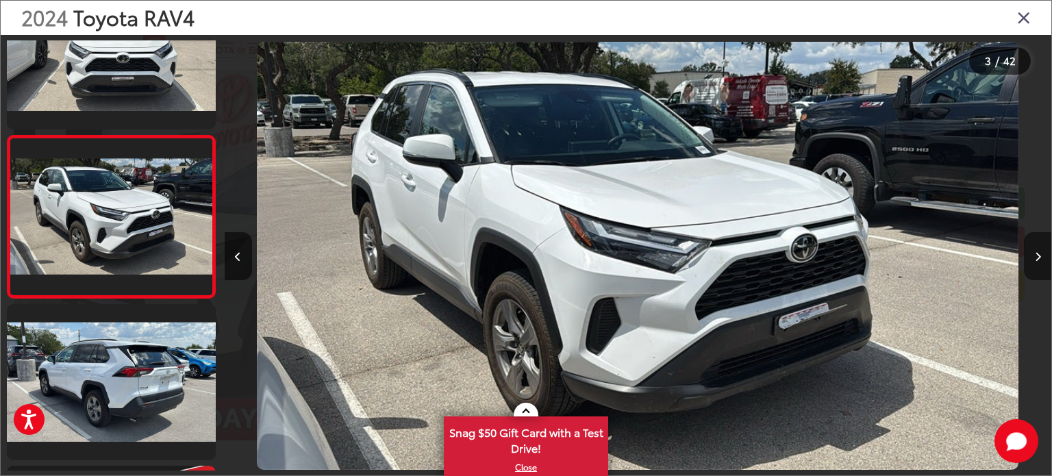
click at [1041, 249] on button "Next image" at bounding box center [1037, 256] width 27 height 48
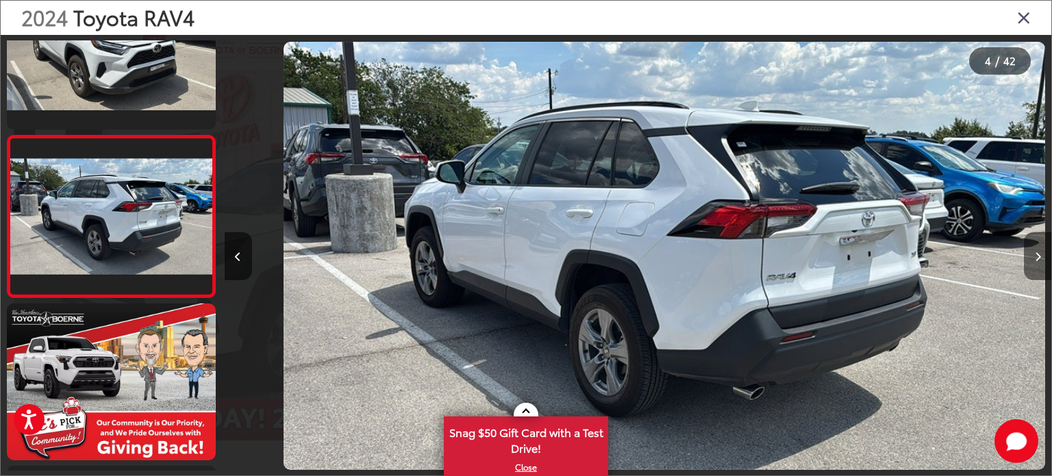
scroll to position [0, 2480]
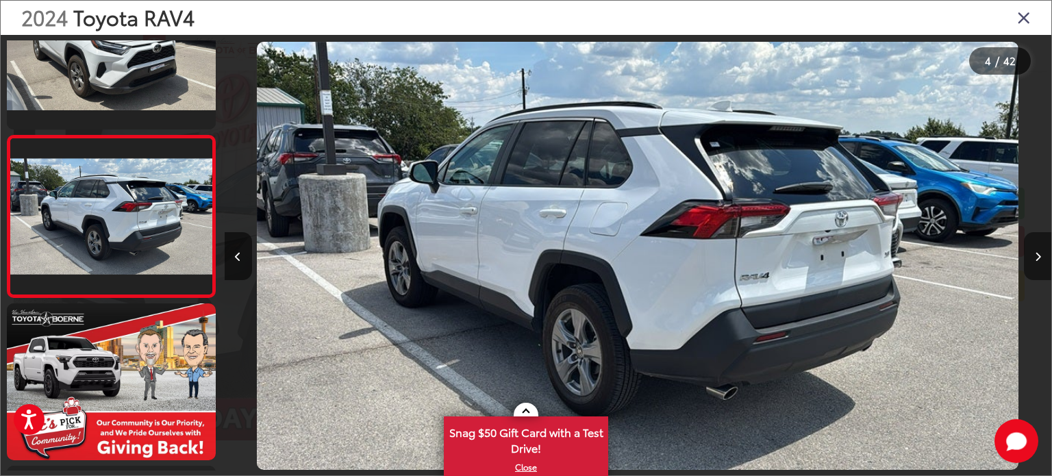
click at [1041, 249] on button "Next image" at bounding box center [1037, 256] width 27 height 48
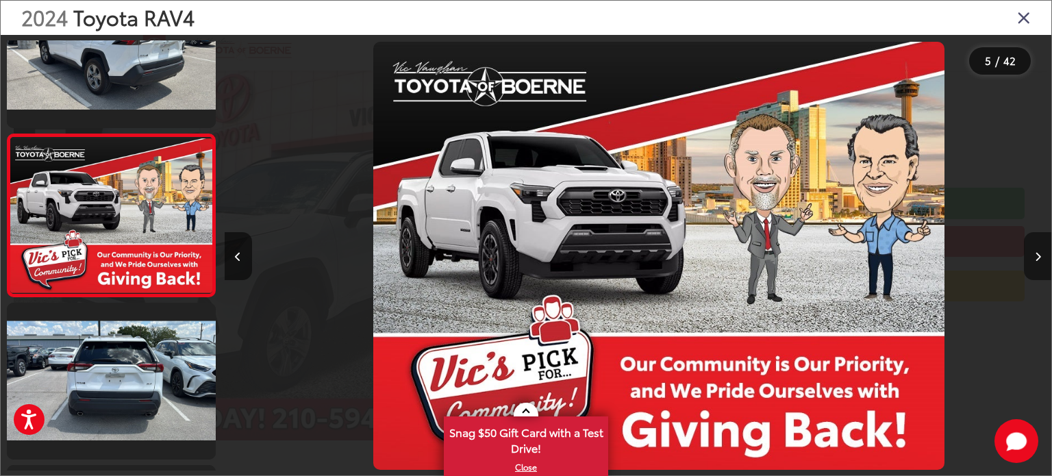
scroll to position [0, 3307]
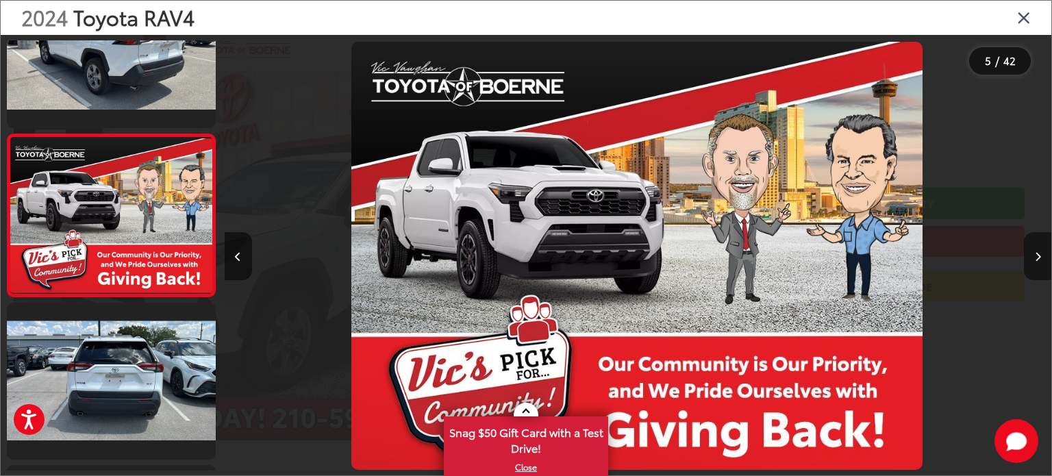
click at [1041, 249] on button "Next image" at bounding box center [1037, 256] width 27 height 48
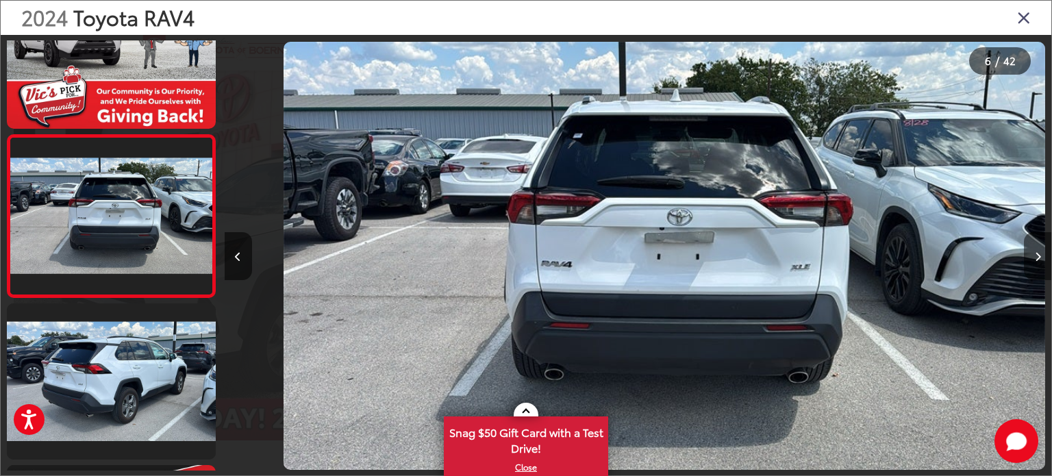
scroll to position [0, 4133]
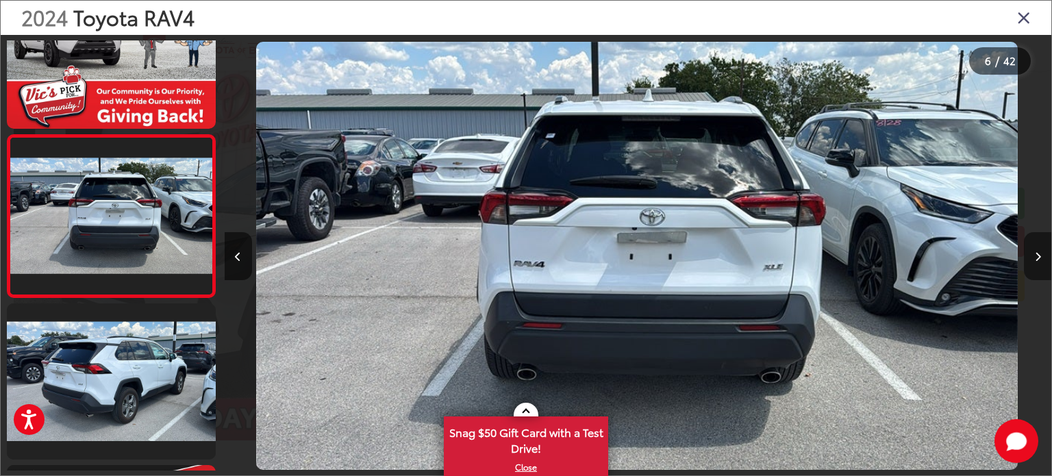
click at [1041, 249] on button "Next image" at bounding box center [1037, 256] width 27 height 48
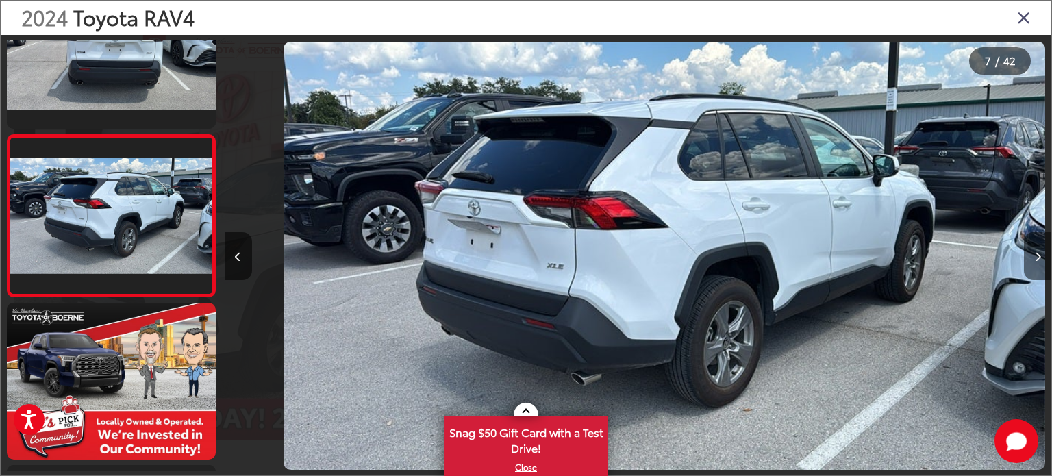
scroll to position [0, 4960]
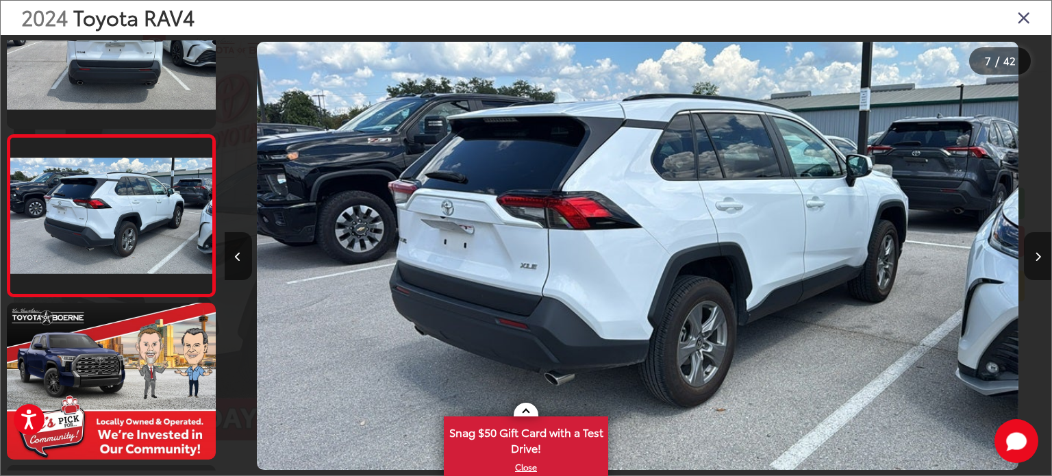
click at [1041, 249] on button "Next image" at bounding box center [1037, 256] width 27 height 48
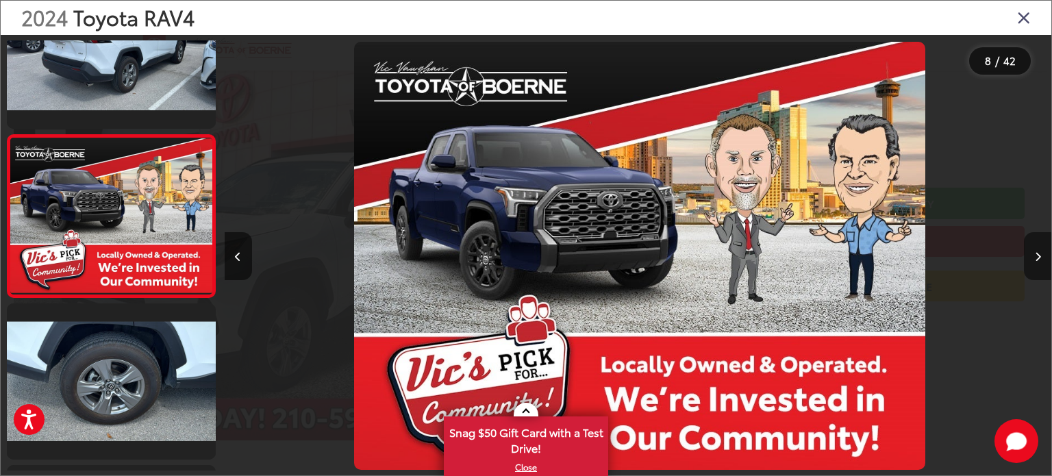
scroll to position [0, 0]
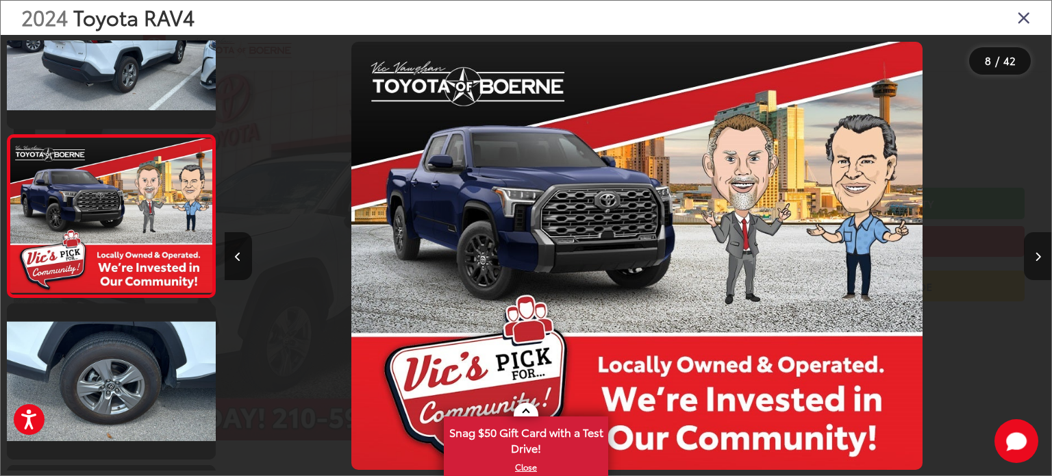
click at [1041, 249] on button "Next image" at bounding box center [1037, 256] width 27 height 48
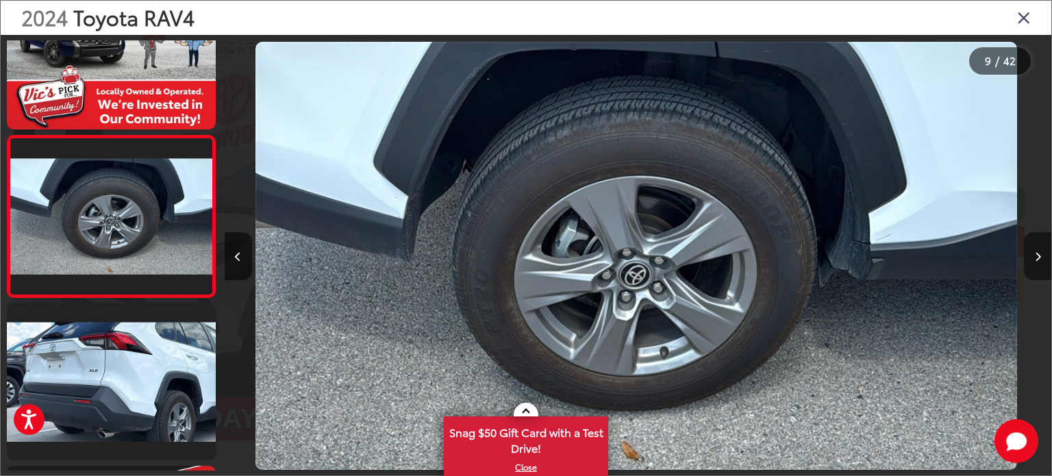
click at [1041, 249] on button "Next image" at bounding box center [1037, 256] width 27 height 48
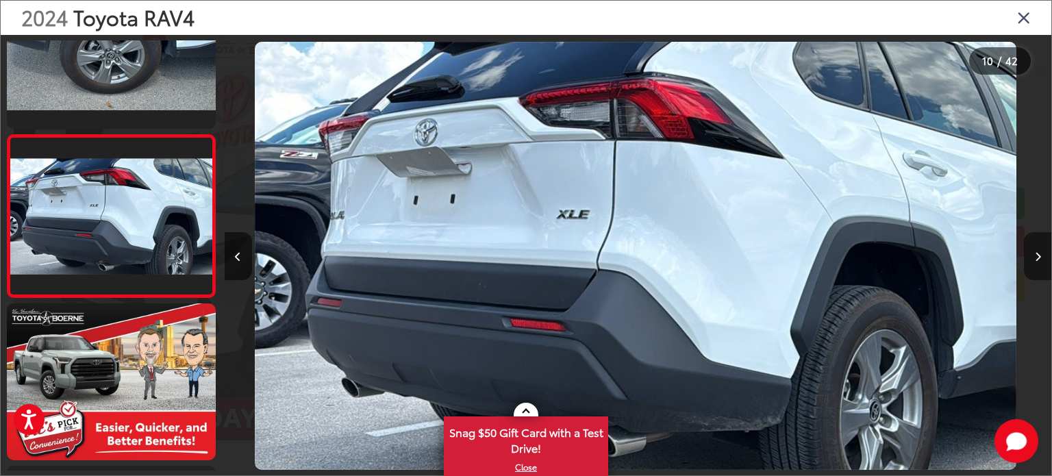
click at [1041, 249] on button "Next image" at bounding box center [1037, 256] width 27 height 48
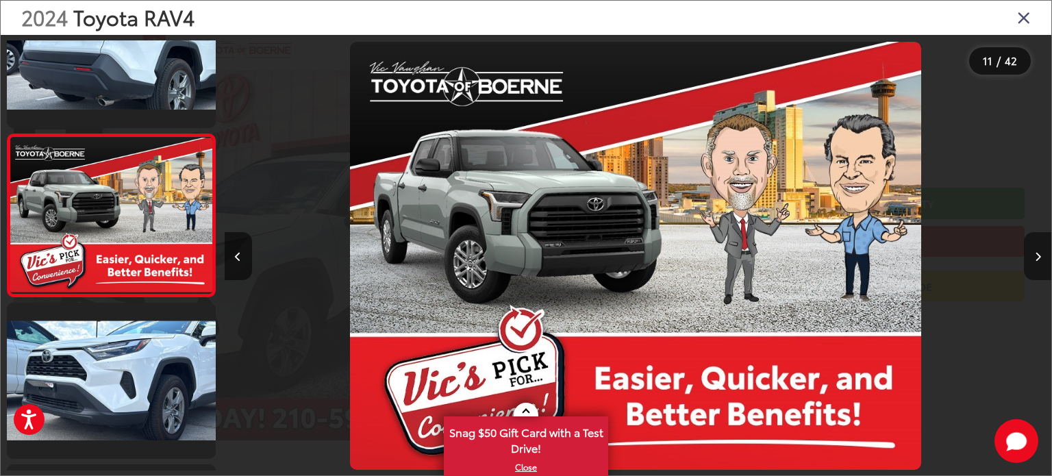
click at [1041, 249] on button "Next image" at bounding box center [1037, 256] width 27 height 48
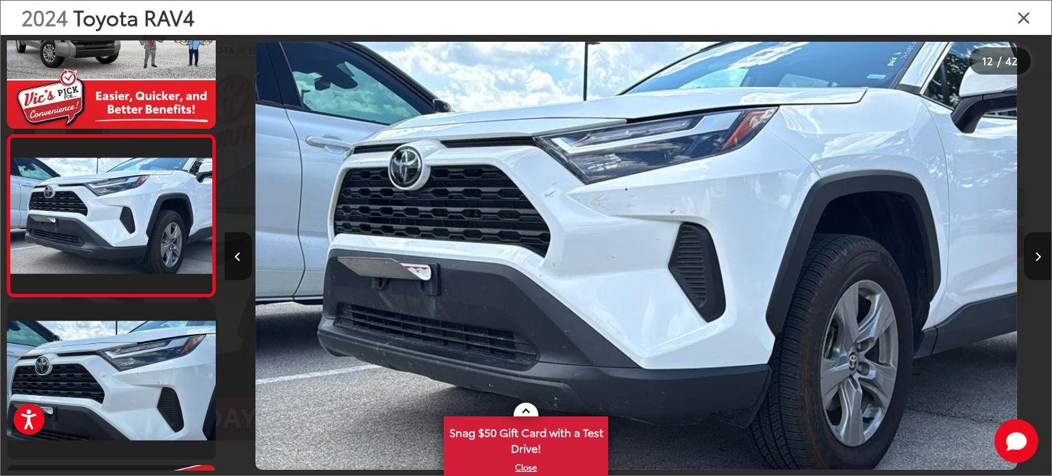
click at [1041, 249] on button "Next image" at bounding box center [1037, 256] width 27 height 48
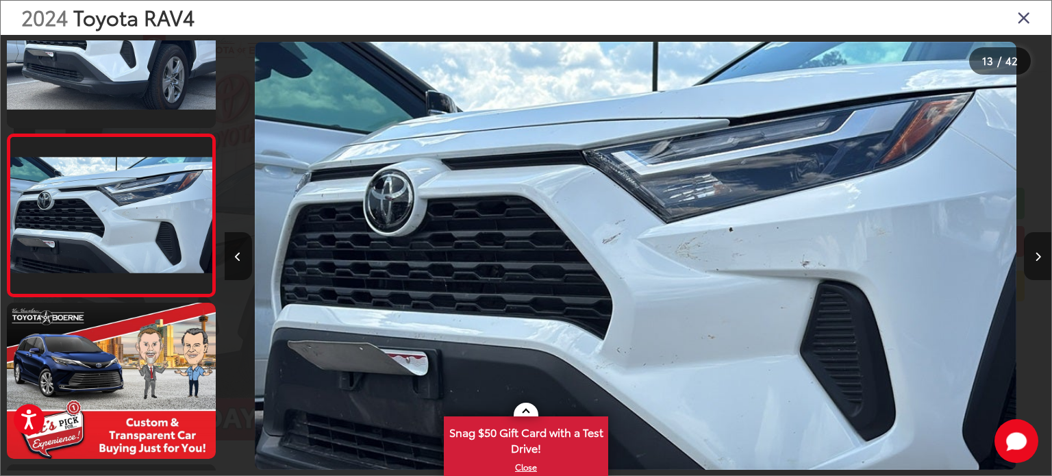
click at [1041, 249] on button "Next image" at bounding box center [1037, 256] width 27 height 48
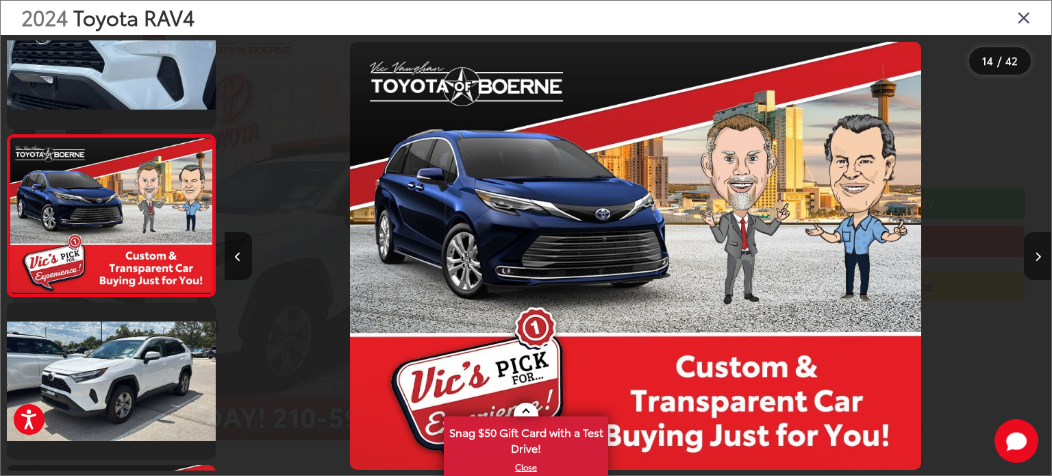
click at [1041, 249] on button "Next image" at bounding box center [1037, 256] width 27 height 48
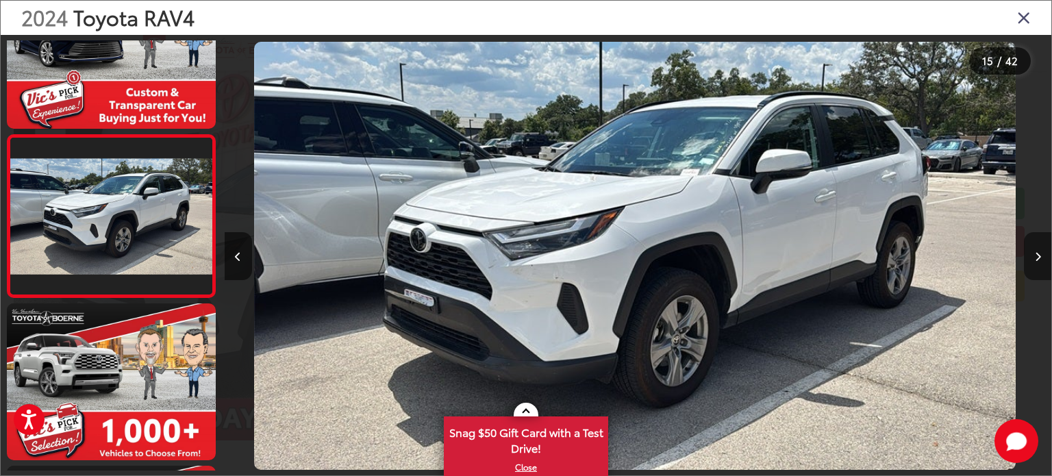
click at [1041, 249] on button "Next image" at bounding box center [1037, 256] width 27 height 48
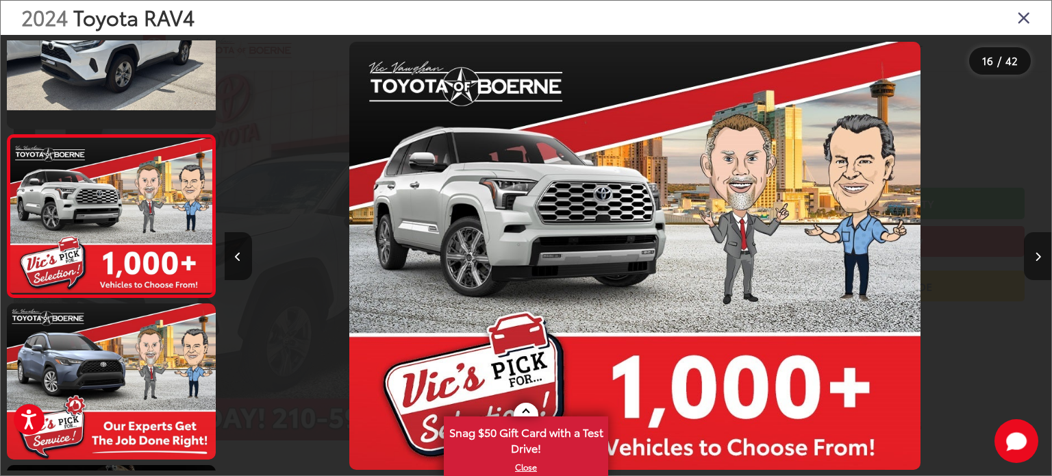
click at [1041, 249] on button "Next image" at bounding box center [1037, 256] width 27 height 48
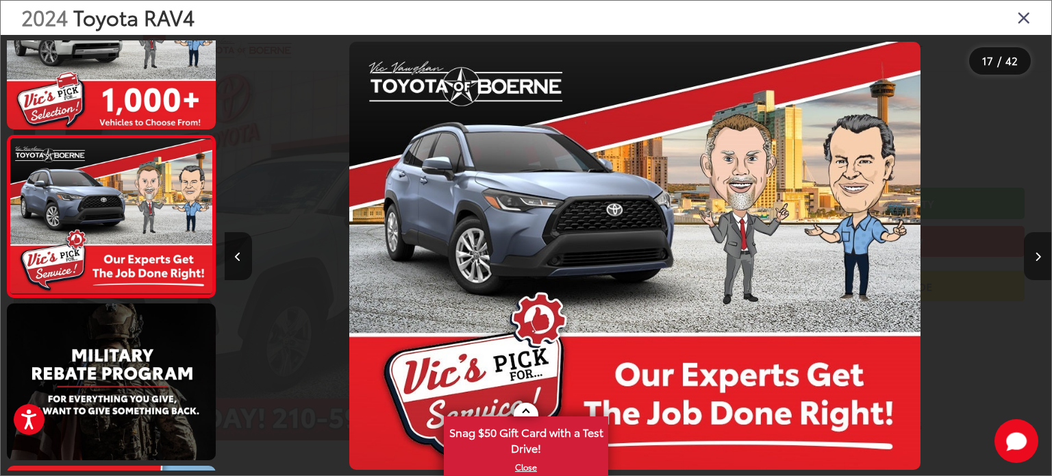
click at [1041, 249] on button "Next image" at bounding box center [1037, 256] width 27 height 48
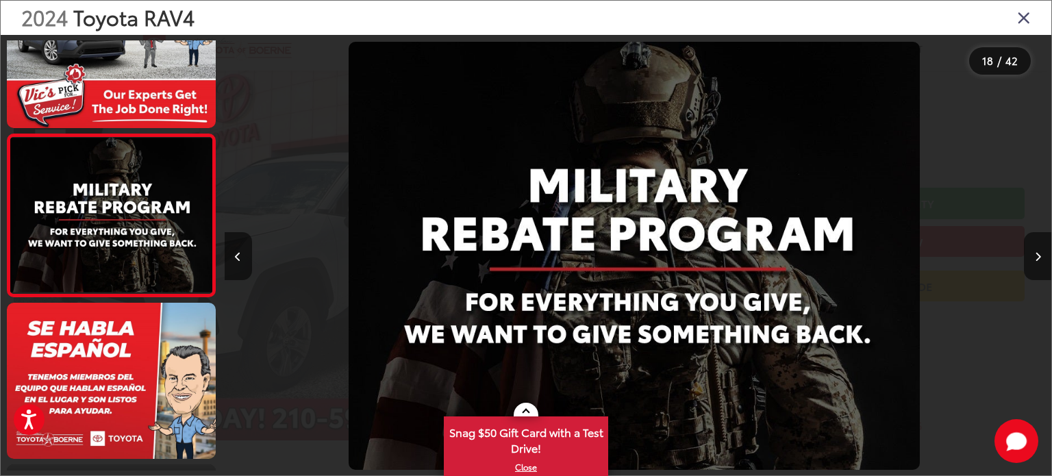
click at [1021, 15] on icon "Close gallery" at bounding box center [1024, 17] width 14 height 18
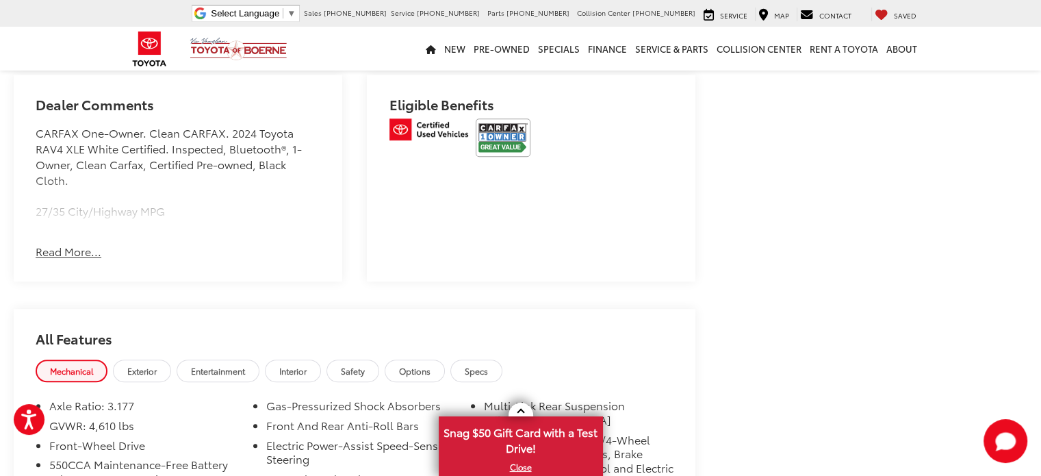
scroll to position [909, 0]
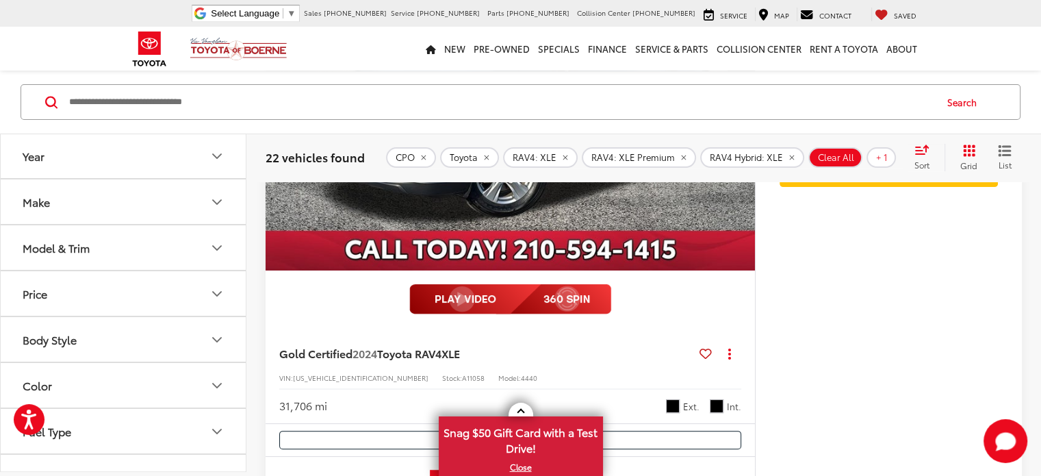
scroll to position [5557, 0]
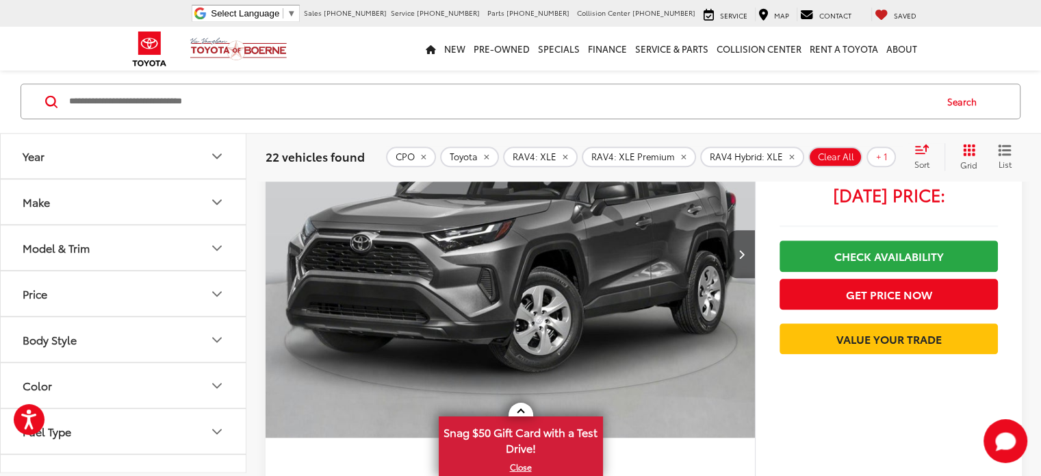
scroll to position [1587, 0]
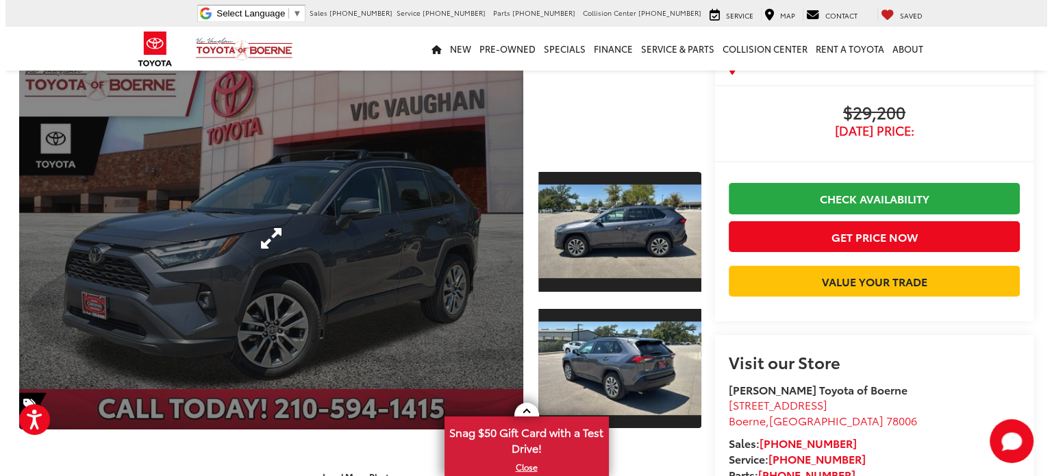
scroll to position [84, 0]
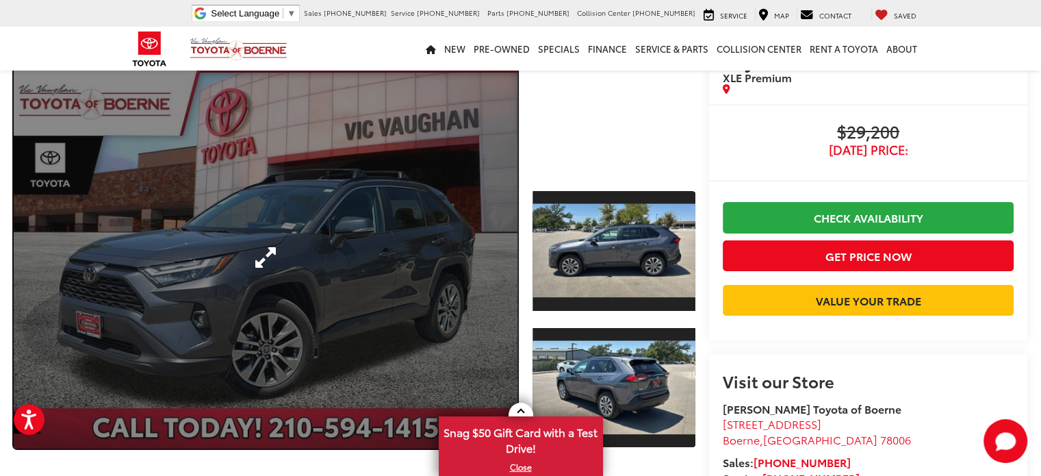
click at [412, 246] on link "Expand Photo 0" at bounding box center [266, 257] width 504 height 382
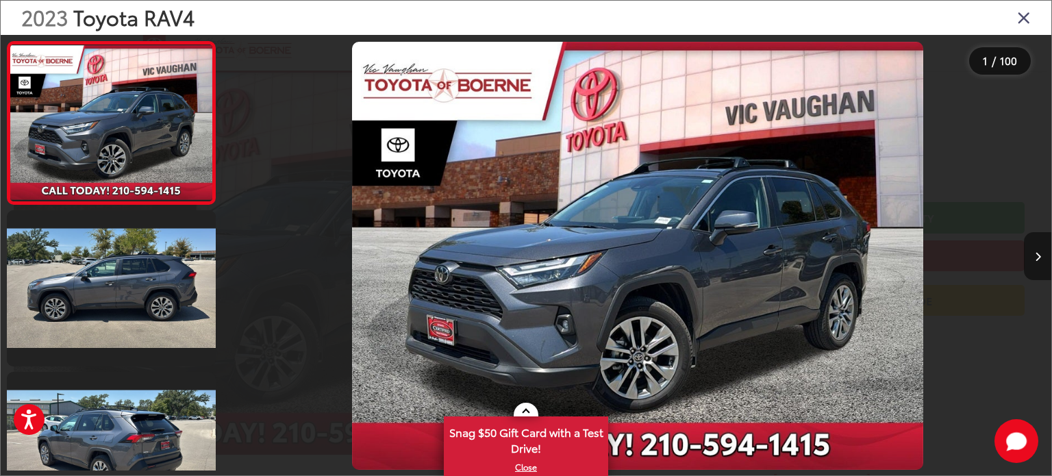
click at [1030, 252] on button "Next image" at bounding box center [1037, 256] width 27 height 48
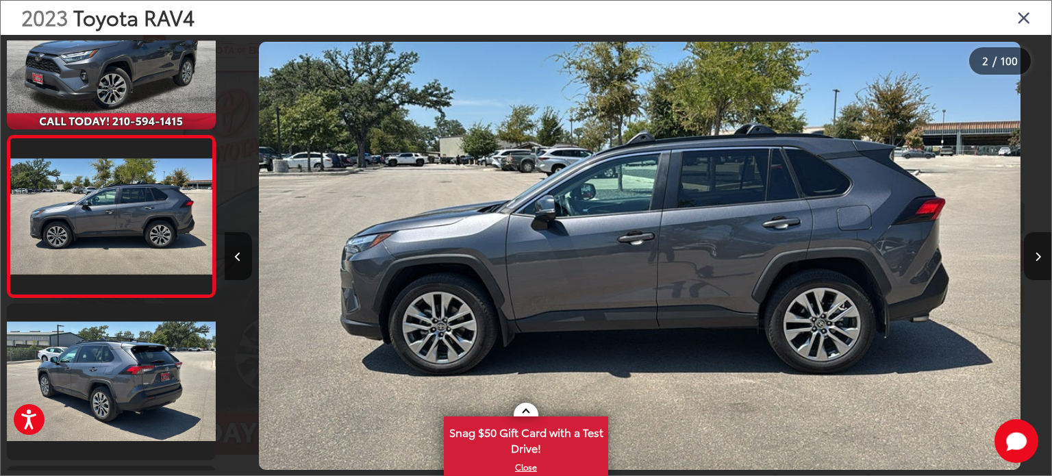
scroll to position [0, 826]
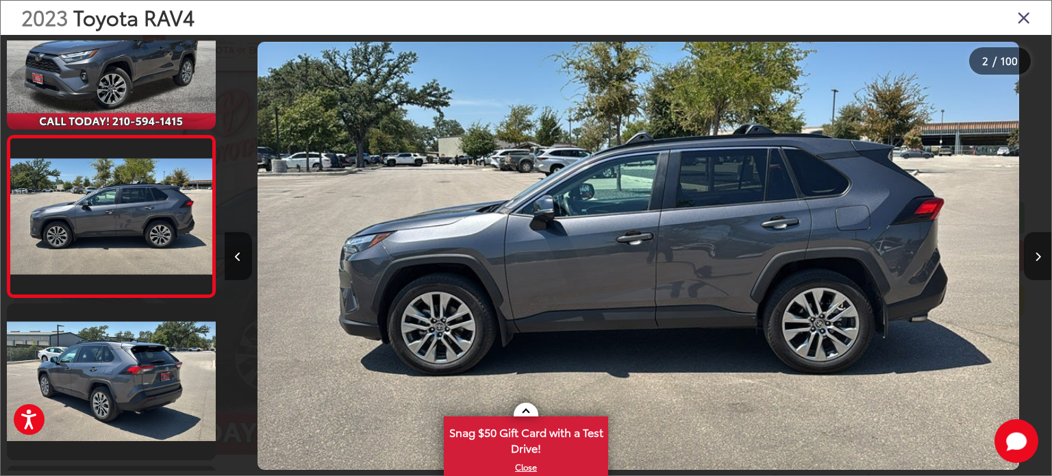
click at [1030, 252] on button "Next image" at bounding box center [1037, 256] width 27 height 48
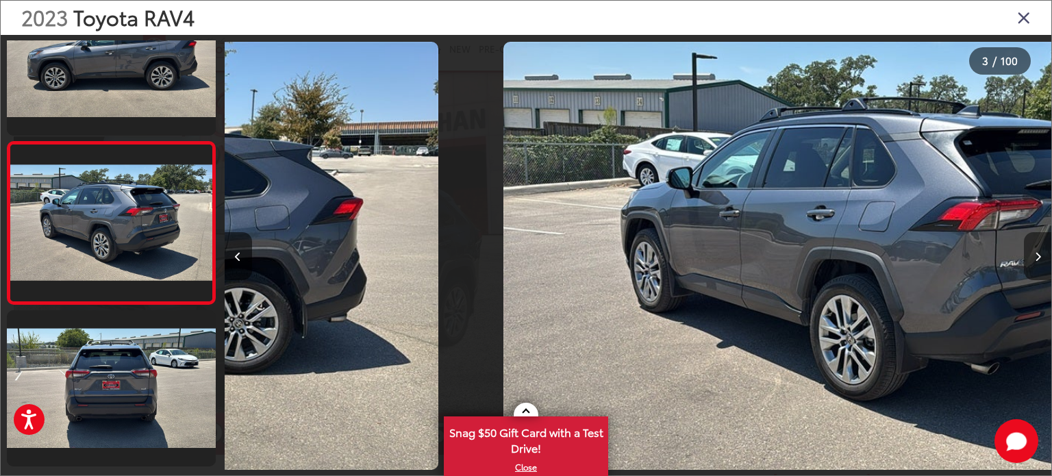
scroll to position [230, 0]
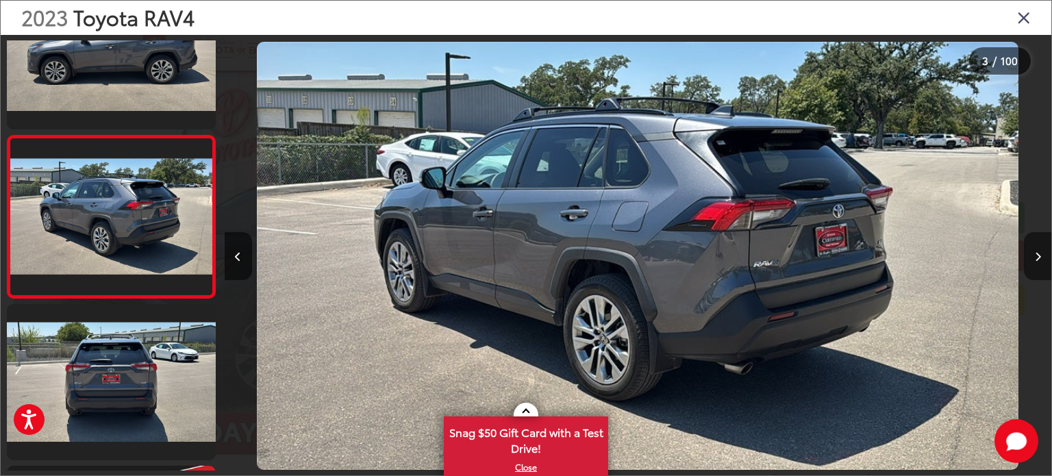
click at [1030, 252] on button "Next image" at bounding box center [1037, 256] width 27 height 48
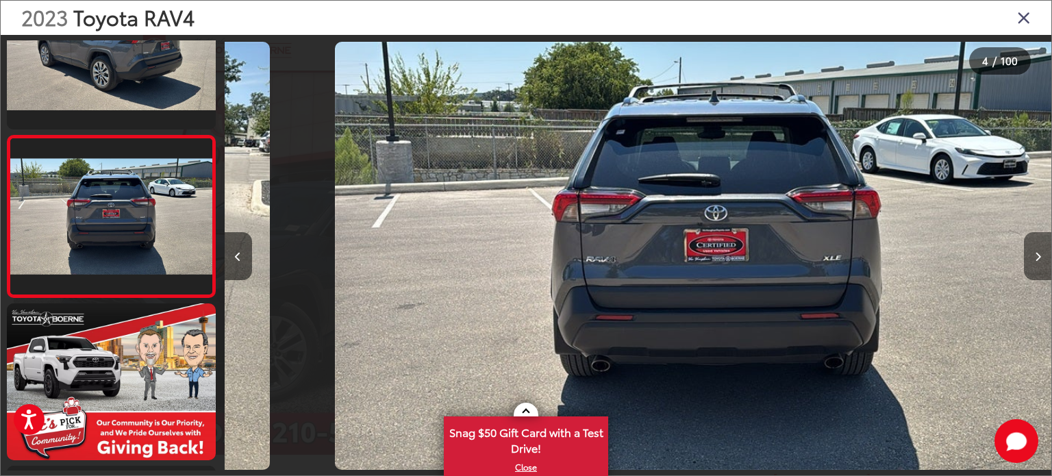
scroll to position [0, 2480]
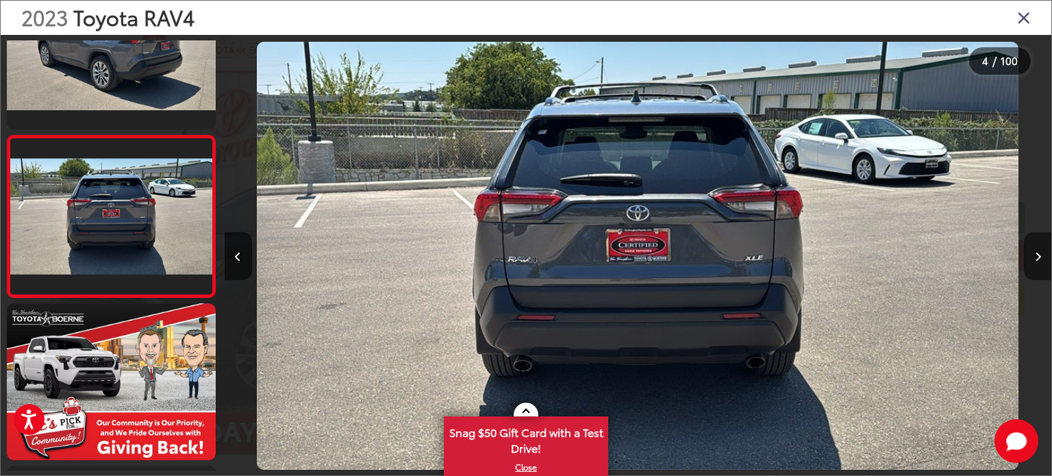
click at [1030, 252] on button "Next image" at bounding box center [1037, 256] width 27 height 48
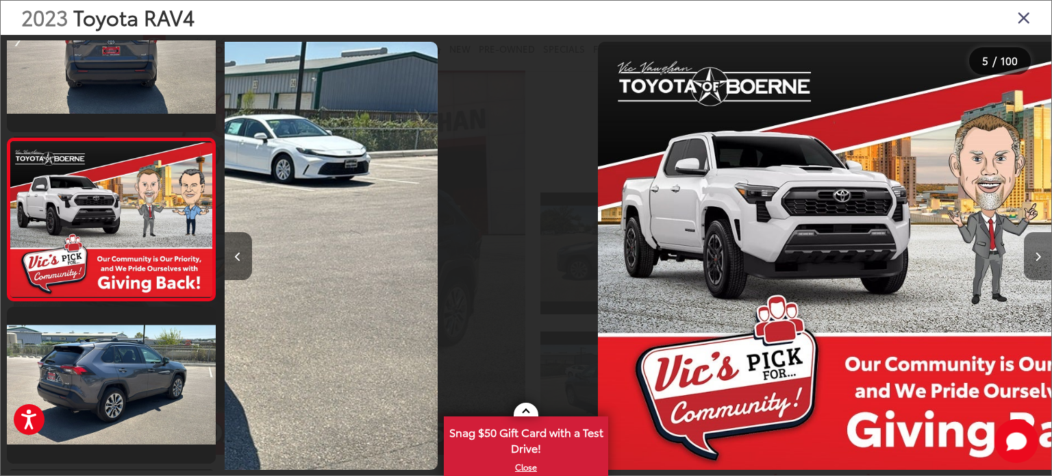
scroll to position [555, 0]
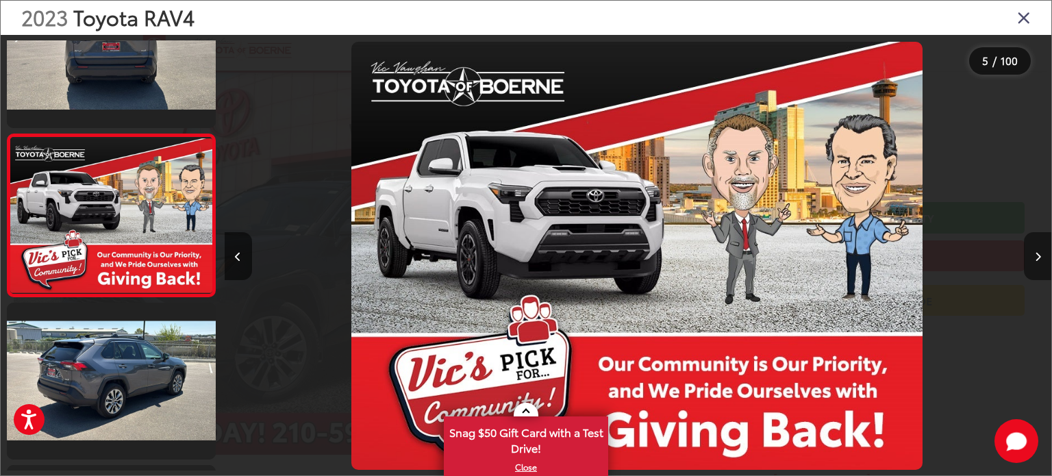
click at [1030, 252] on button "Next image" at bounding box center [1037, 256] width 27 height 48
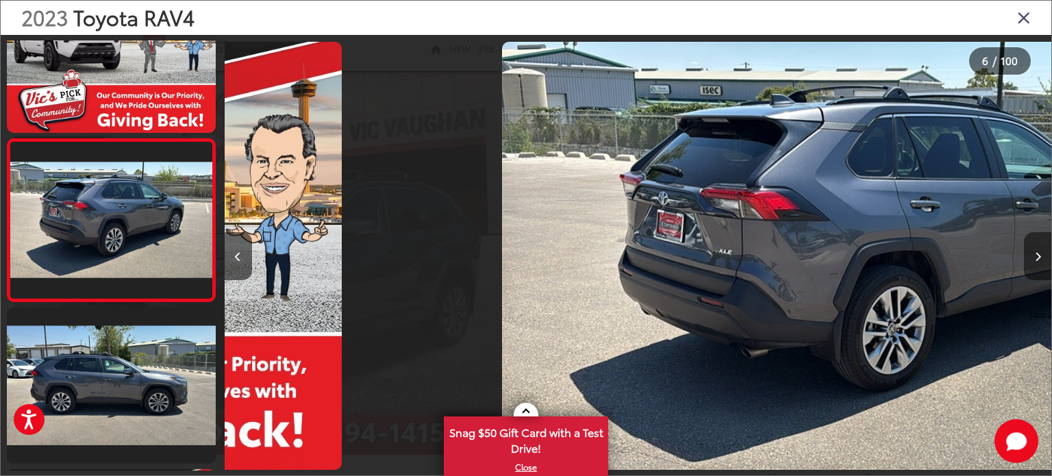
scroll to position [717, 0]
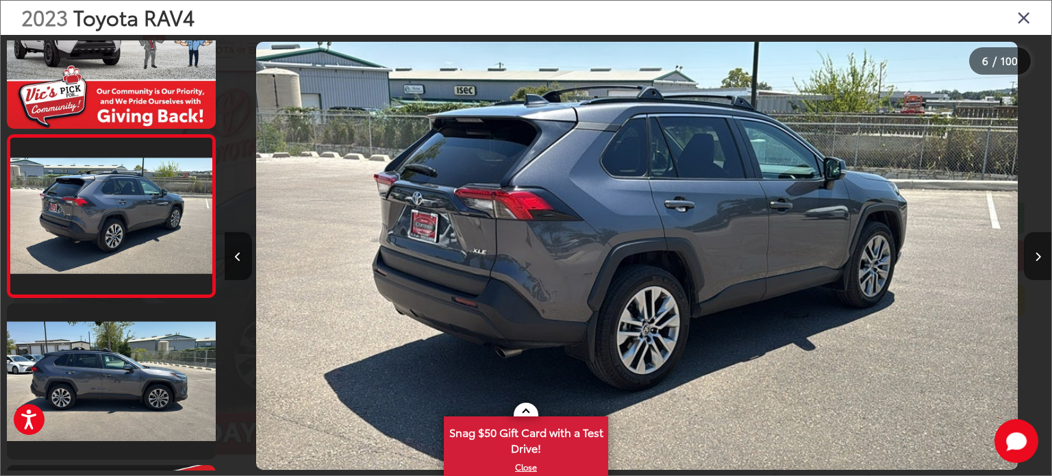
click at [1030, 252] on button "Next image" at bounding box center [1037, 256] width 27 height 48
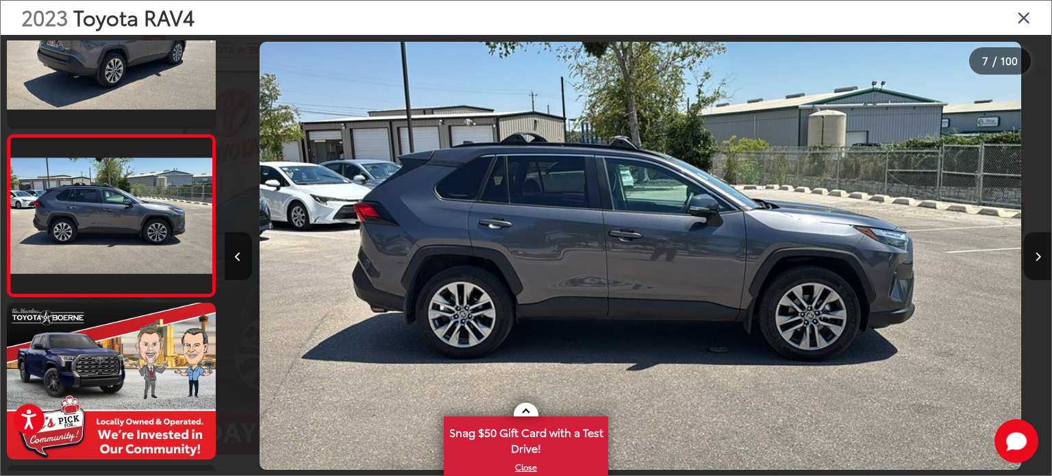
scroll to position [0, 4960]
